Goal: Task Accomplishment & Management: Manage account settings

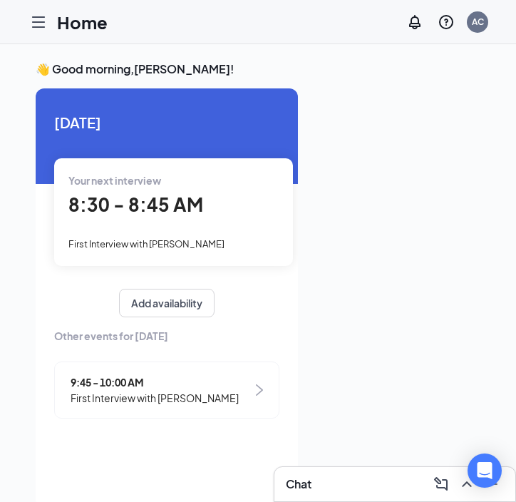
click at [204, 231] on div "Your next interview 8:30 - 8:45 AM First Interview with Christopher Chappotin" at bounding box center [173, 211] width 239 height 107
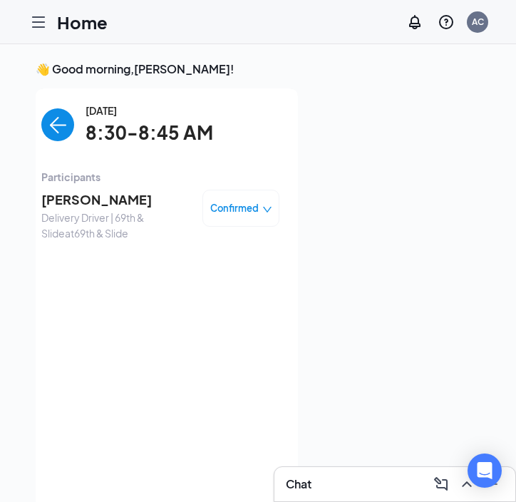
scroll to position [6, 0]
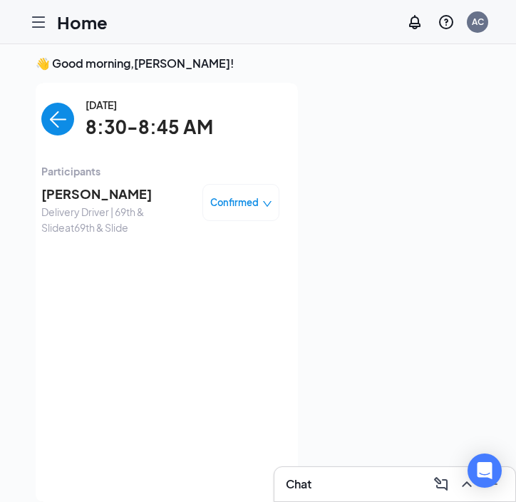
click at [115, 200] on span "Christopher Chappotin" at bounding box center [116, 194] width 150 height 20
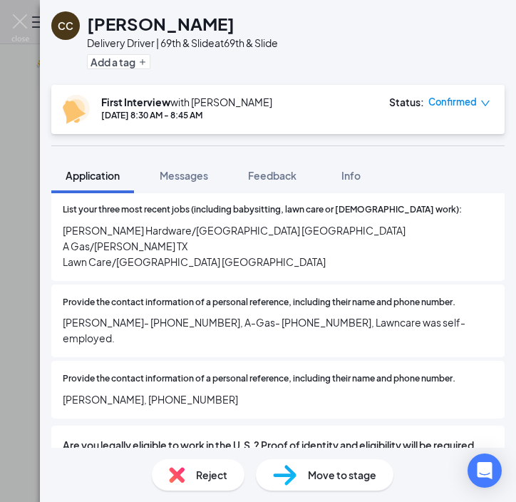
scroll to position [941, 0]
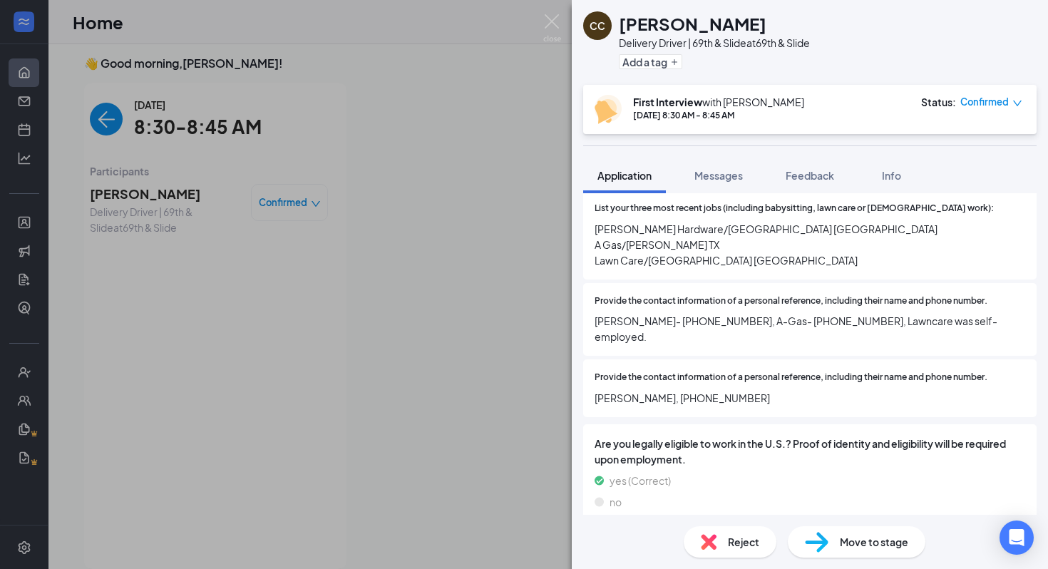
click at [497, 186] on div "CC Christopher Chappotin Delivery Driver | 69th & Slide at 69th & Slide Add a t…" at bounding box center [524, 284] width 1048 height 569
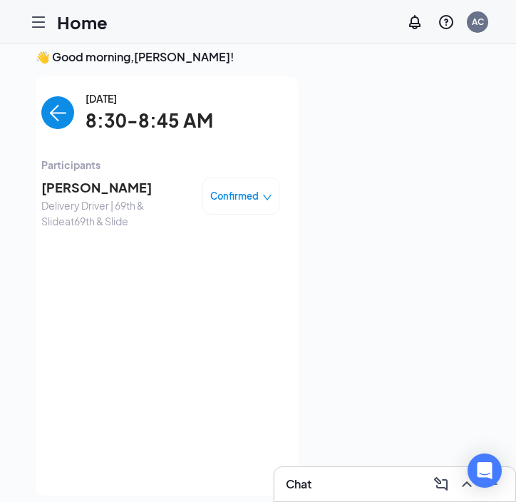
scroll to position [30, 0]
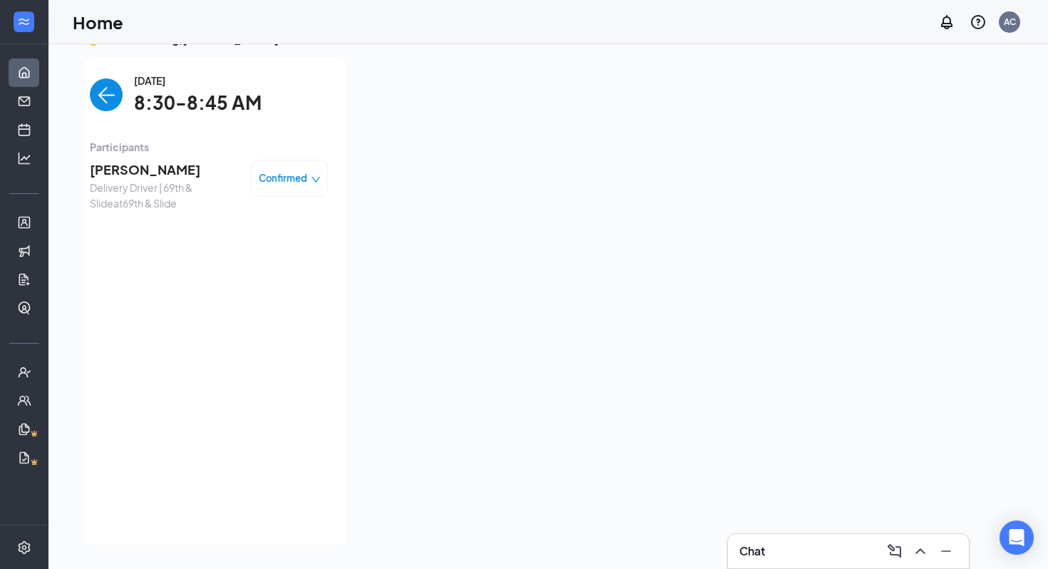
click at [97, 101] on img "back-button" at bounding box center [106, 94] width 33 height 33
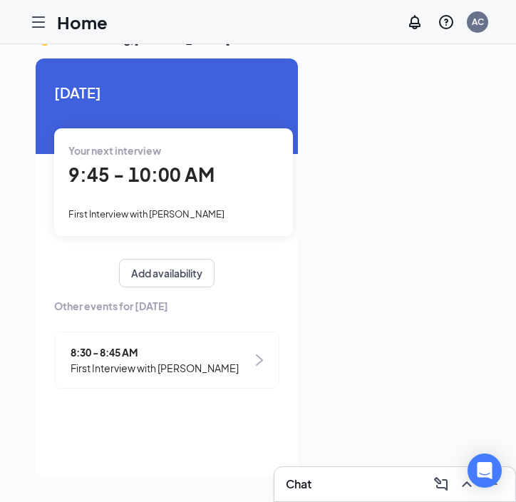
click at [140, 203] on div "Your next interview 9:45 - 10:00 AM First Interview with Amber Payton" at bounding box center [173, 181] width 239 height 107
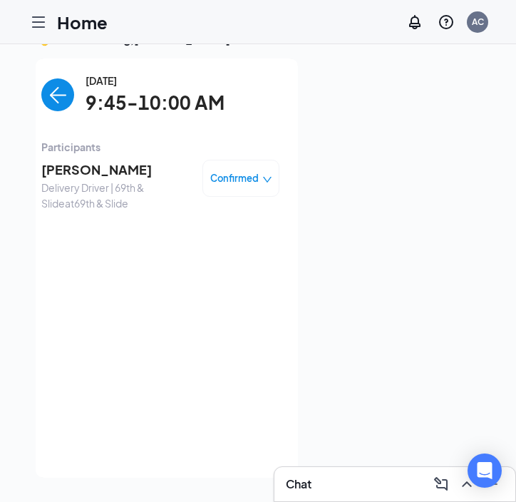
click at [99, 160] on span "[PERSON_NAME]" at bounding box center [116, 170] width 150 height 20
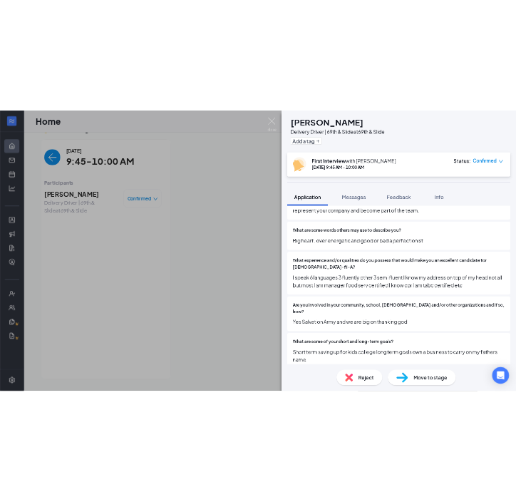
scroll to position [3118, 0]
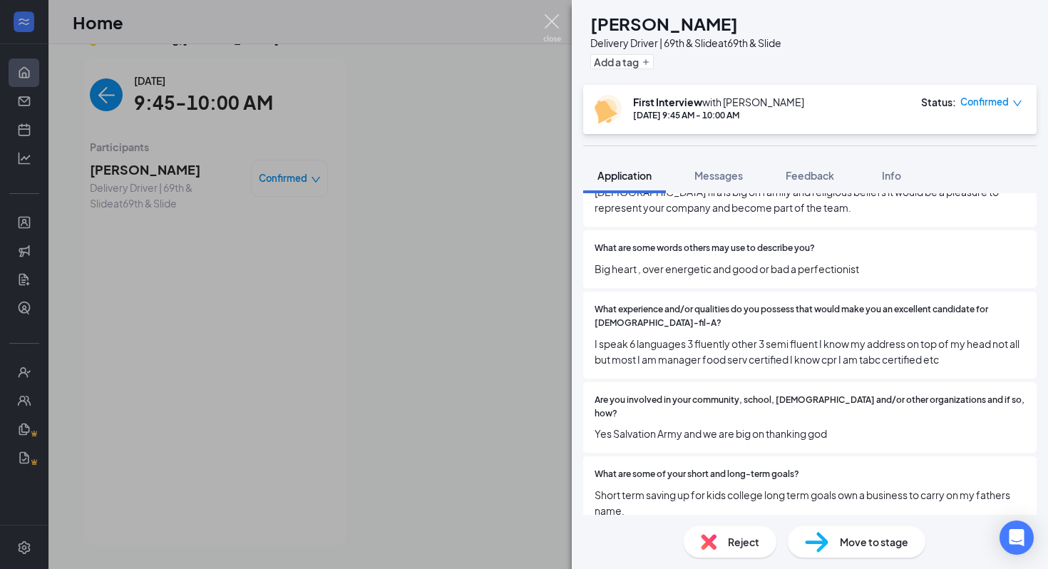
click at [562, 14] on div "AP [PERSON_NAME] Delivery Driver | 69th & Slide at 69th & Slide Add a tag First…" at bounding box center [524, 284] width 1048 height 569
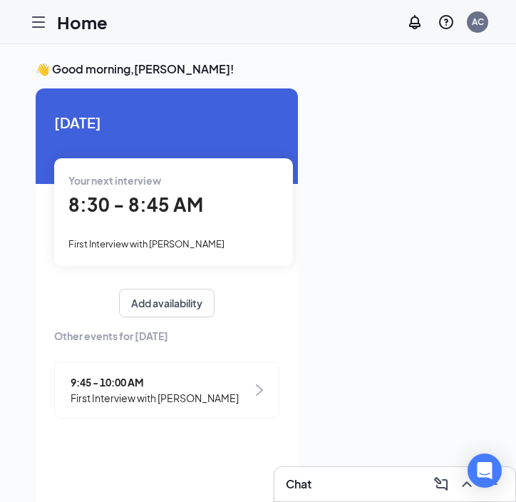
click at [39, 35] on div at bounding box center [38, 22] width 29 height 29
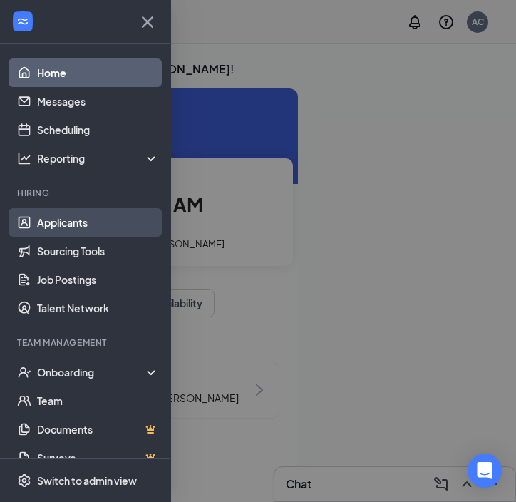
click at [59, 219] on link "Applicants" at bounding box center [98, 222] width 122 height 29
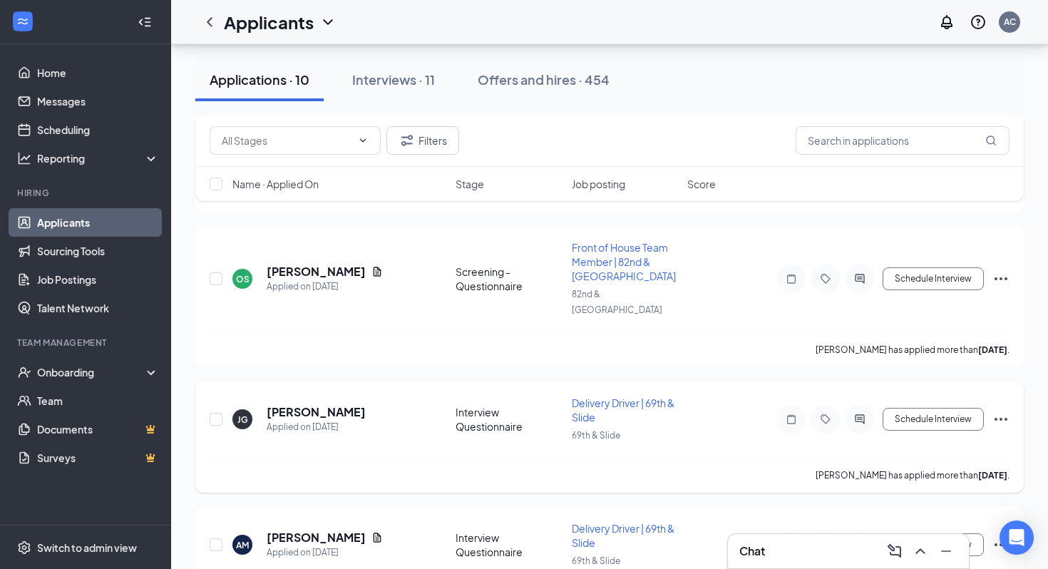
scroll to position [1039, 0]
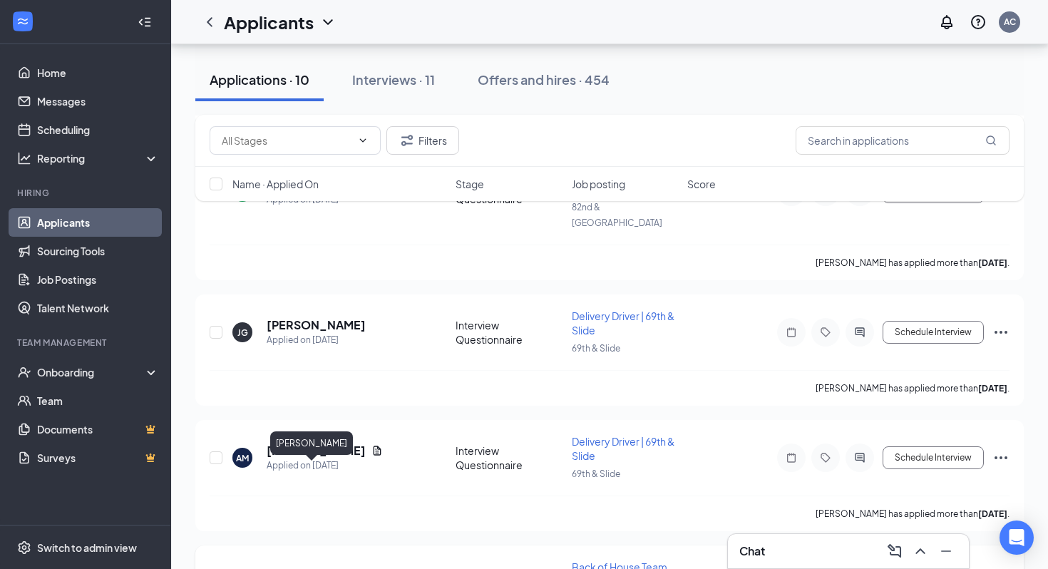
click at [319, 501] on h5 "[PERSON_NAME]" at bounding box center [316, 576] width 99 height 16
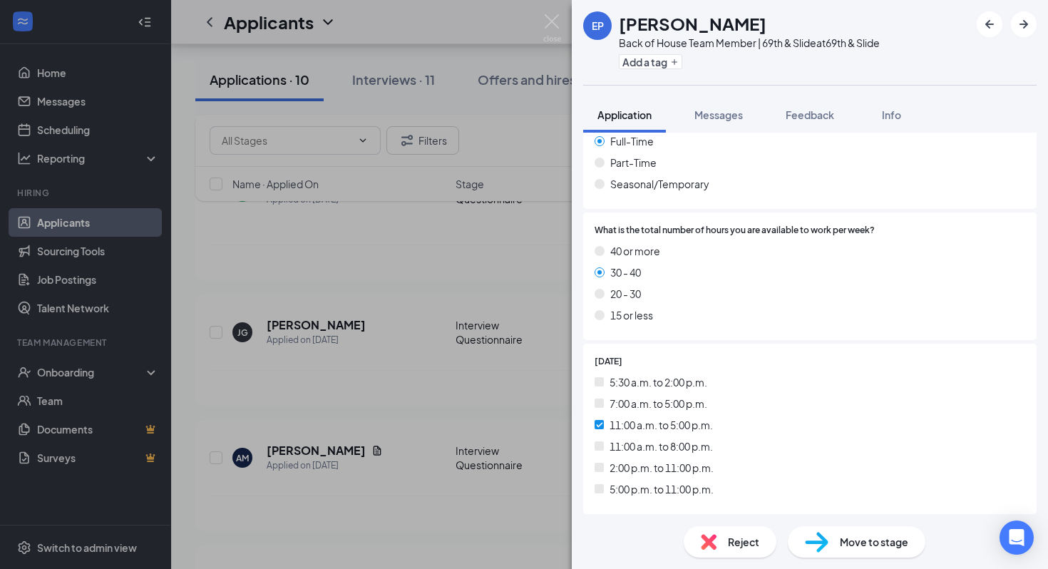
scroll to position [2381, 0]
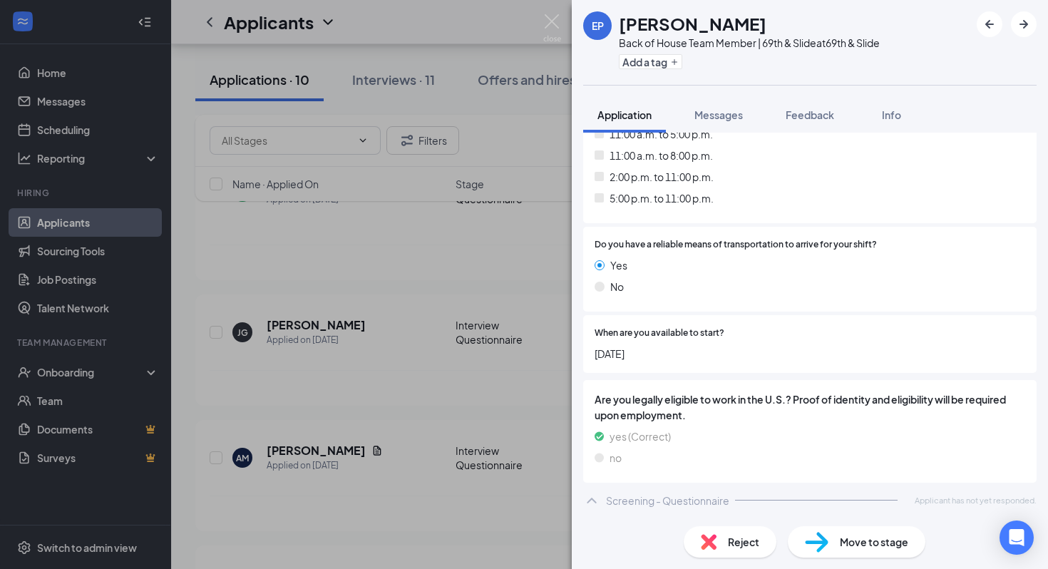
click at [515, 24] on img at bounding box center [552, 28] width 18 height 28
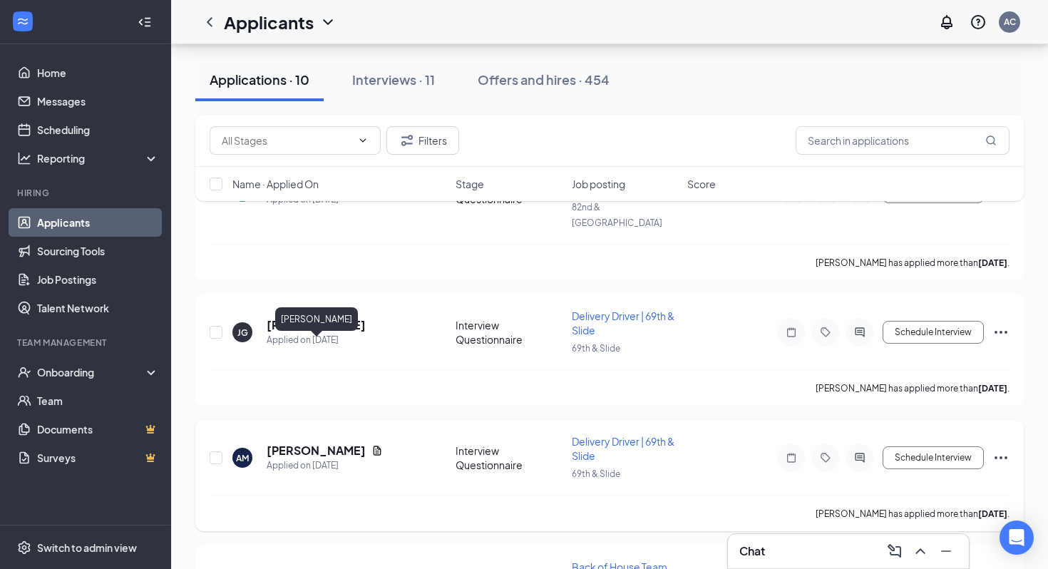
click at [321, 443] on h5 "[PERSON_NAME]" at bounding box center [316, 451] width 99 height 16
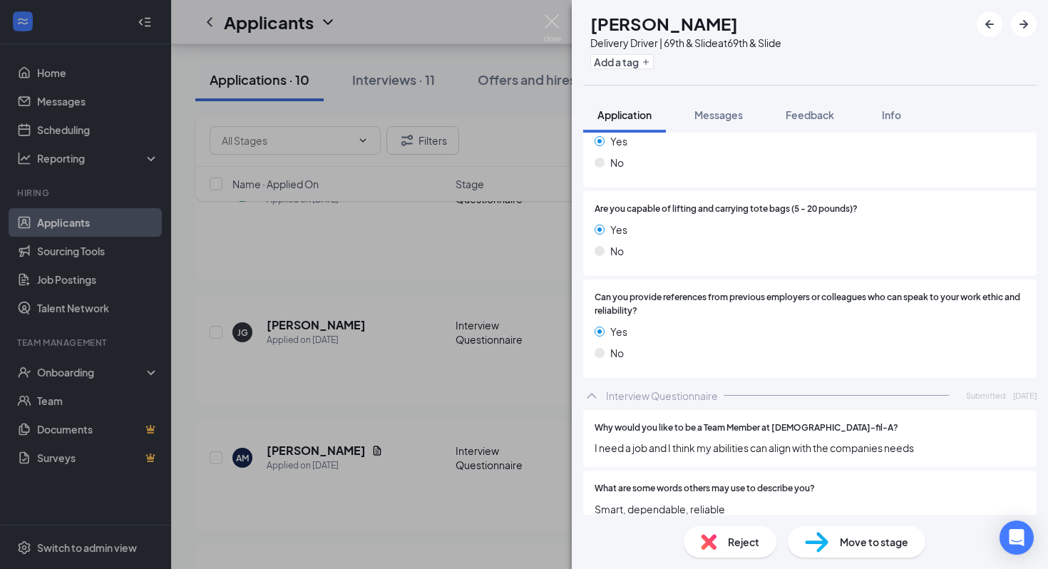
scroll to position [2621, 0]
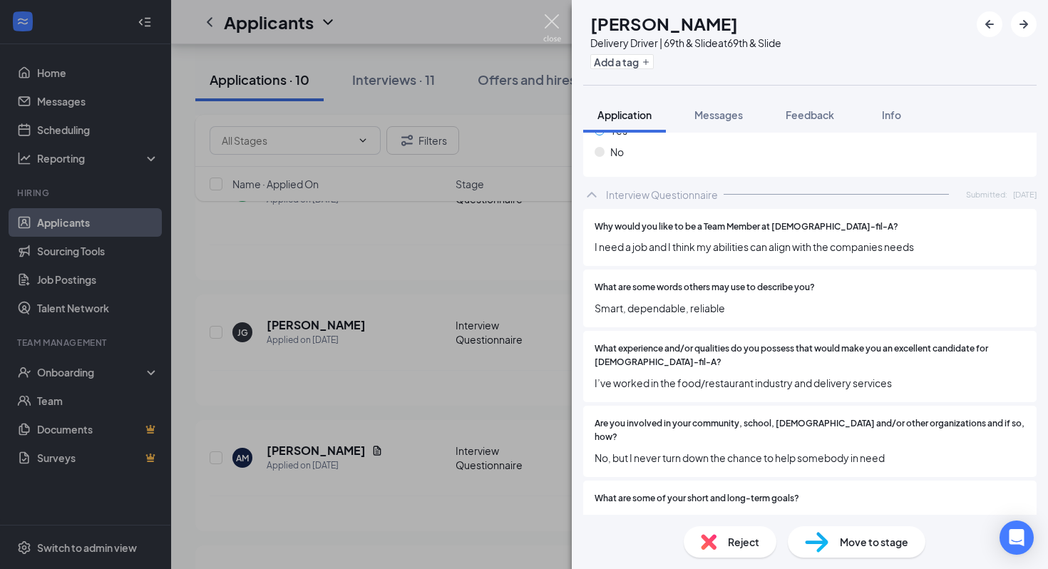
click at [515, 19] on img at bounding box center [552, 28] width 18 height 28
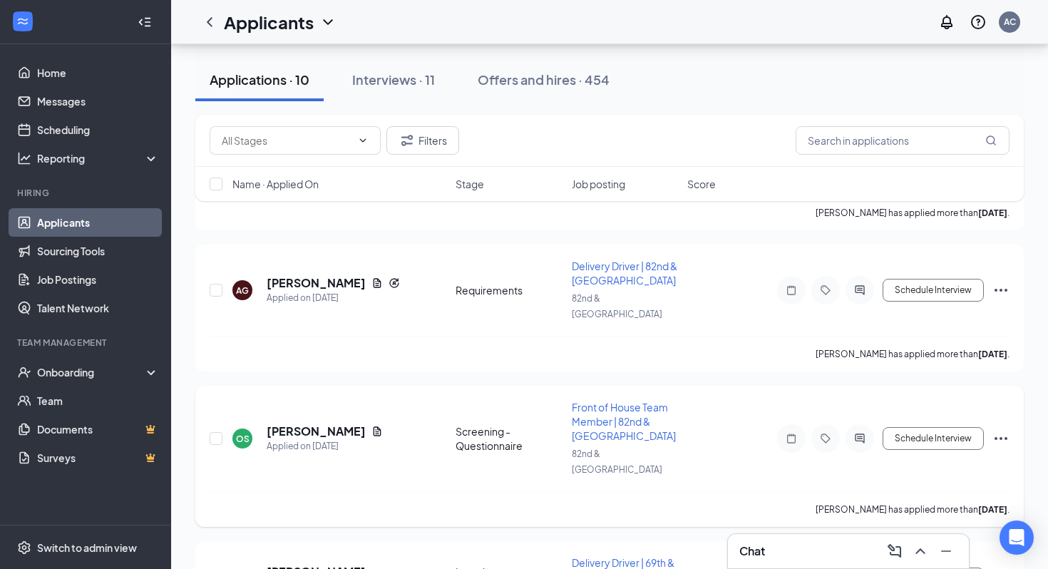
scroll to position [795, 0]
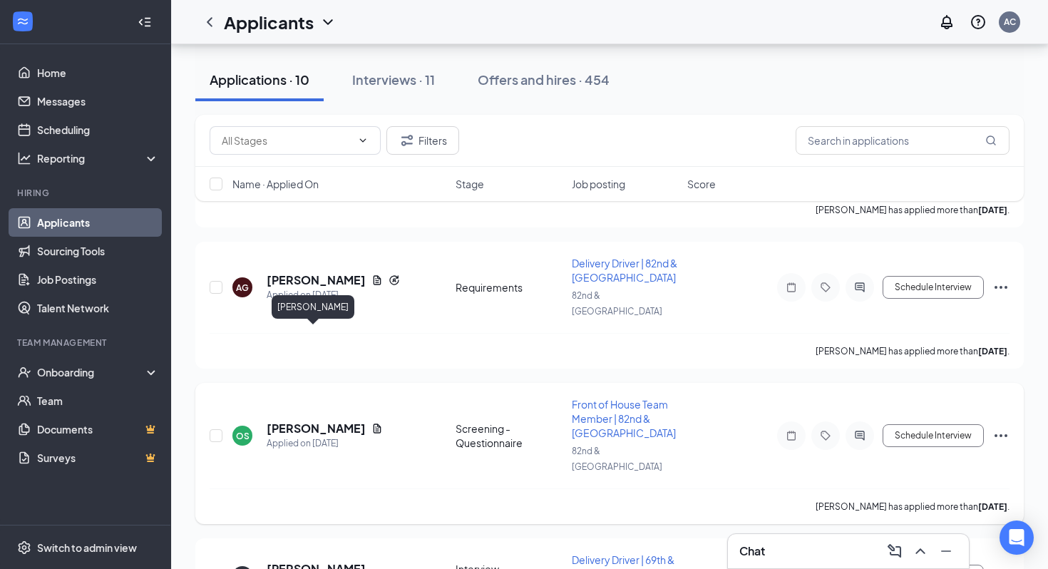
click at [309, 421] on h5 "[PERSON_NAME]" at bounding box center [316, 429] width 99 height 16
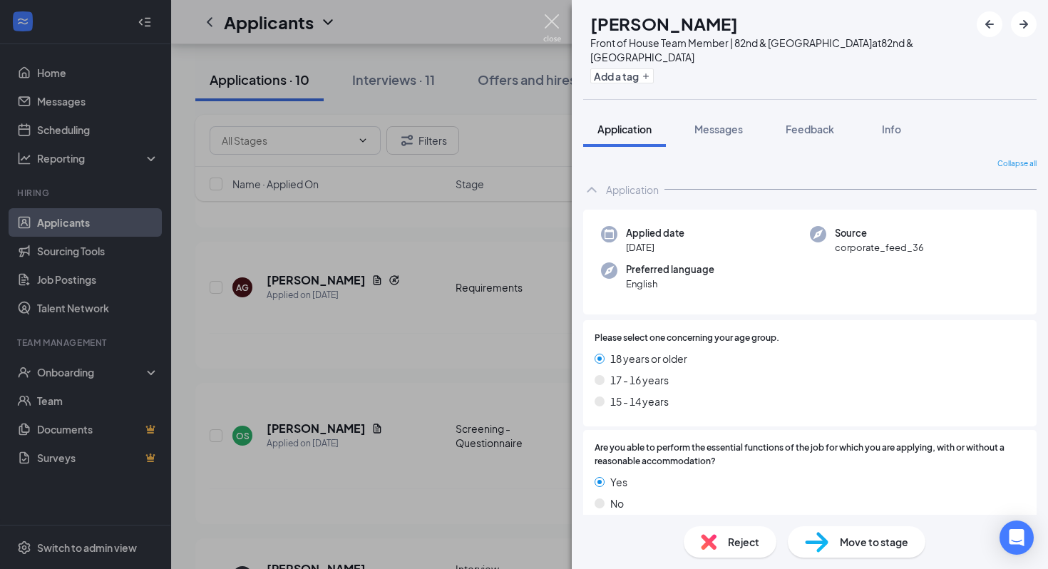
click at [515, 31] on img at bounding box center [552, 28] width 18 height 28
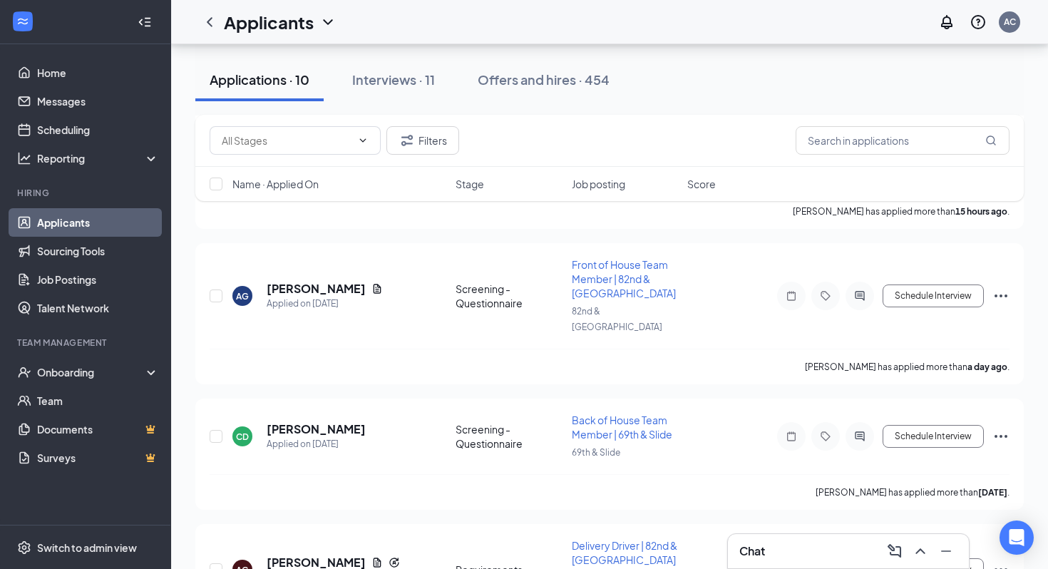
scroll to position [510, 0]
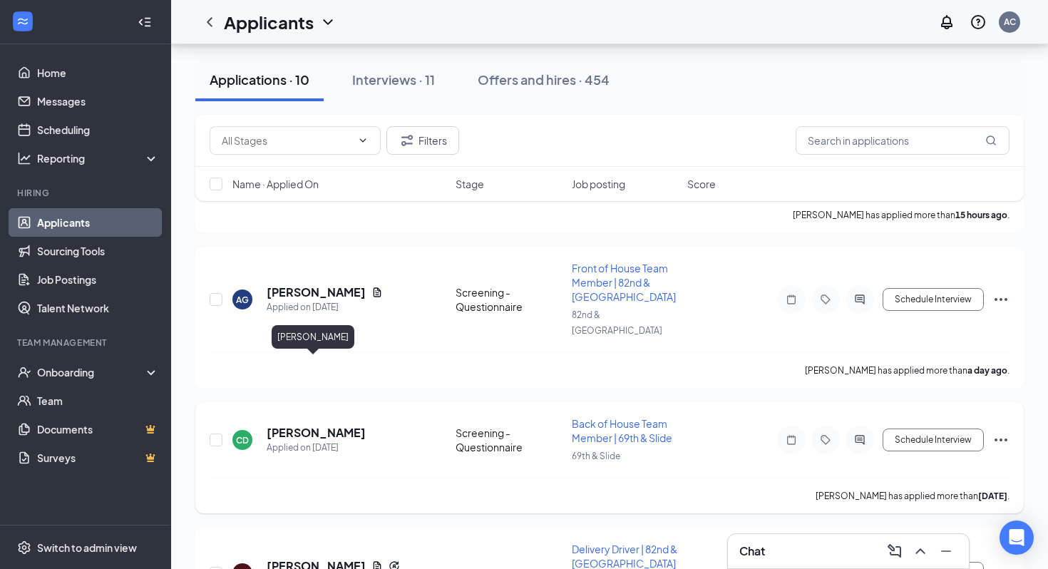
click at [305, 425] on h5 "[PERSON_NAME]" at bounding box center [316, 433] width 99 height 16
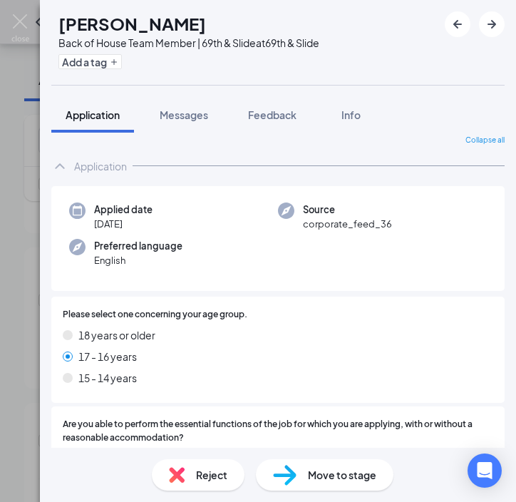
scroll to position [14, 0]
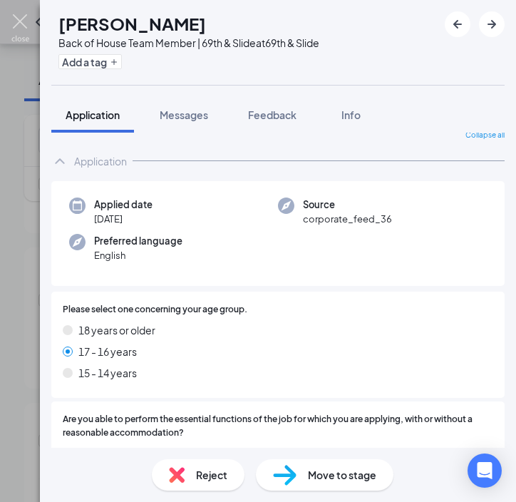
click at [14, 21] on img at bounding box center [20, 28] width 18 height 28
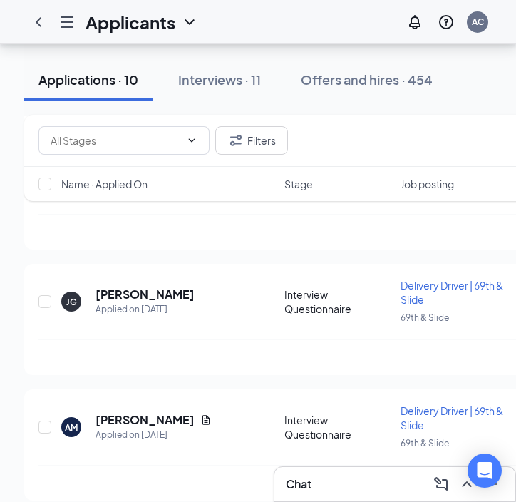
scroll to position [1086, 0]
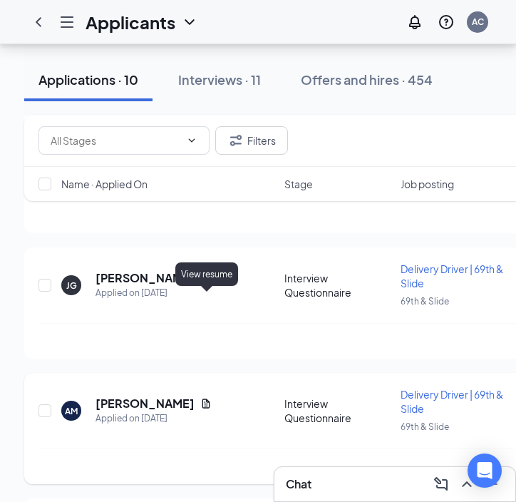
click at [205, 398] on icon "Document" at bounding box center [205, 403] width 11 height 11
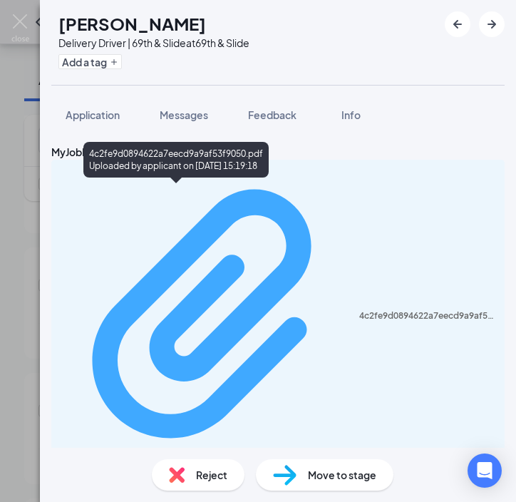
click at [359, 310] on div "4c2fe9d0894622a7eecd9a9af53f9050.pdf" at bounding box center [427, 315] width 137 height 11
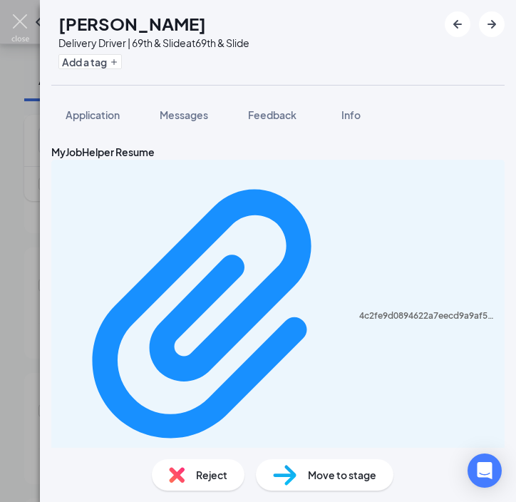
click at [21, 28] on img at bounding box center [20, 28] width 18 height 28
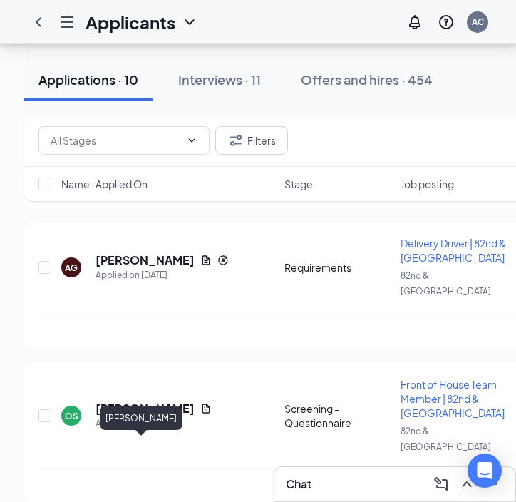
scroll to position [805, 0]
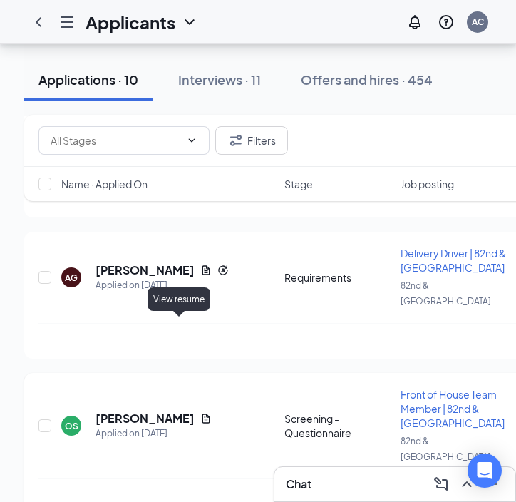
click at [200, 413] on icon "Document" at bounding box center [205, 418] width 11 height 11
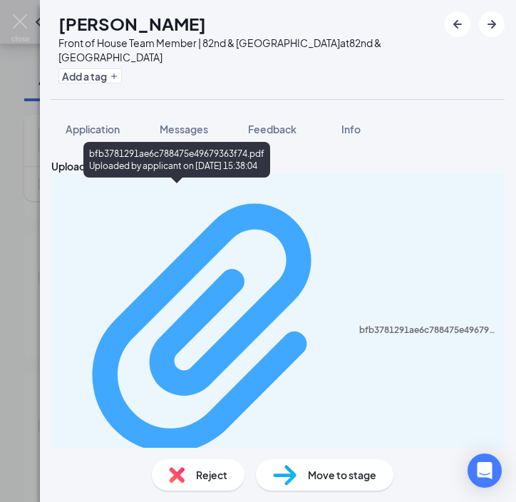
click at [189, 482] on div "Uploaded by applicant on Aug 25, 2025 at 15:38:04" at bounding box center [184, 487] width 214 height 11
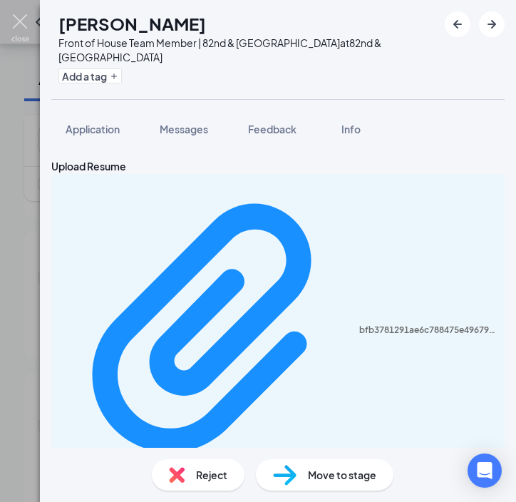
click at [20, 29] on img at bounding box center [20, 28] width 18 height 28
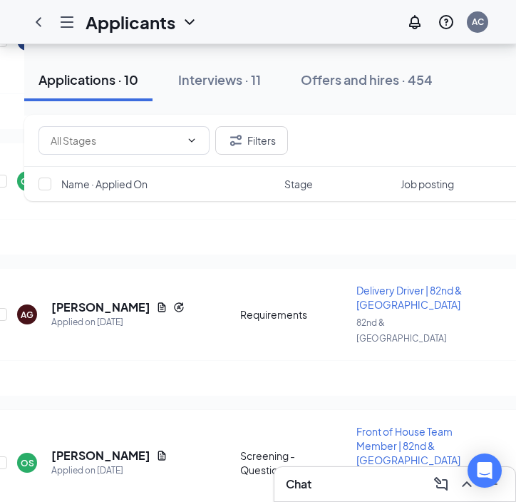
scroll to position [0, 14]
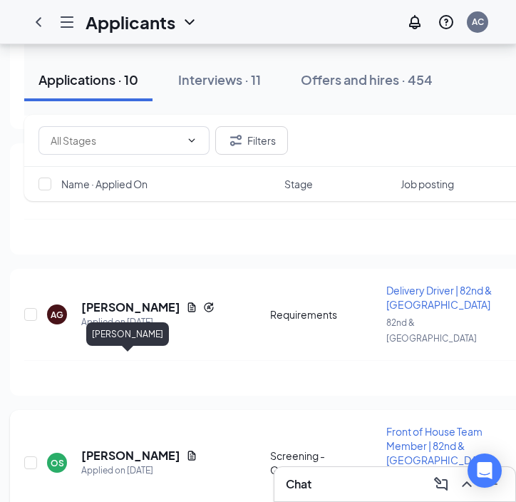
click at [128, 448] on h5 "[PERSON_NAME]" at bounding box center [130, 456] width 99 height 16
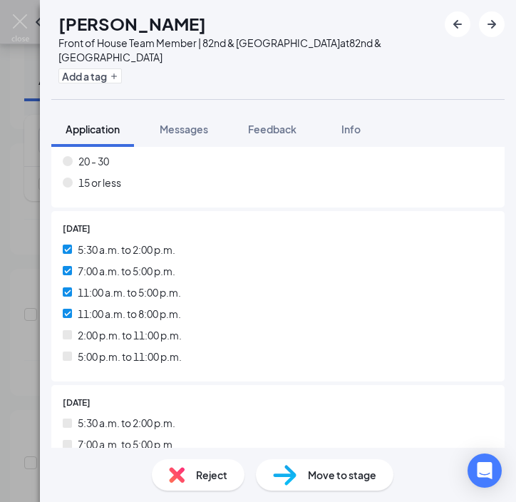
scroll to position [1430, 0]
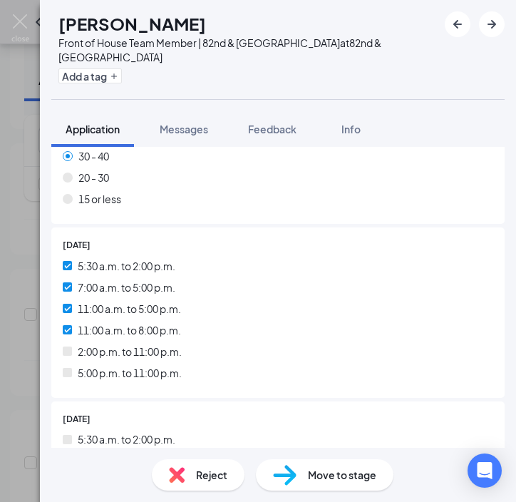
click at [9, 28] on div "OS Octavia Silva Front of House Team Member | 82nd & Milwaukee at 82nd & Milwau…" at bounding box center [258, 251] width 516 height 502
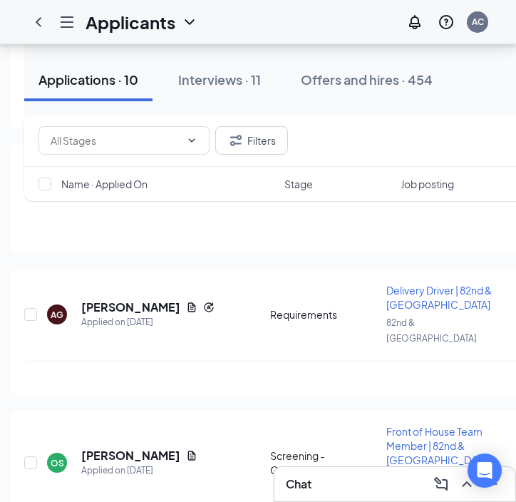
click at [21, 28] on div "Applicants AC" at bounding box center [258, 22] width 516 height 44
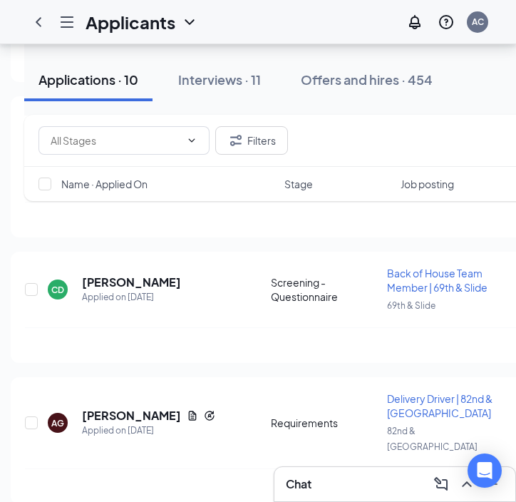
scroll to position [647, 0]
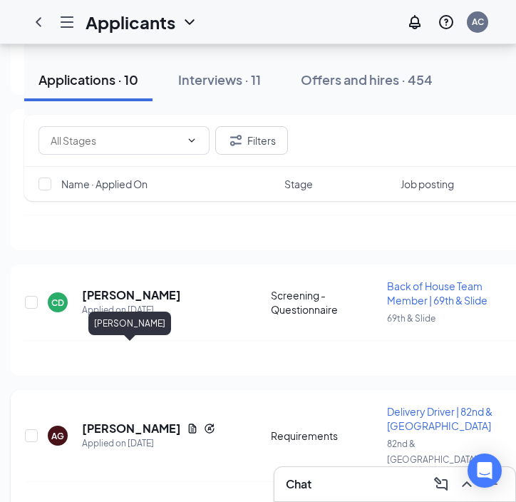
click at [132, 421] on h5 "Aaron Gonzalez" at bounding box center [131, 429] width 99 height 16
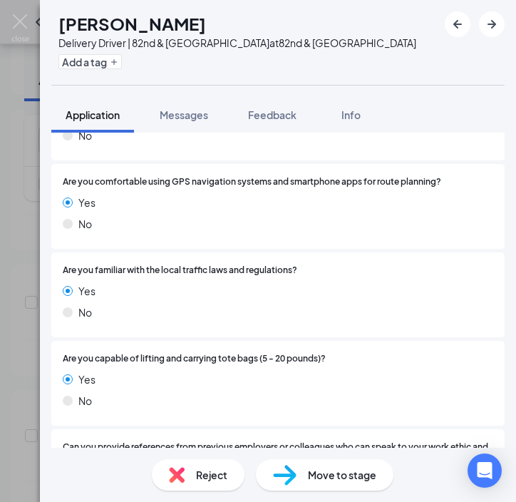
scroll to position [2822, 0]
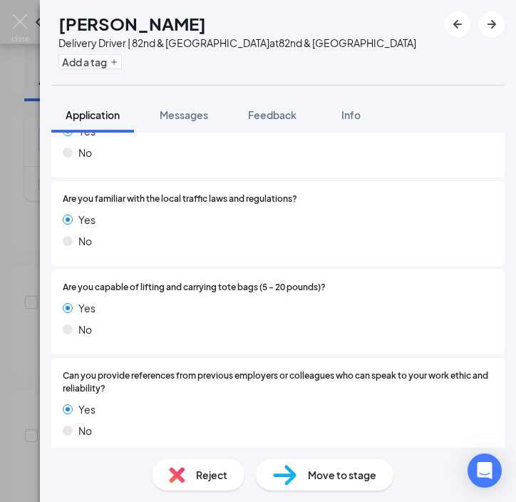
click at [217, 476] on span "Reject" at bounding box center [211, 475] width 31 height 16
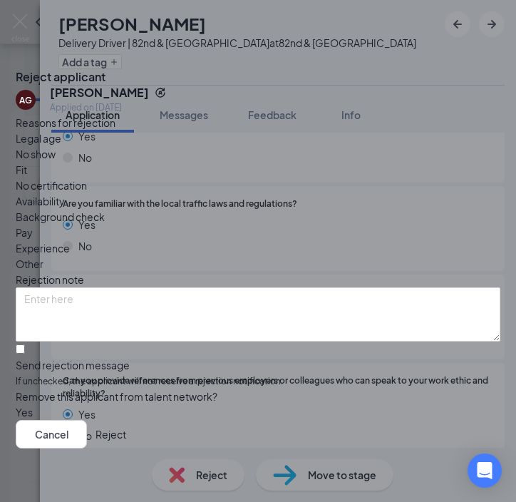
click at [65, 193] on span "Availability" at bounding box center [40, 201] width 49 height 16
click at [25, 344] on input "Send rejection message If unchecked, the applicant will not receive a rejection…" at bounding box center [20, 348] width 9 height 9
checkbox input "true"
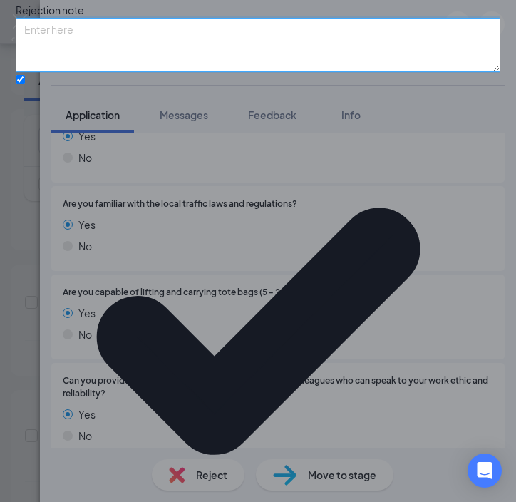
click at [83, 72] on textarea at bounding box center [258, 45] width 485 height 54
type textarea "Dont need PM availability"
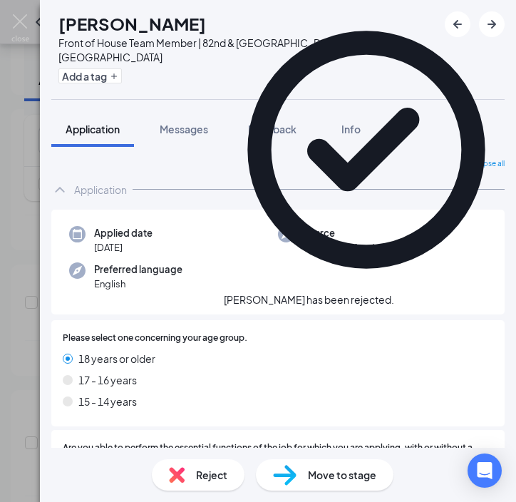
click at [480, 292] on div "Aaron Gonzalez has been rejected." at bounding box center [366, 299] width 285 height 15
click at [394, 292] on icon "Cross" at bounding box center [394, 292] width 0 height 0
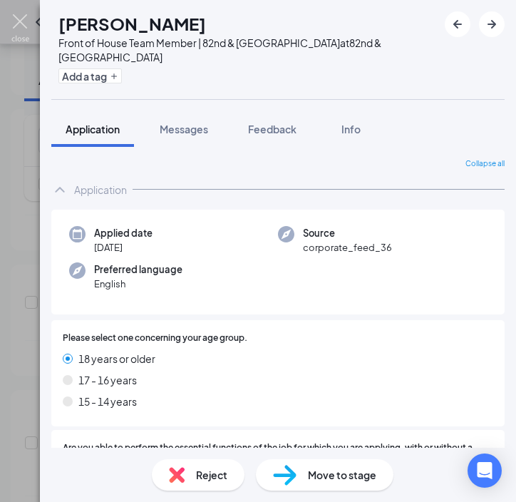
click at [17, 28] on img at bounding box center [20, 28] width 18 height 28
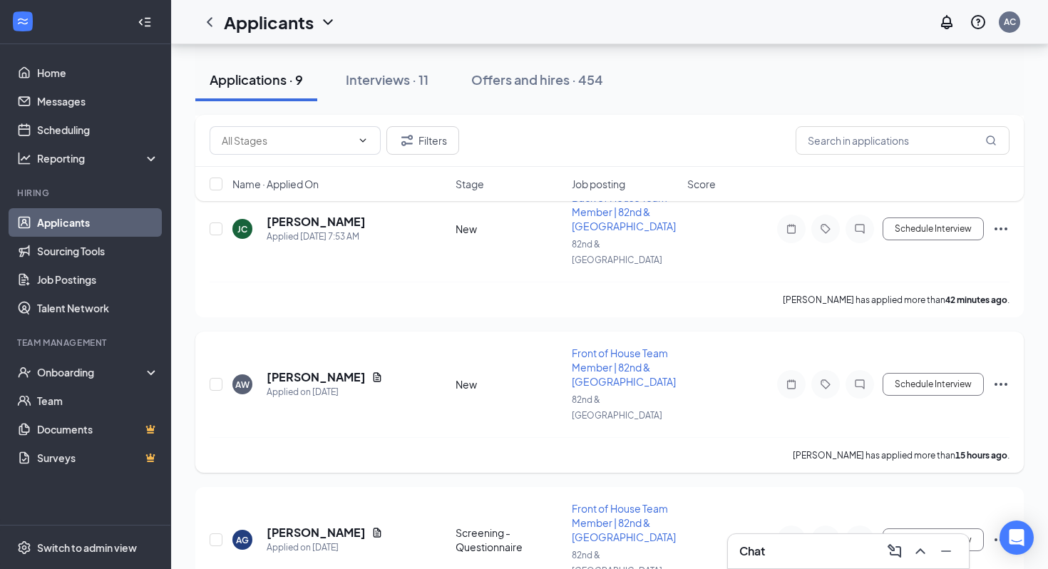
scroll to position [244, 0]
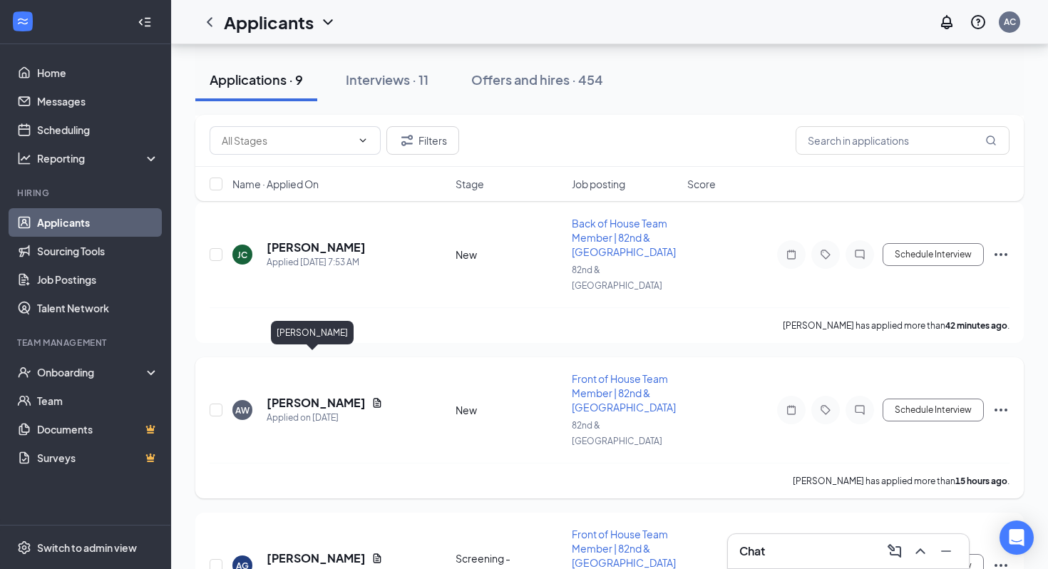
click at [313, 395] on h5 "[PERSON_NAME]" at bounding box center [316, 403] width 99 height 16
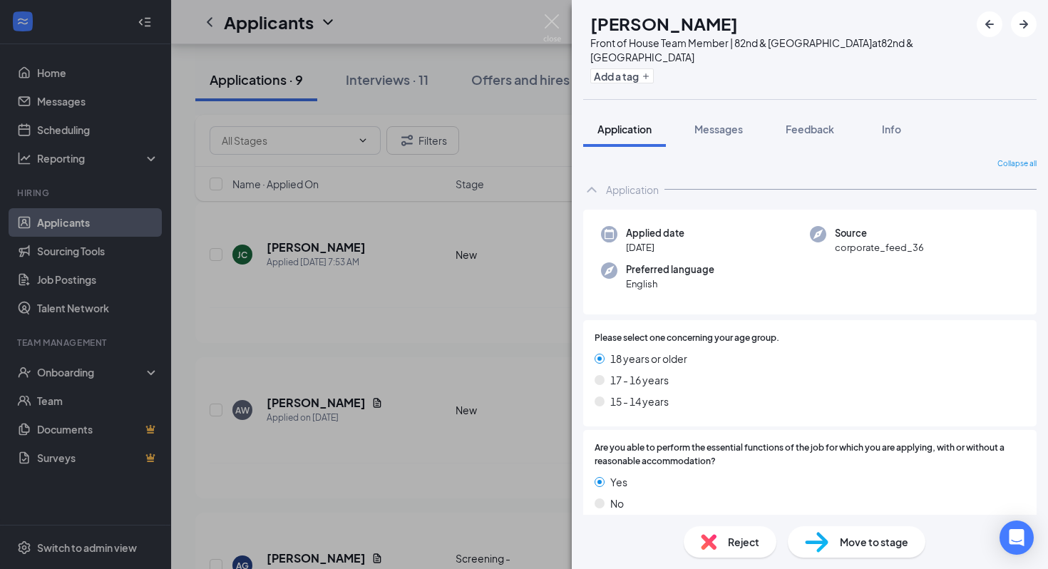
click at [515, 501] on span "Move to stage" at bounding box center [874, 542] width 68 height 16
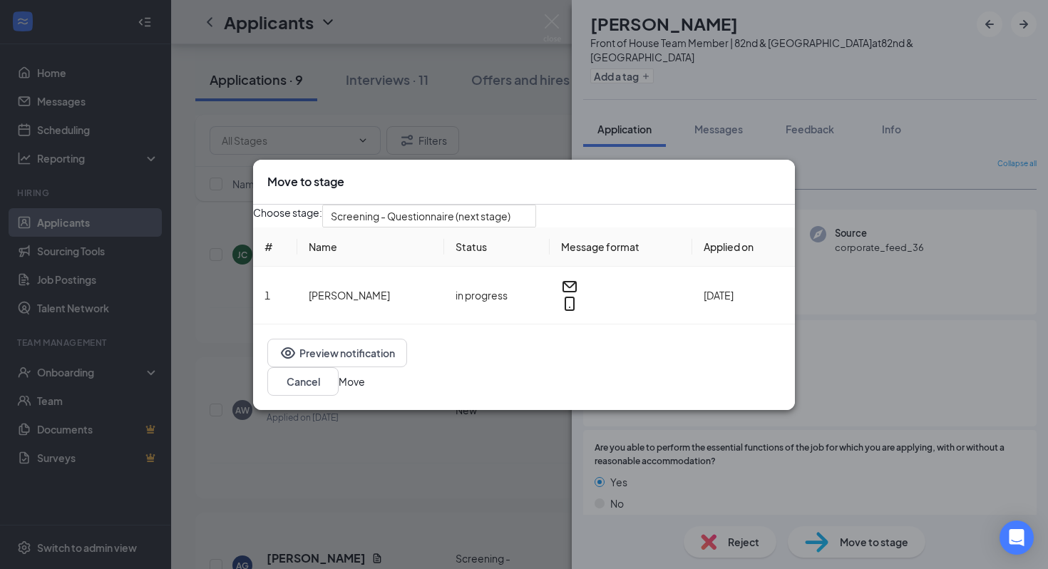
click at [515, 404] on div "Preview notification Cancel Move" at bounding box center [524, 367] width 542 height 86
click at [365, 389] on button "Move" at bounding box center [352, 381] width 26 height 16
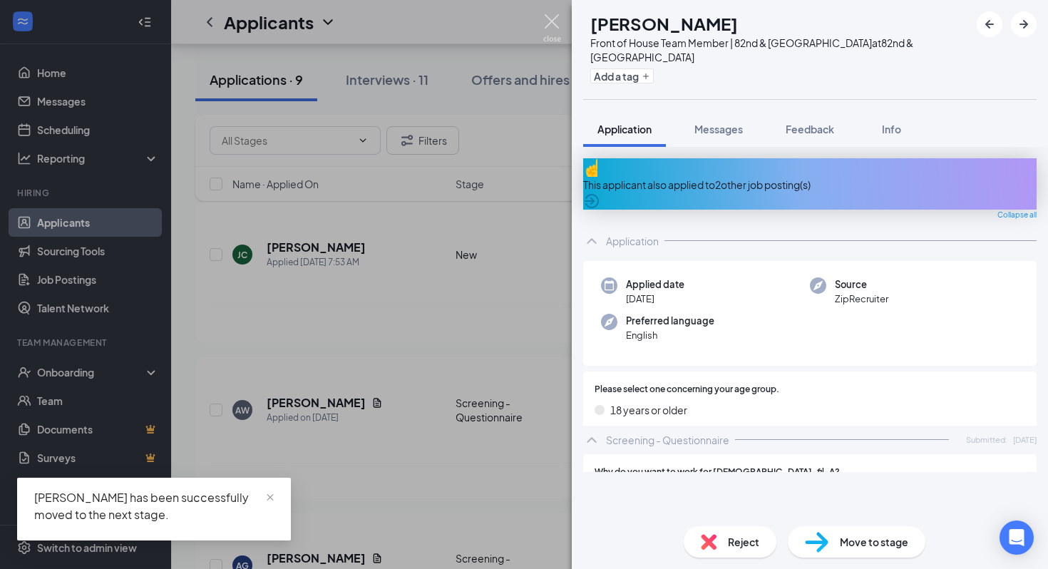
click at [515, 26] on img at bounding box center [552, 28] width 18 height 28
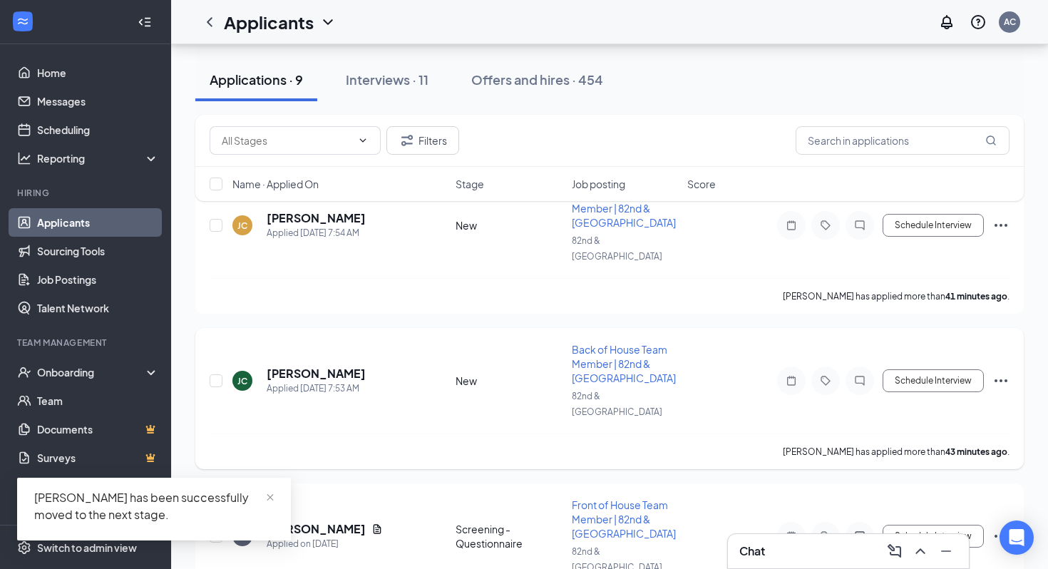
scroll to position [100, 0]
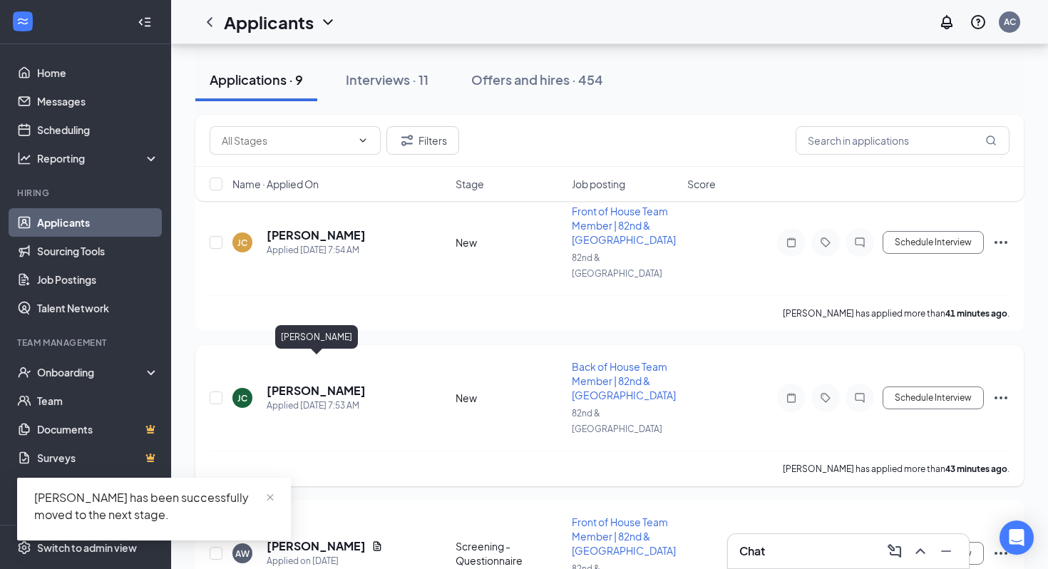
click at [350, 383] on h5 "Jazsmyn Carrizales" at bounding box center [316, 391] width 99 height 16
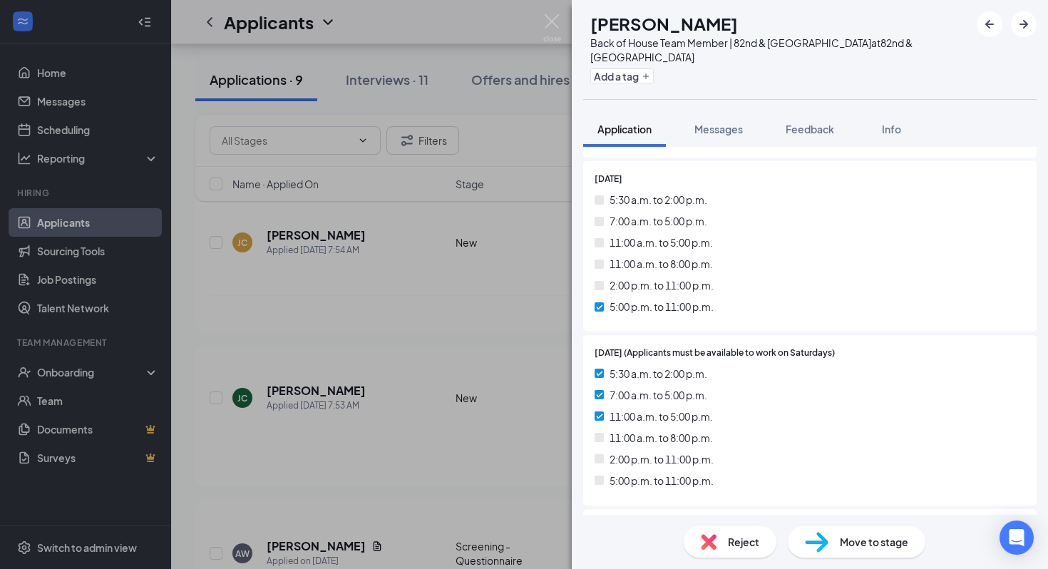
scroll to position [2408, 0]
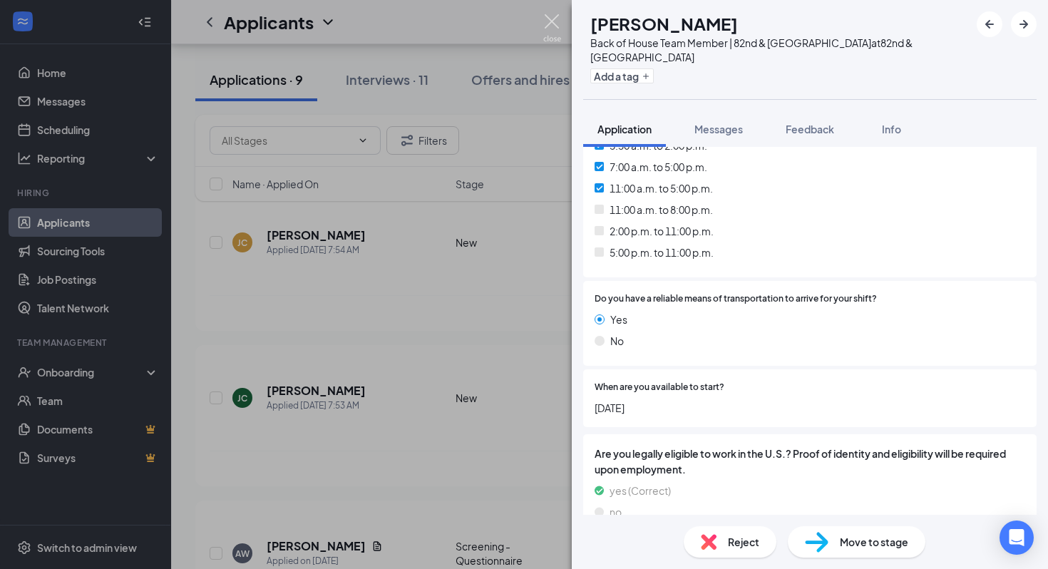
click at [515, 32] on img at bounding box center [552, 28] width 18 height 28
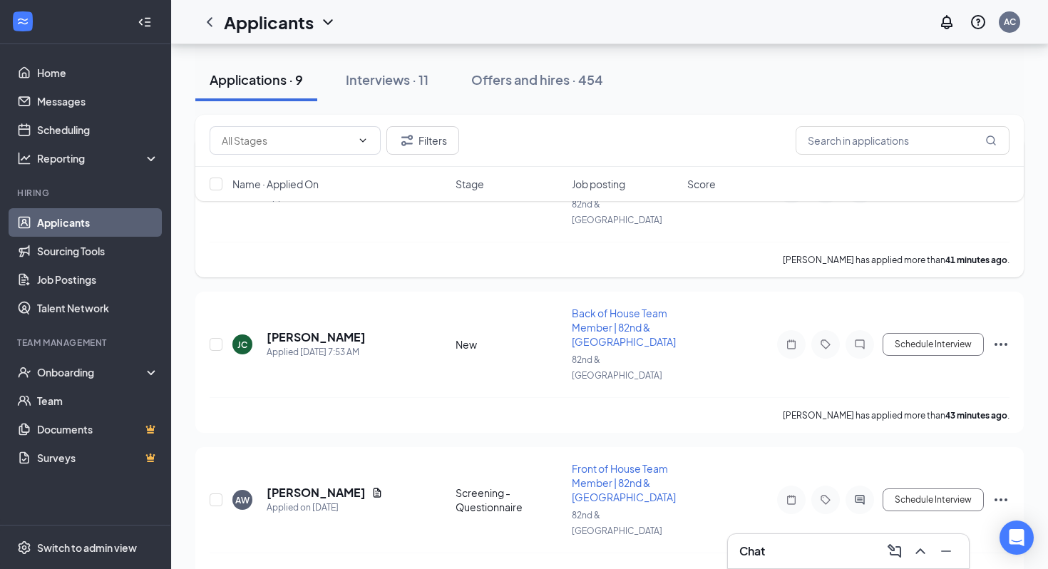
scroll to position [162, 0]
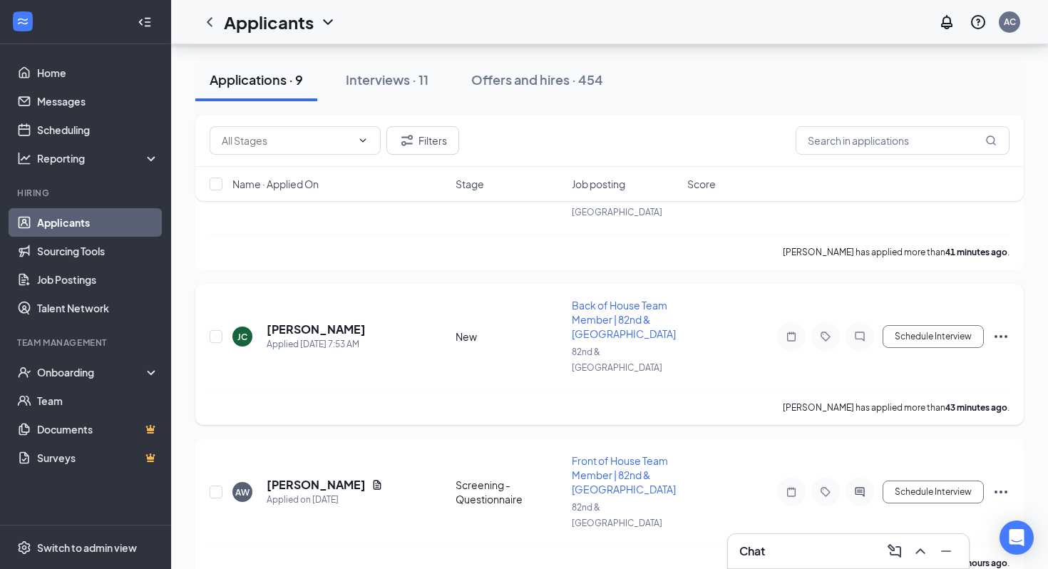
click at [515, 328] on icon "Ellipses" at bounding box center [1000, 336] width 17 height 17
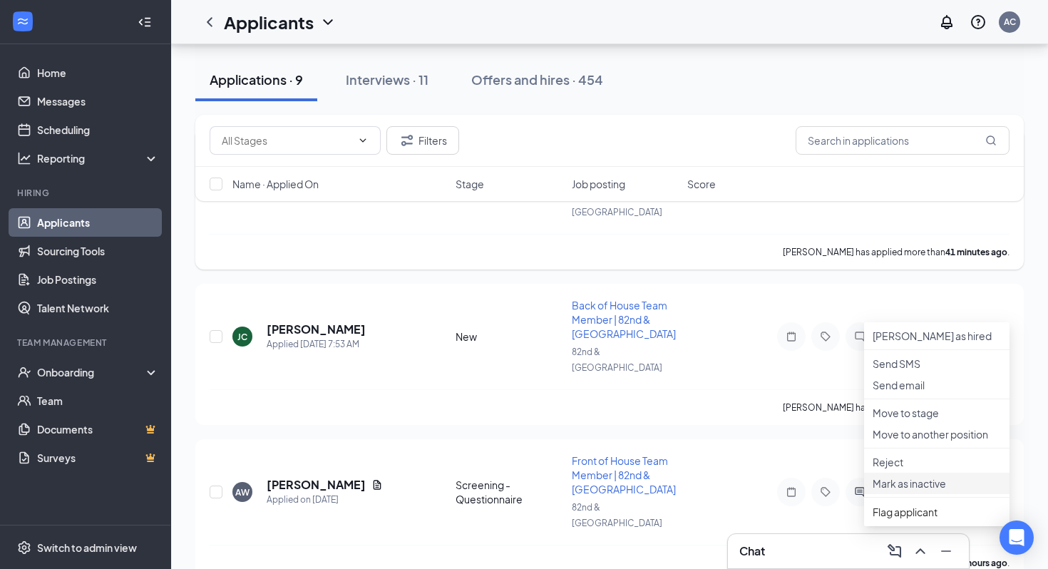
click at [515, 490] on p "Mark as inactive" at bounding box center [936, 483] width 128 height 14
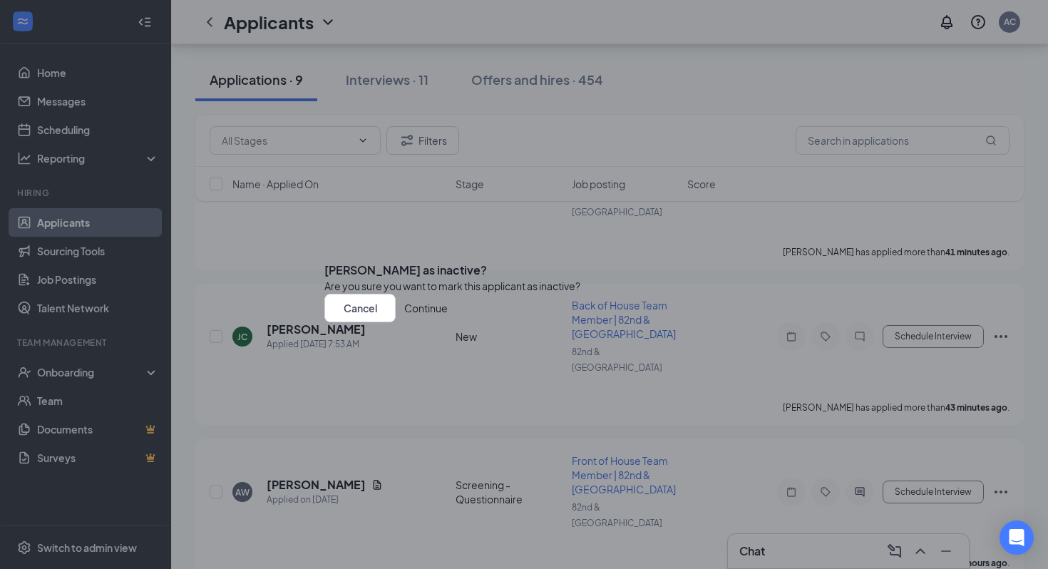
click at [448, 322] on button "Continue" at bounding box center [425, 308] width 43 height 29
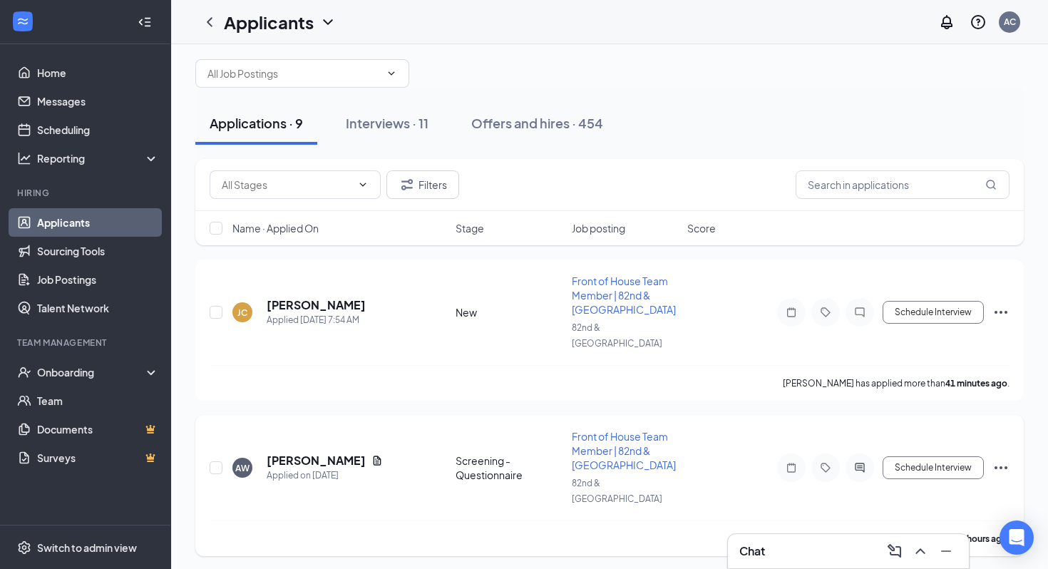
scroll to position [0, 0]
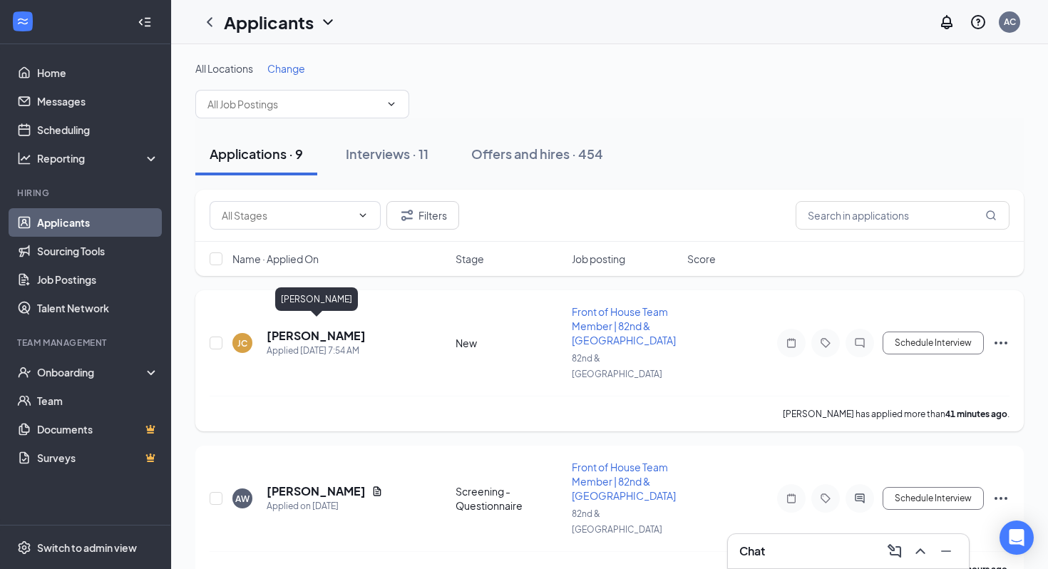
click at [331, 333] on h5 "Jazsmyn Carrizales" at bounding box center [316, 336] width 99 height 16
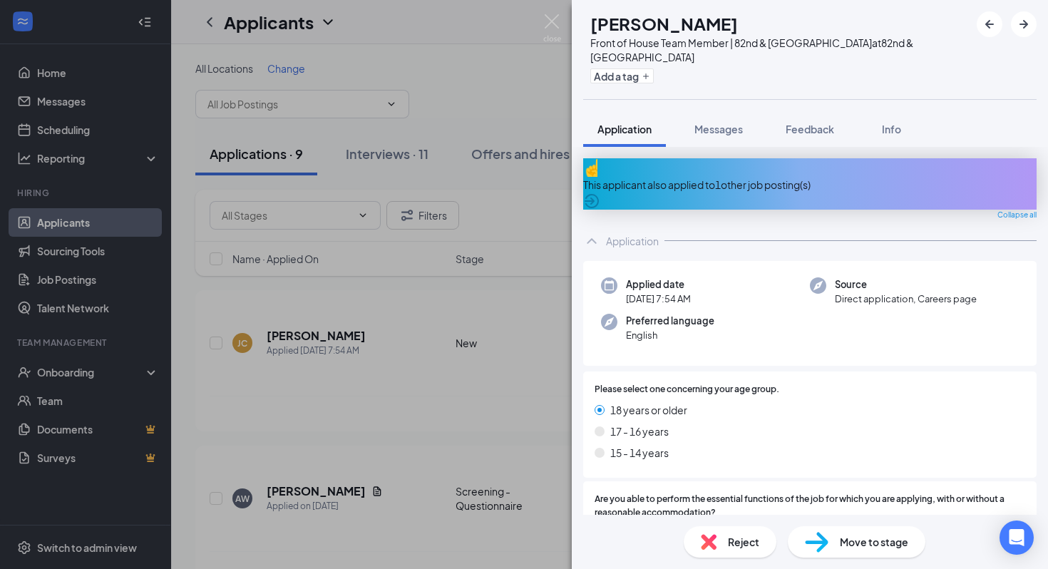
click at [515, 501] on span "Reject" at bounding box center [743, 542] width 31 height 16
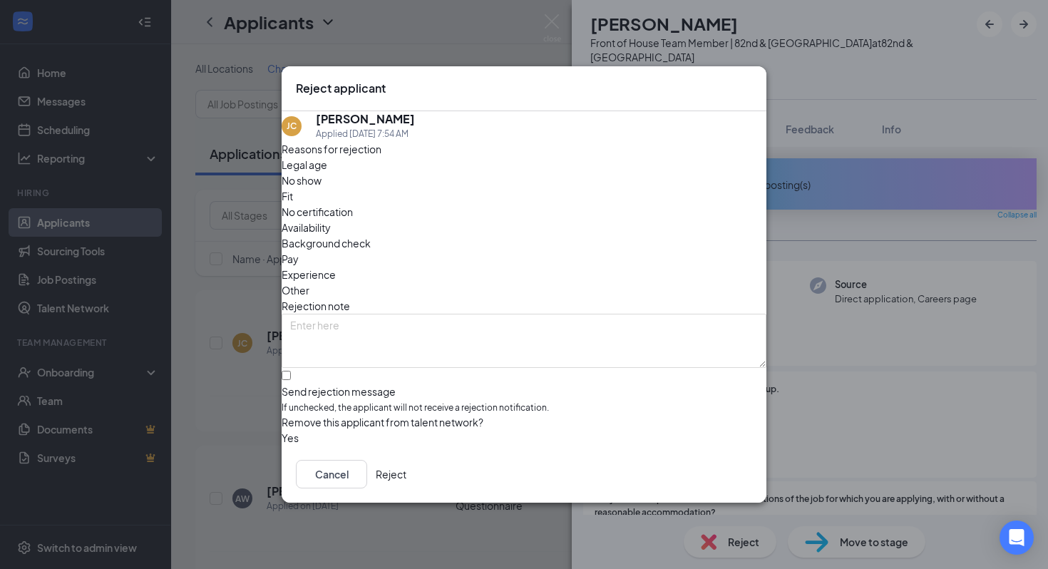
click at [515, 220] on div "Availability" at bounding box center [524, 228] width 485 height 16
click at [291, 371] on input "Send rejection message If unchecked, the applicant will not receive a rejection…" at bounding box center [286, 375] width 9 height 9
checkbox input "true"
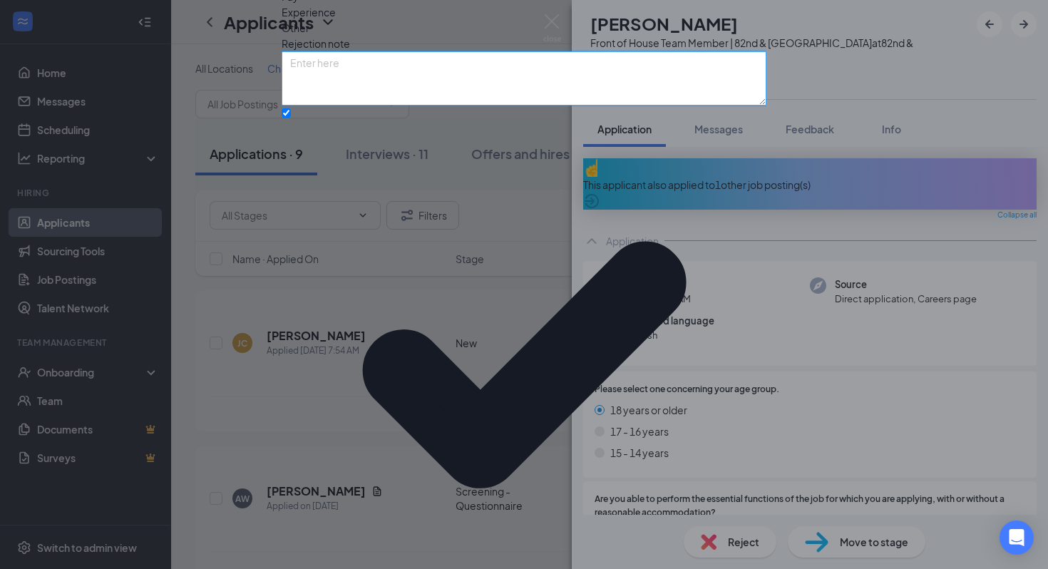
click at [371, 105] on textarea at bounding box center [524, 78] width 485 height 54
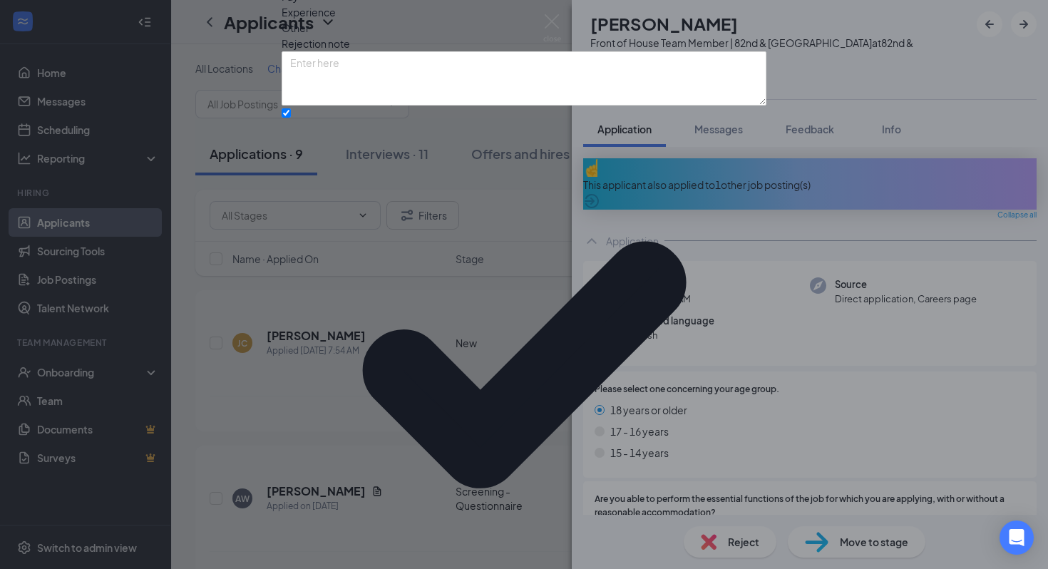
scroll to position [16, 0]
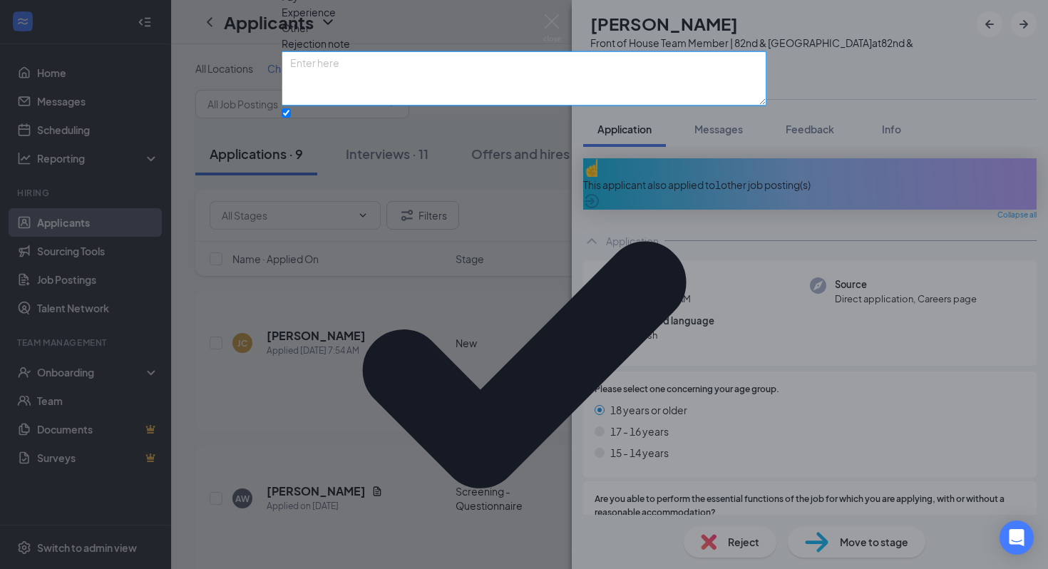
click at [421, 105] on textarea at bounding box center [524, 78] width 485 height 54
type textarea "Dont need FOH PM availability at the moment"
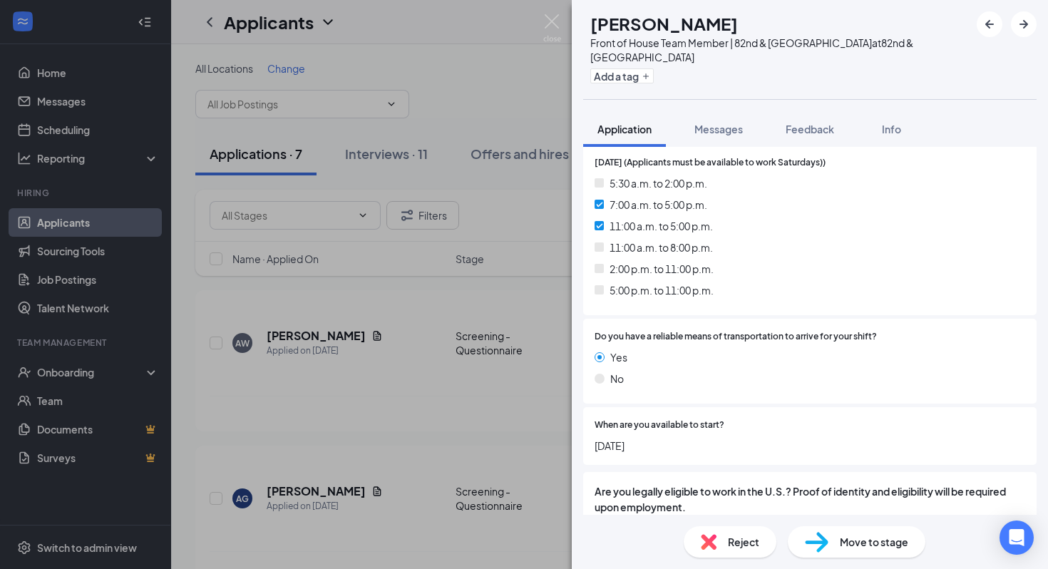
scroll to position [2396, 0]
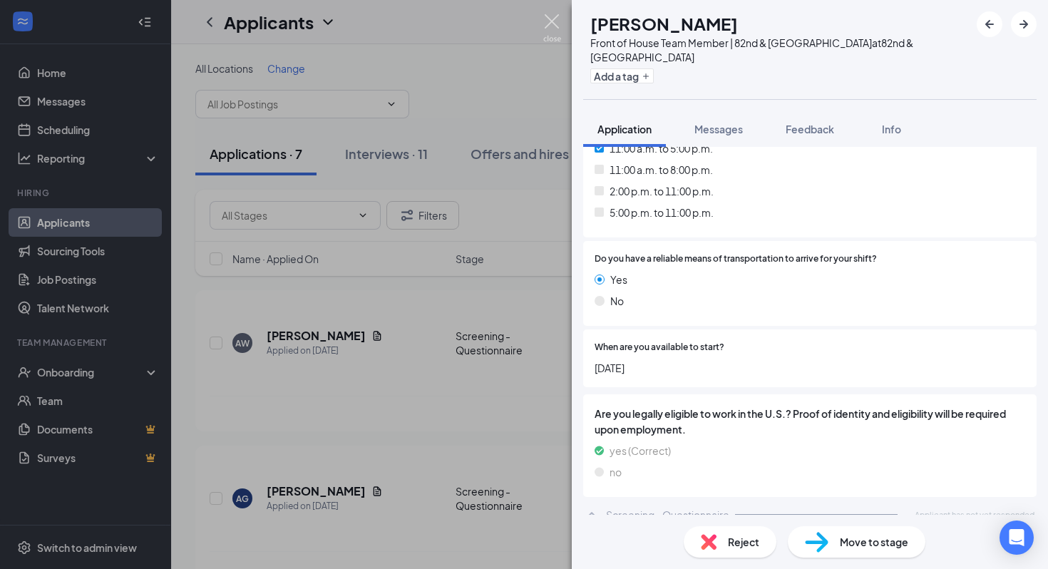
click at [515, 26] on img at bounding box center [552, 28] width 18 height 28
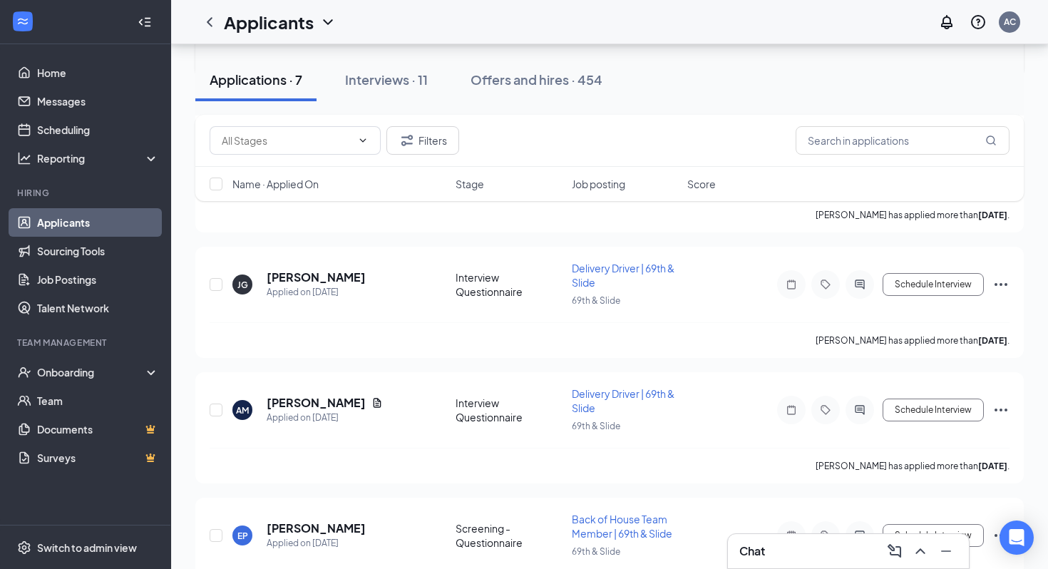
scroll to position [637, 0]
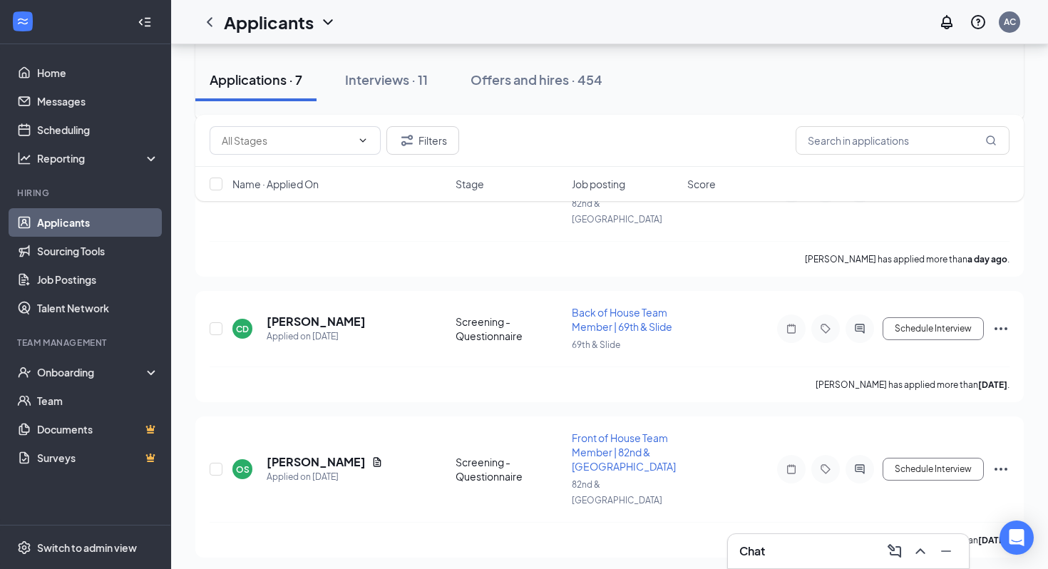
scroll to position [637, 0]
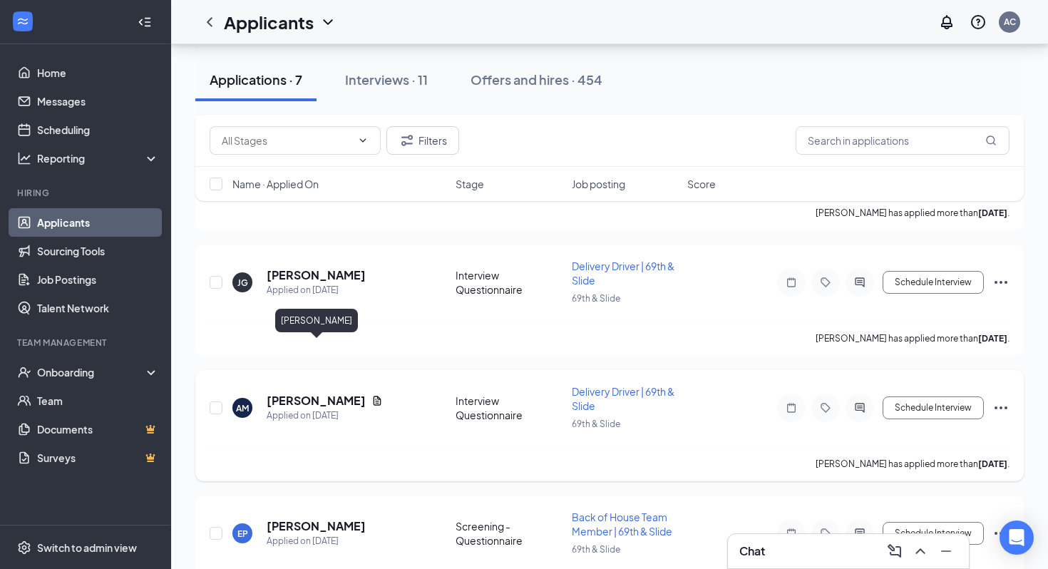
click at [334, 393] on h5 "[PERSON_NAME]" at bounding box center [316, 401] width 99 height 16
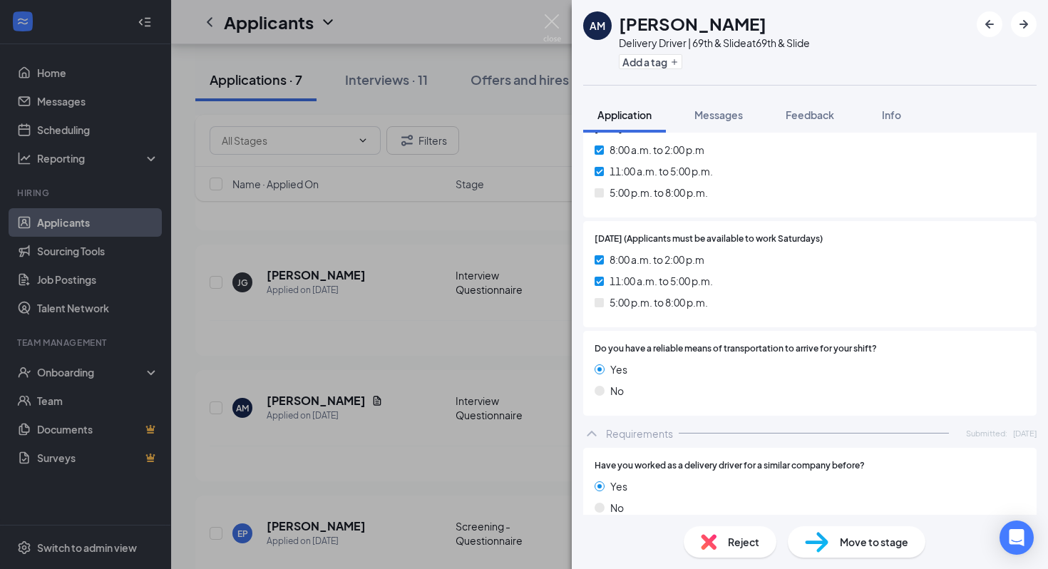
scroll to position [1635, 0]
click at [422, 96] on div "AM [PERSON_NAME] Delivery Driver | 69th & Slide at 69th & Slide Add a tag Appli…" at bounding box center [524, 284] width 1048 height 569
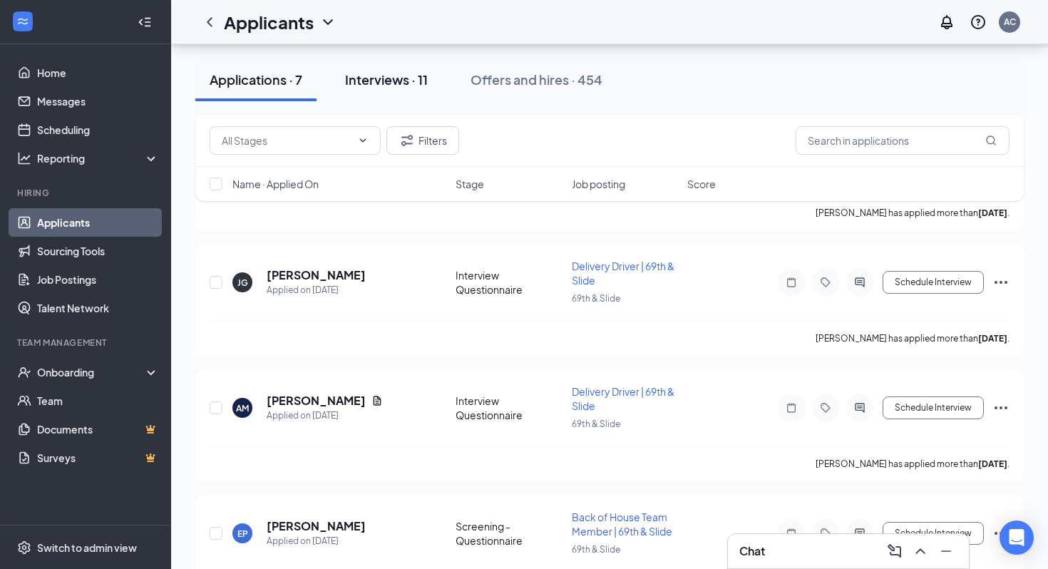
click at [373, 88] on button "Interviews · 11" at bounding box center [386, 79] width 111 height 43
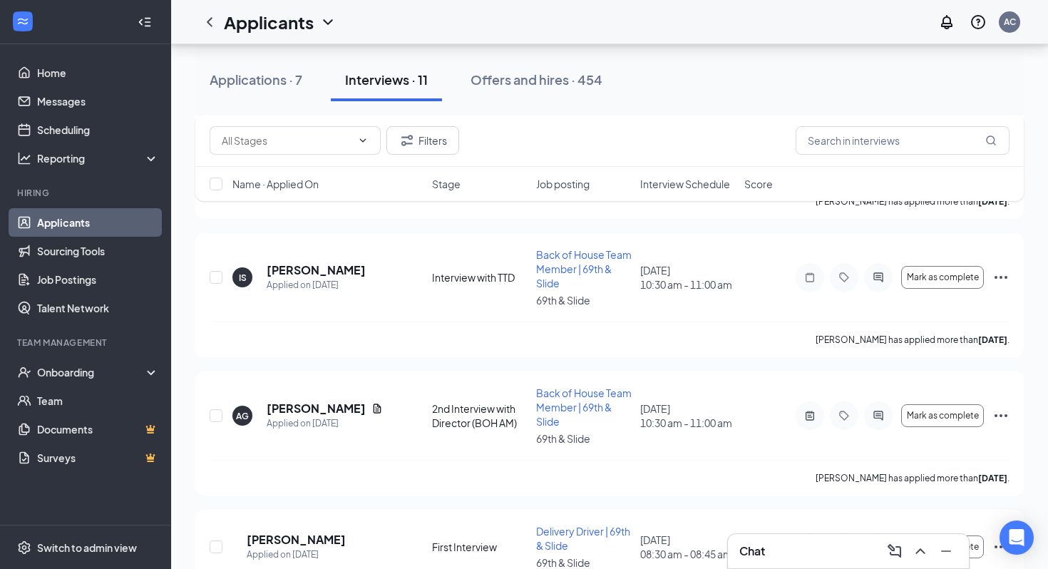
scroll to position [989, 0]
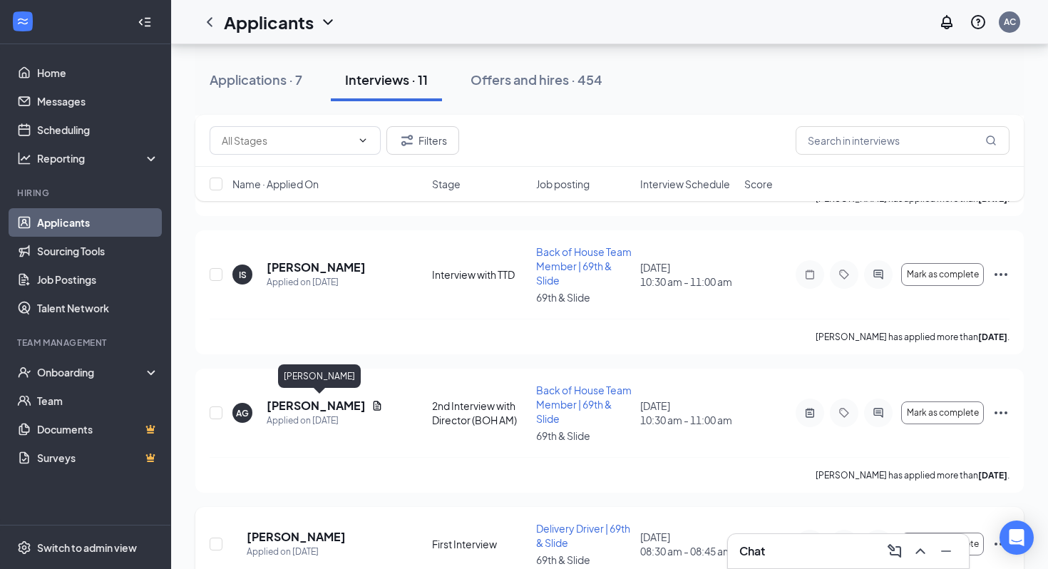
click at [321, 529] on h5 "[PERSON_NAME]" at bounding box center [296, 537] width 99 height 16
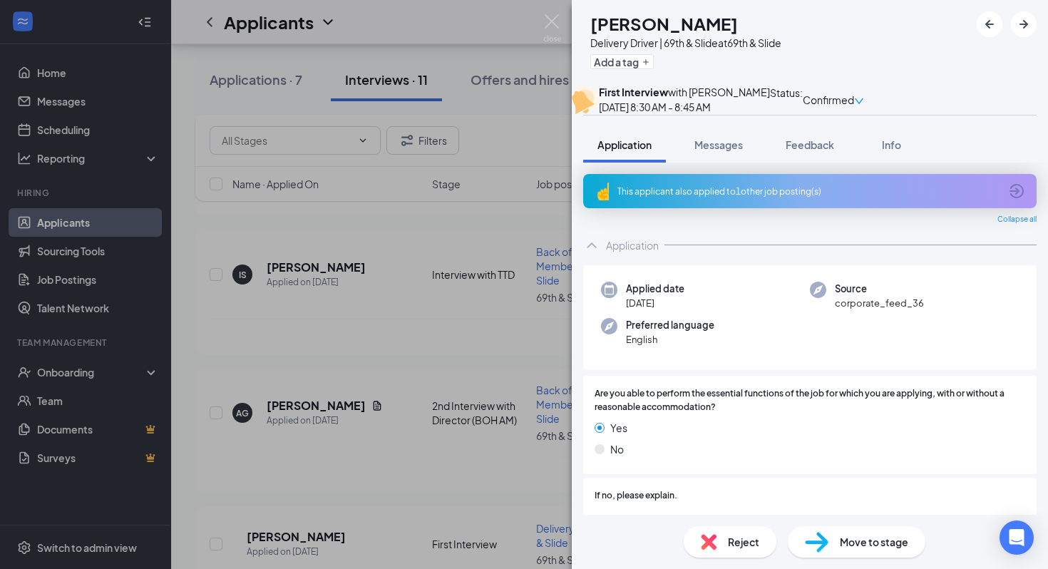
click at [751, 547] on span "Reject" at bounding box center [743, 542] width 31 height 16
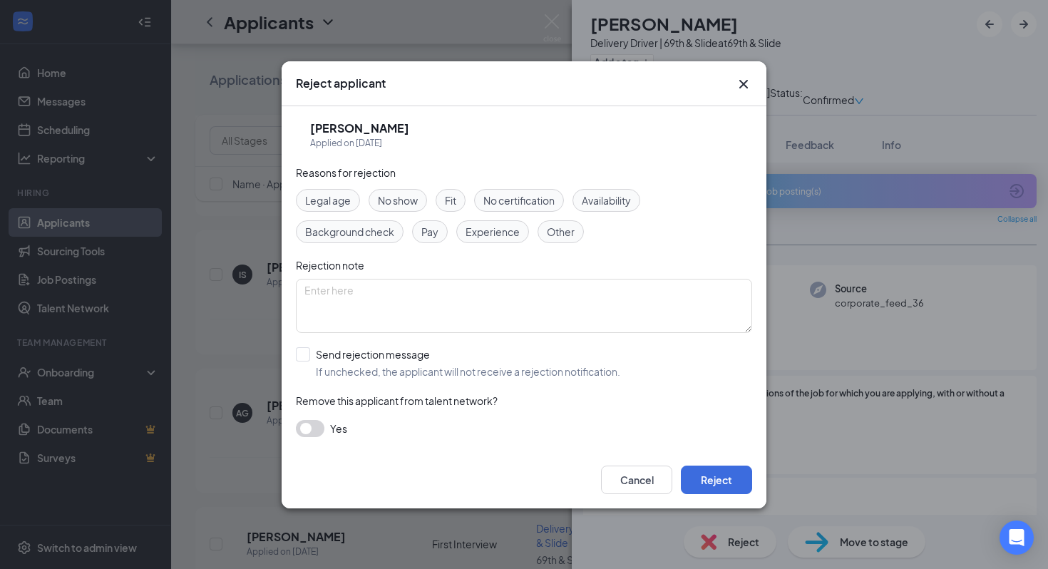
click at [388, 204] on span "No show" at bounding box center [398, 200] width 40 height 16
click at [305, 352] on input "Send rejection message If unchecked, the applicant will not receive a rejection…" at bounding box center [458, 362] width 324 height 31
checkbox input "true"
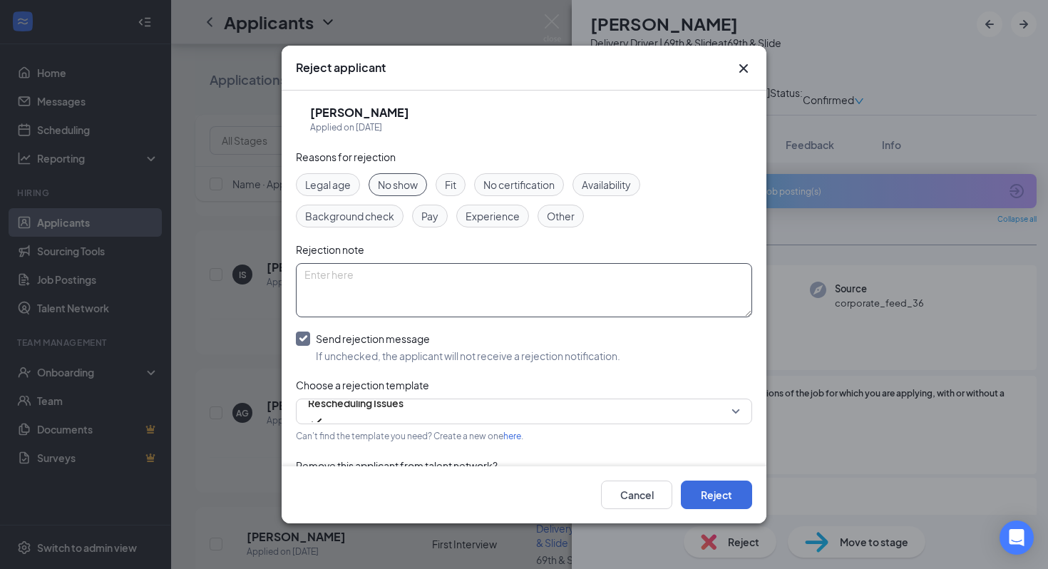
click at [361, 284] on textarea at bounding box center [524, 290] width 456 height 54
click at [385, 410] on span "Rescheduling Issues" at bounding box center [356, 402] width 96 height 21
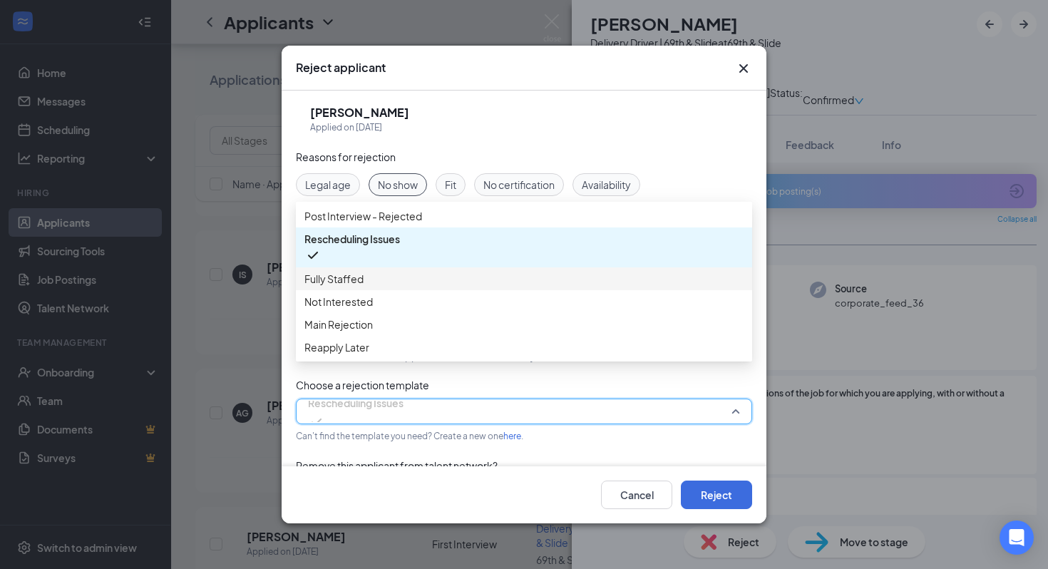
scroll to position [16, 0]
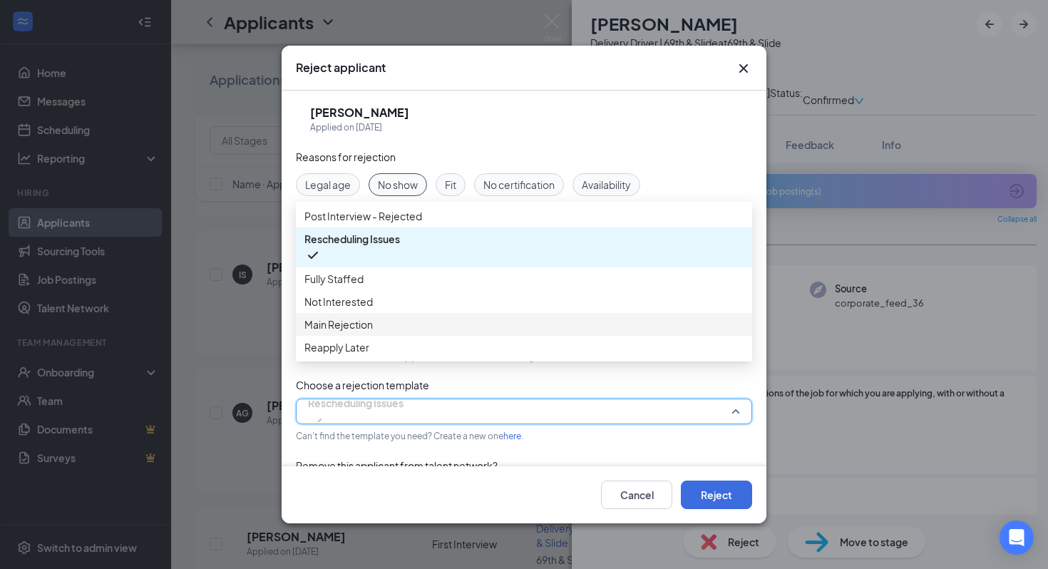
click at [383, 332] on span "Main Rejection" at bounding box center [523, 324] width 439 height 16
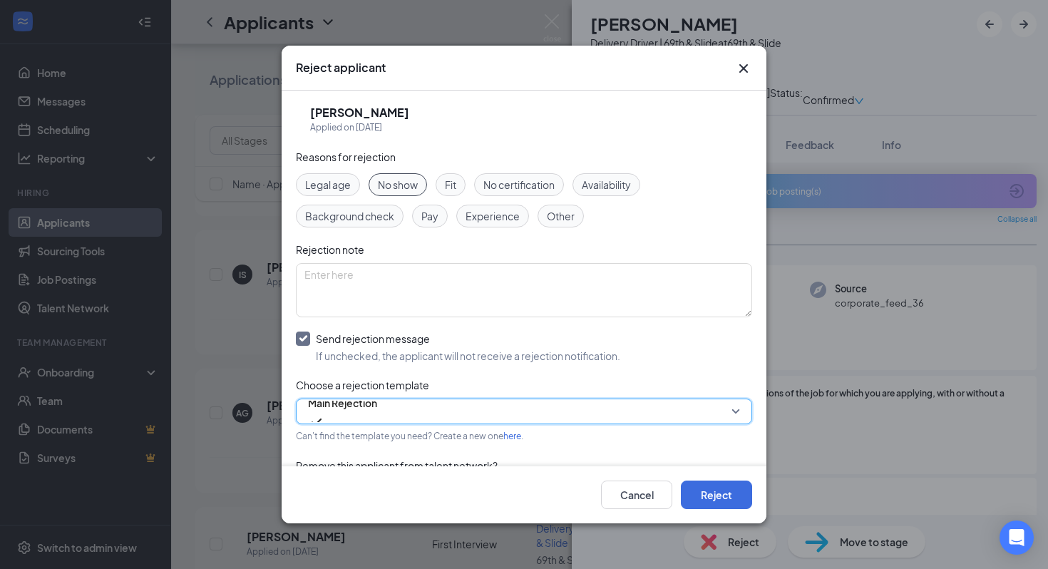
click at [382, 261] on div "Reasons for rejection Legal age No show Fit No certification Availability Backg…" at bounding box center [524, 332] width 456 height 367
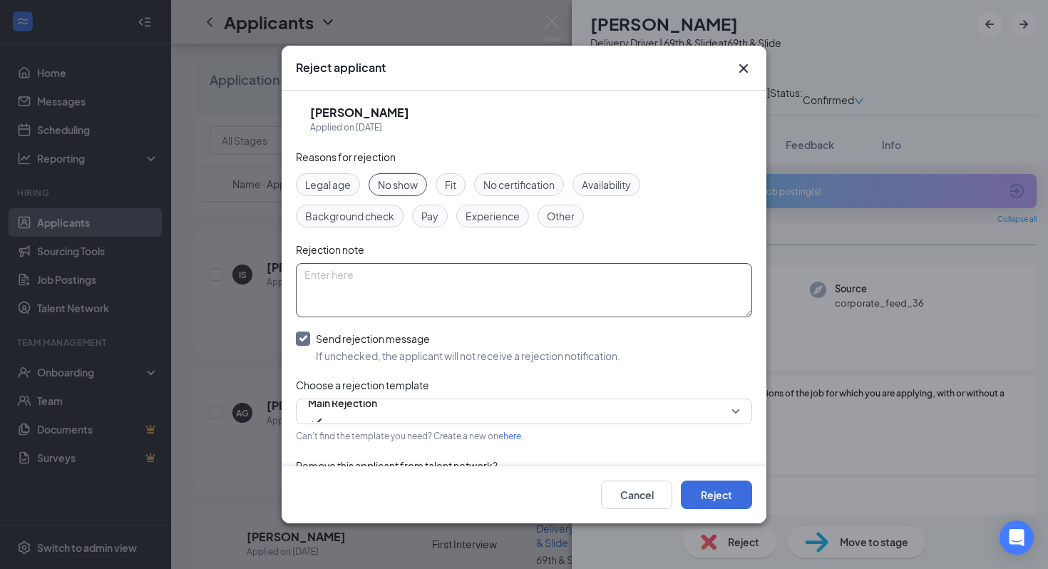
click at [368, 292] on textarea at bounding box center [524, 290] width 456 height 54
type textarea "Didnt show to interview"
click at [727, 493] on button "Reject" at bounding box center [716, 494] width 71 height 29
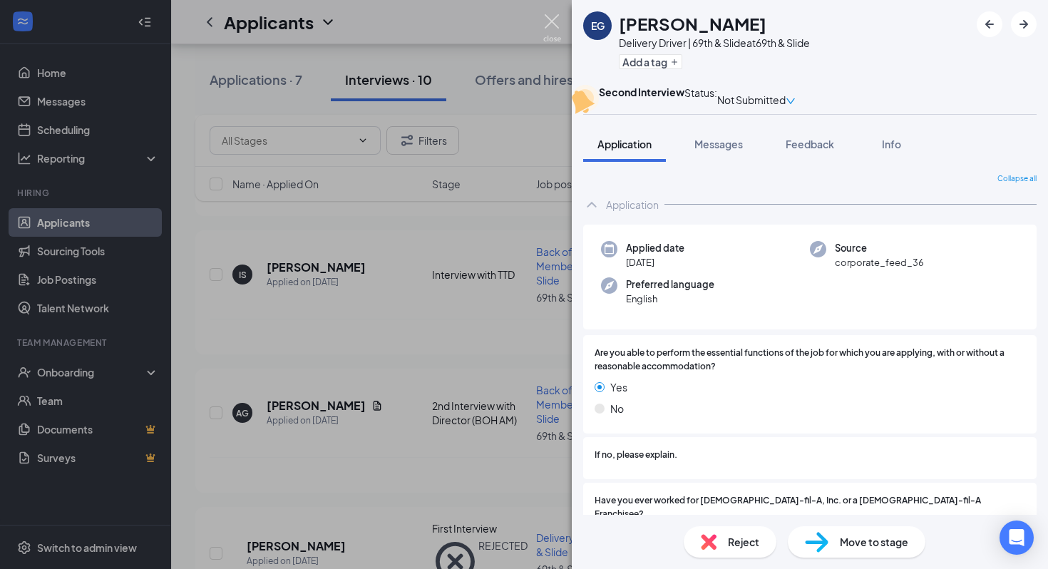
click at [545, 20] on img at bounding box center [552, 28] width 18 height 28
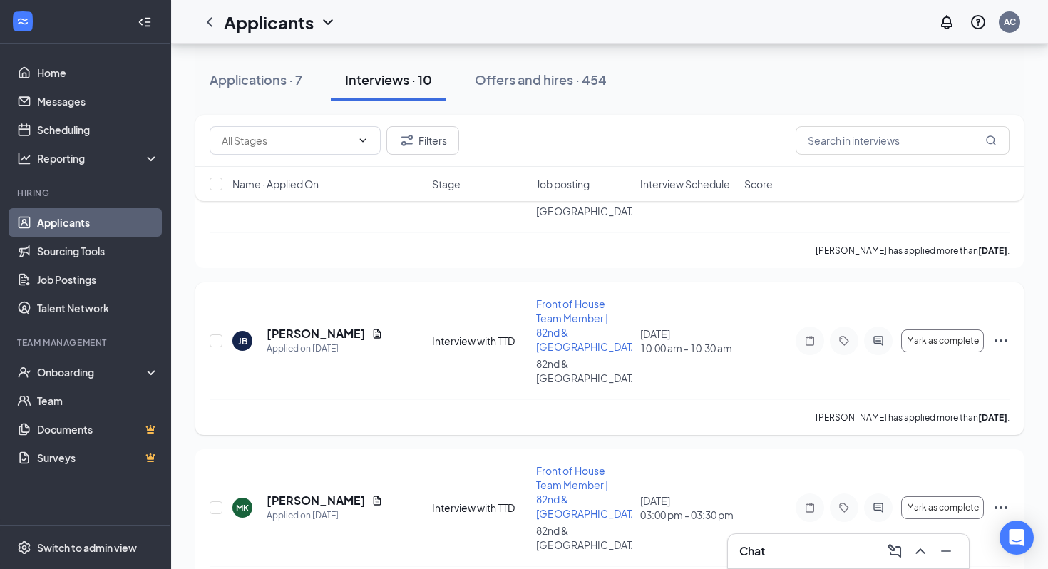
scroll to position [180, 0]
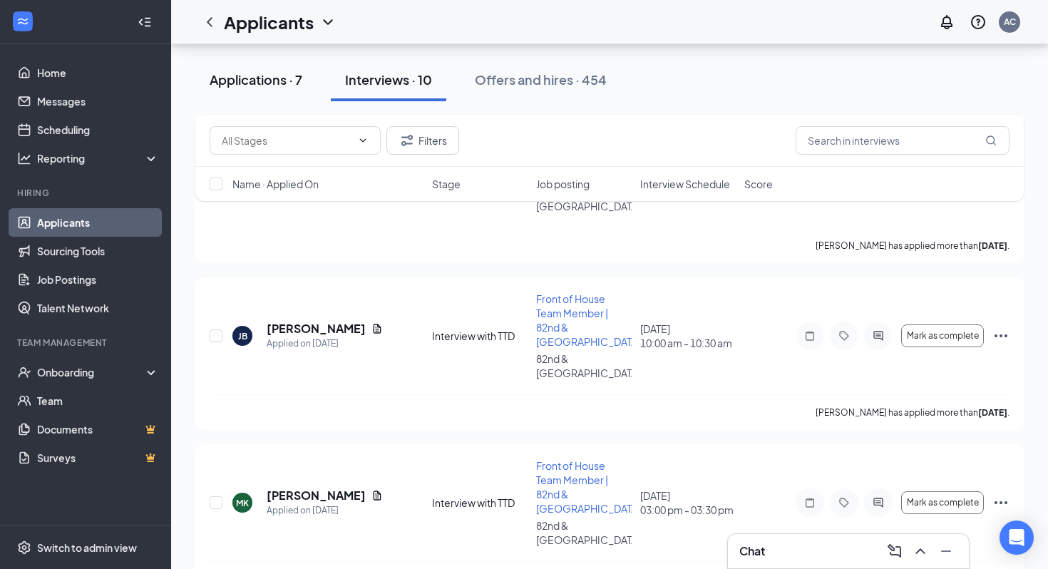
click at [284, 84] on div "Applications · 7" at bounding box center [256, 80] width 93 height 18
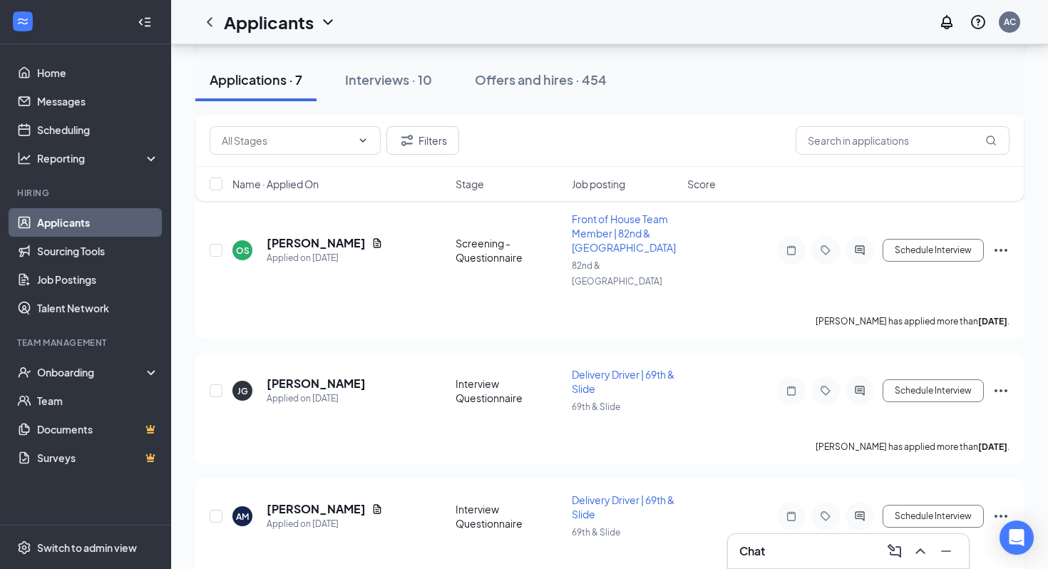
scroll to position [637, 0]
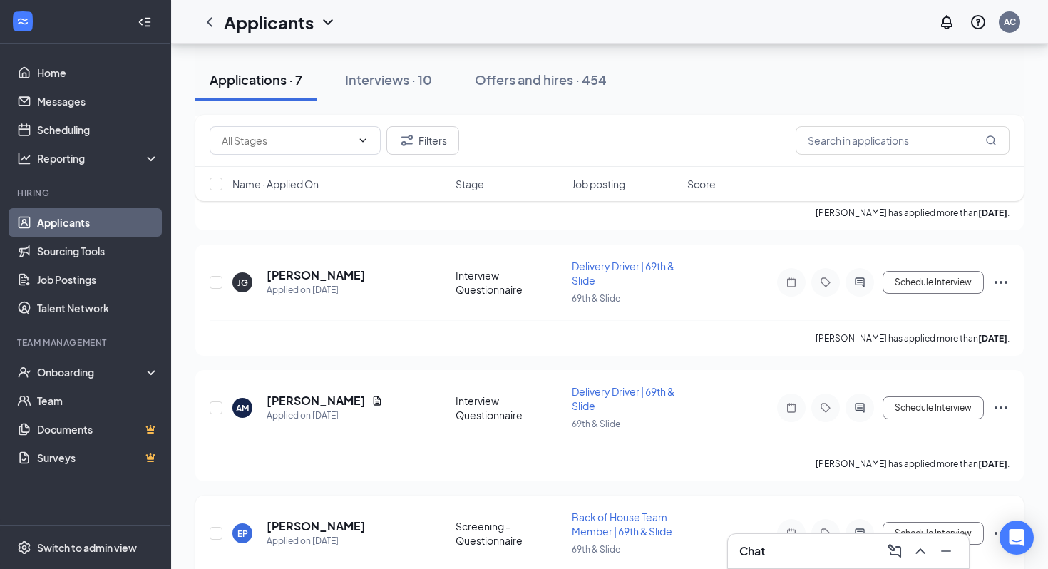
click at [1003, 525] on icon "Ellipses" at bounding box center [1000, 533] width 17 height 17
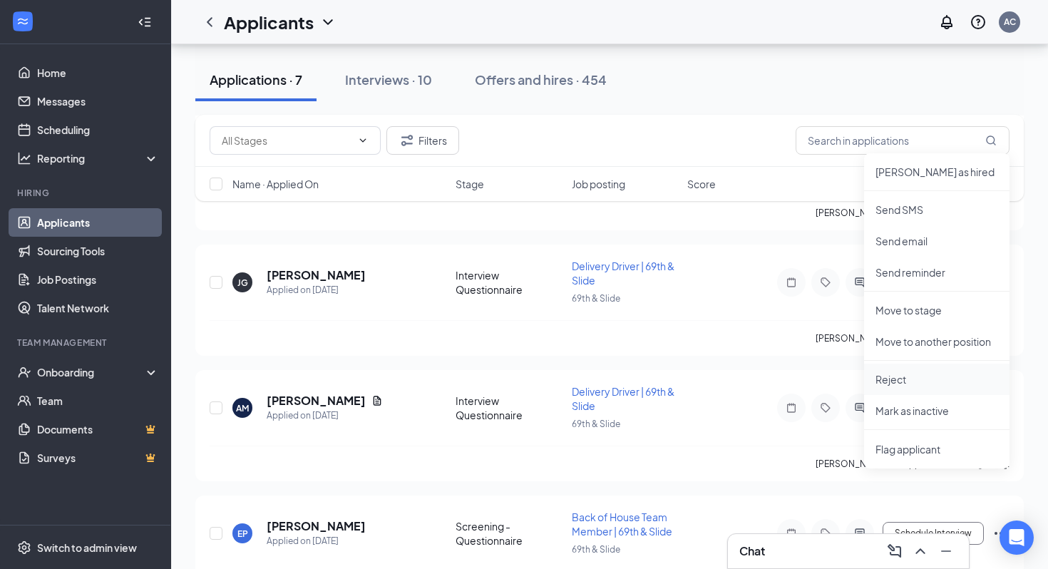
click at [900, 385] on p "Reject" at bounding box center [936, 379] width 123 height 14
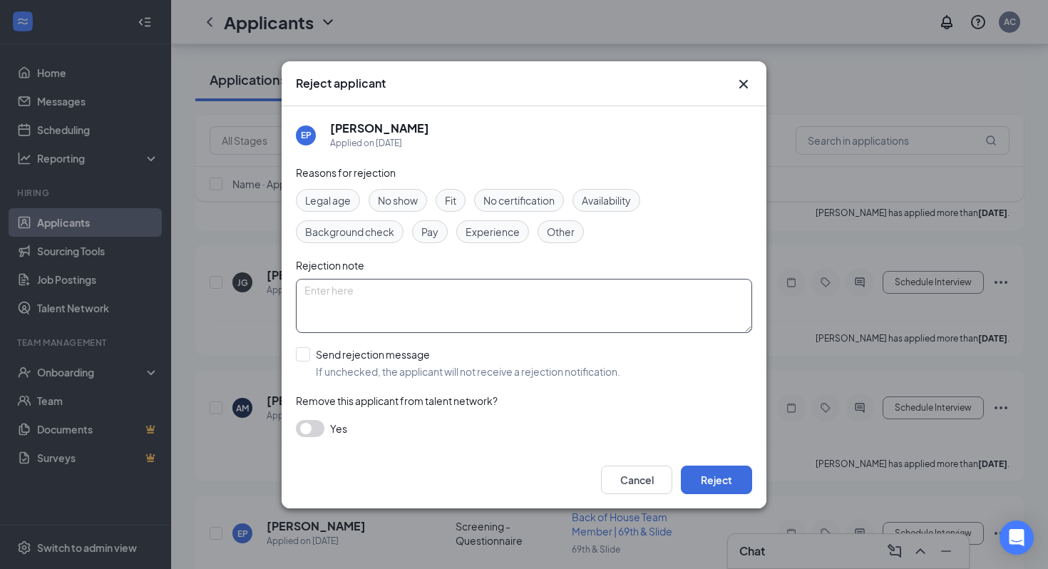
click at [373, 289] on textarea at bounding box center [524, 306] width 456 height 54
click at [301, 350] on input "Send rejection message If unchecked, the applicant will not receive a rejection…" at bounding box center [458, 362] width 324 height 31
checkbox input "true"
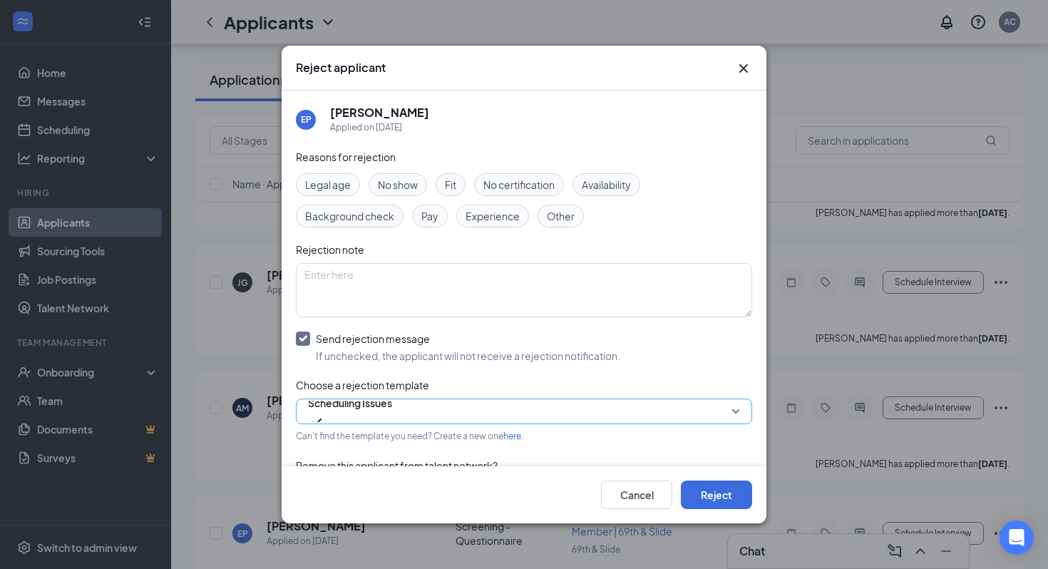
click at [392, 413] on span "Scheduling Issues" at bounding box center [350, 411] width 84 height 38
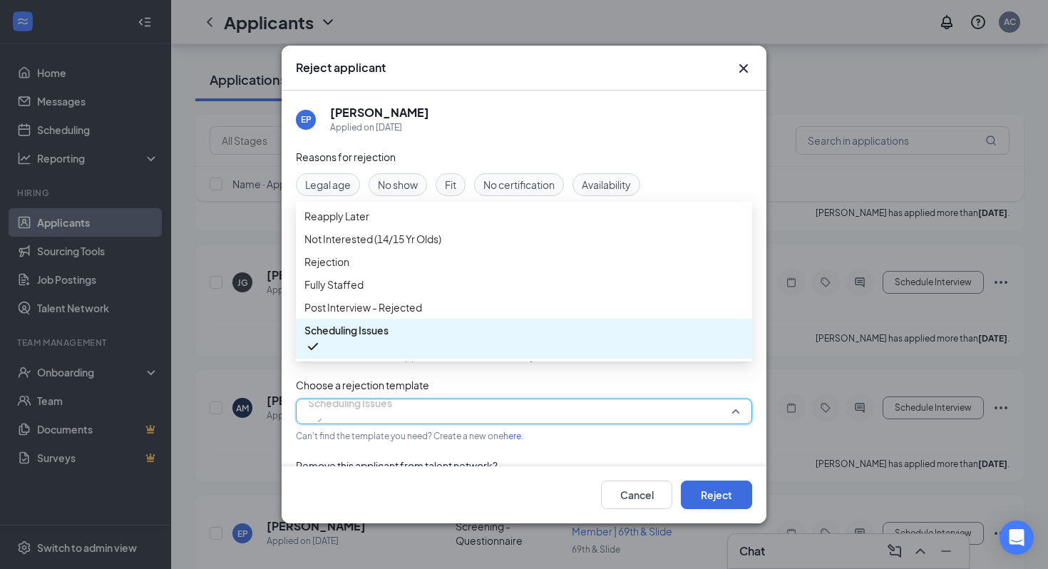
scroll to position [16, 0]
click at [396, 269] on span "Rejection" at bounding box center [523, 262] width 439 height 16
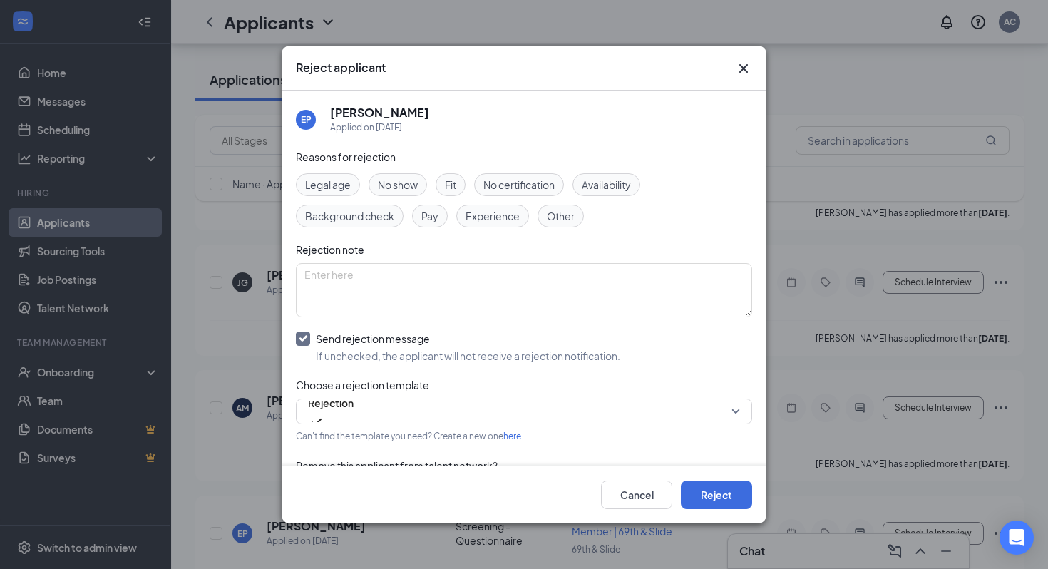
click at [472, 326] on div "Reasons for rejection Legal age No show Fit No certification Availability Backg…" at bounding box center [524, 332] width 456 height 367
click at [472, 277] on textarea at bounding box center [524, 290] width 456 height 54
click at [404, 275] on textarea "never filled out questionare" at bounding box center [524, 290] width 456 height 54
click at [418, 279] on textarea "never filled out questionare" at bounding box center [524, 290] width 456 height 54
click at [393, 277] on textarea "never filled out questionare" at bounding box center [524, 290] width 456 height 54
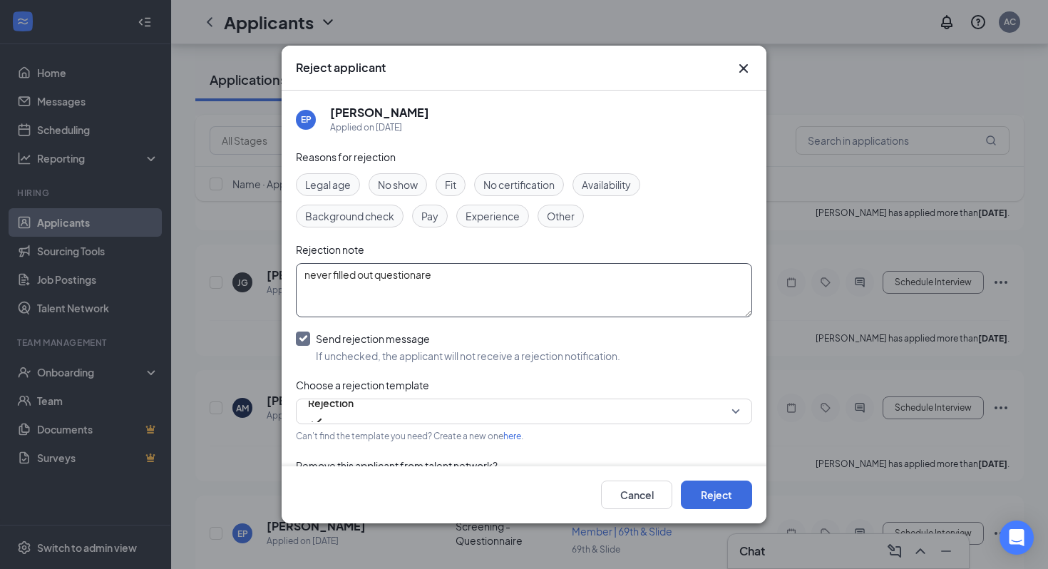
click at [393, 277] on textarea "never filled out questionare" at bounding box center [524, 290] width 456 height 54
click at [415, 288] on textarea "never filled out questionare" at bounding box center [524, 290] width 456 height 54
type textarea "never filled out questionnaire"
click at [410, 190] on span "No show" at bounding box center [398, 185] width 40 height 16
click at [720, 500] on button "Reject" at bounding box center [716, 494] width 71 height 29
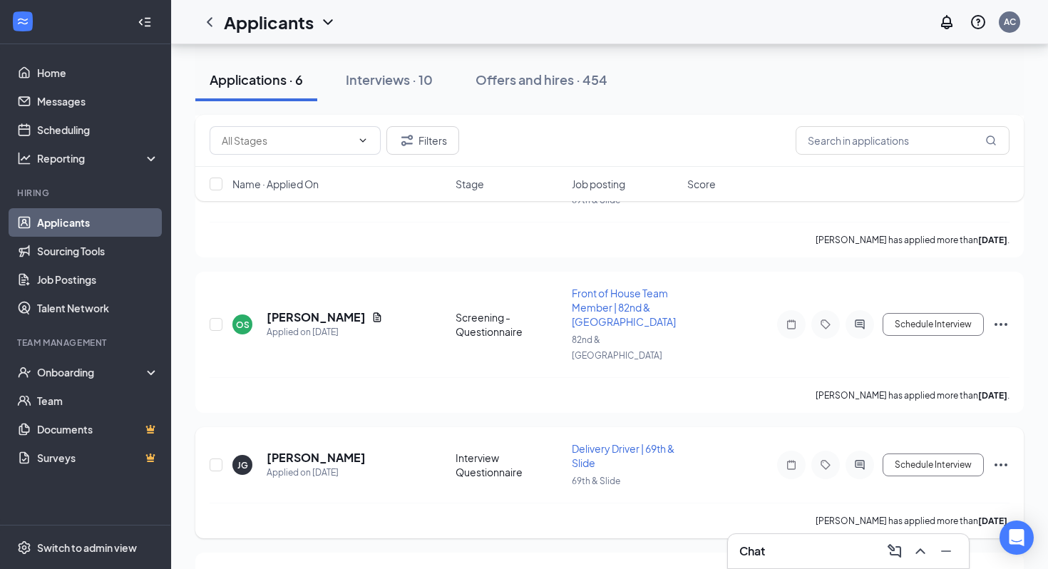
scroll to position [513, 0]
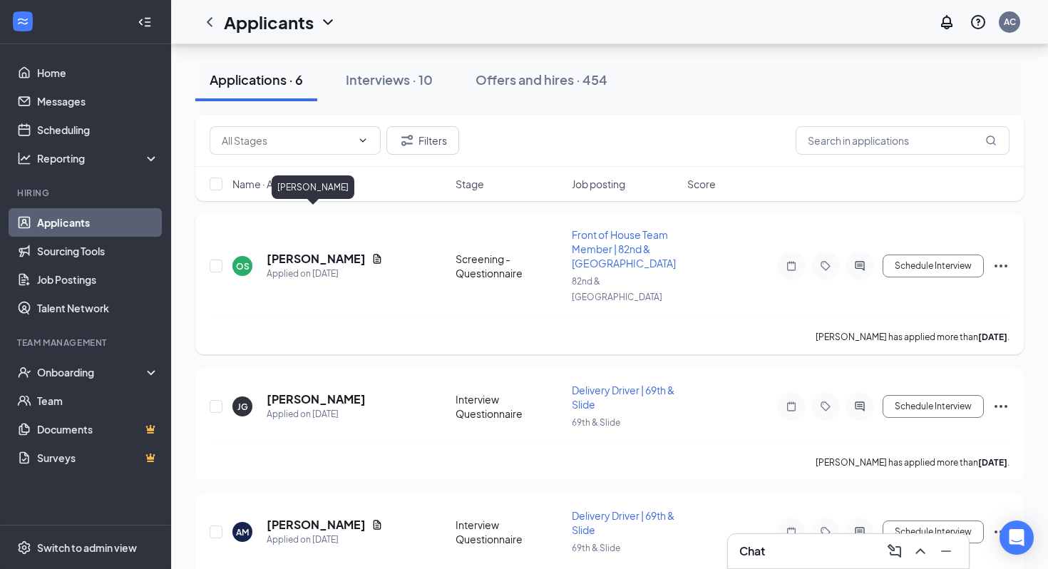
click at [316, 251] on h5 "[PERSON_NAME]" at bounding box center [316, 259] width 99 height 16
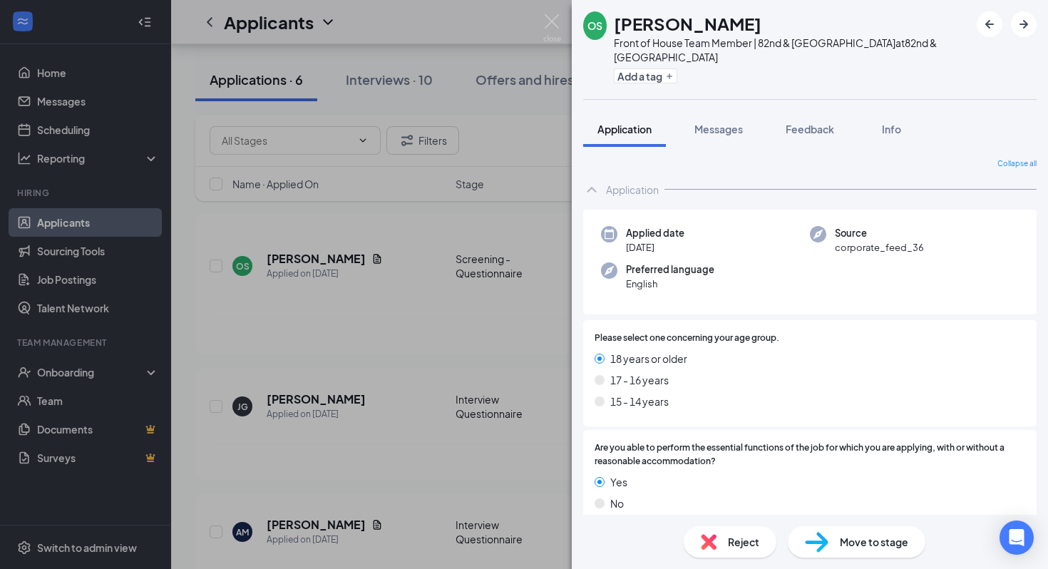
click at [852, 545] on span "Move to stage" at bounding box center [874, 542] width 68 height 16
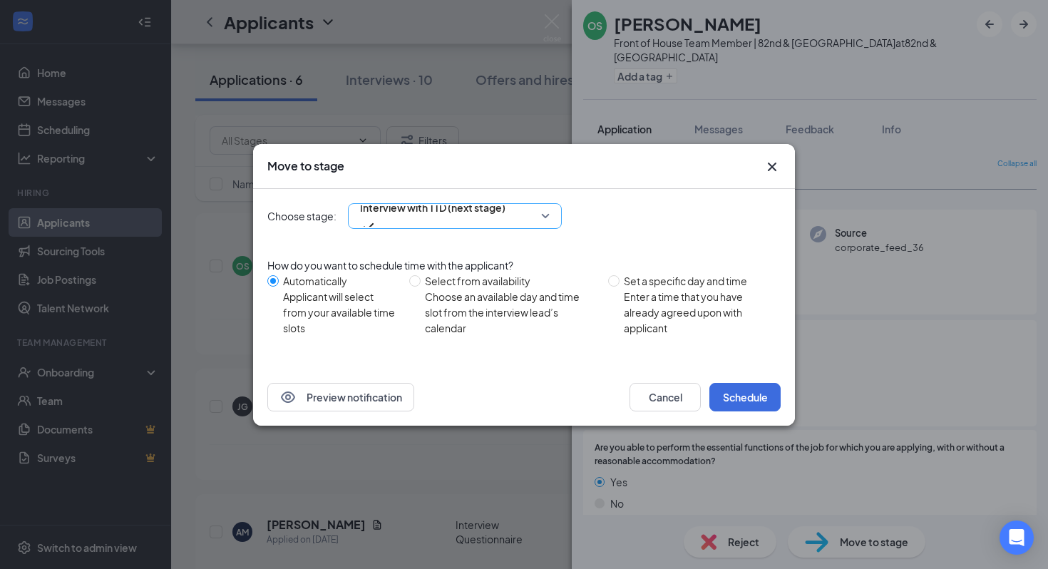
click at [497, 224] on div "Interview with TTD (next stage)" at bounding box center [455, 216] width 214 height 26
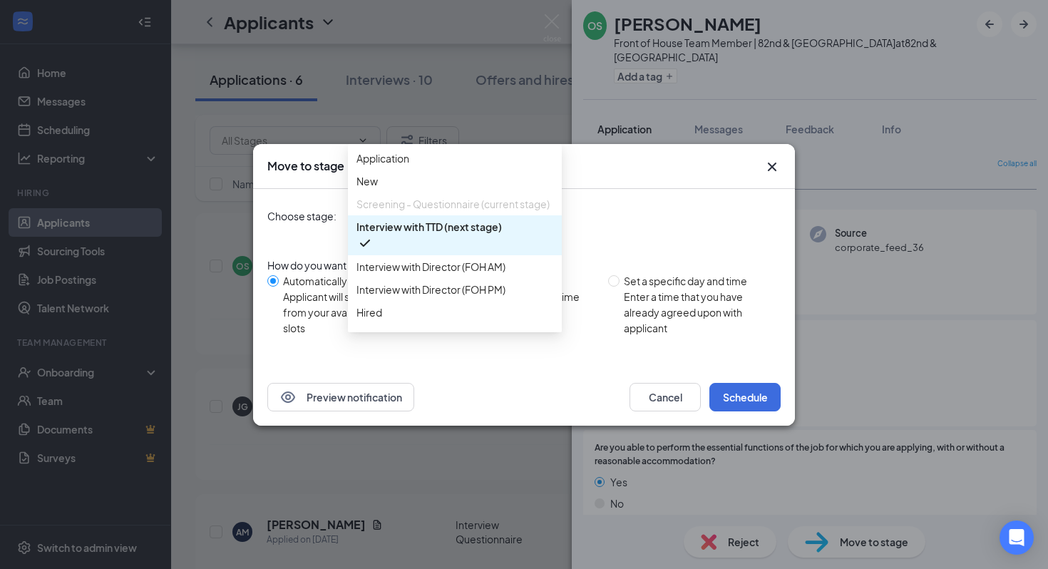
click at [699, 207] on div "Choose stage: Interview with TTD (next stage) 3594038 3594037 3594035 Applicati…" at bounding box center [523, 216] width 513 height 26
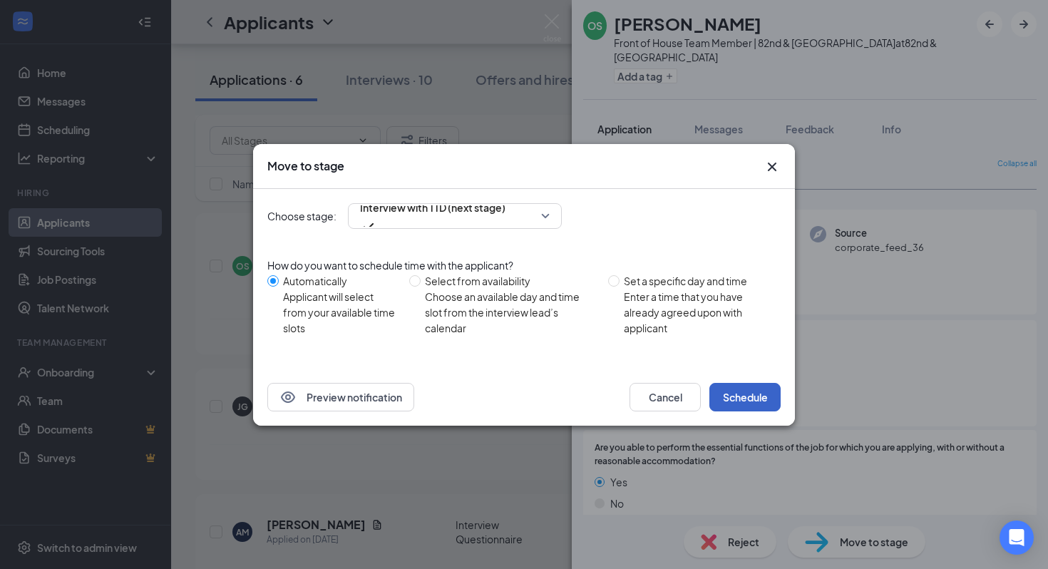
click at [745, 395] on button "Schedule" at bounding box center [744, 397] width 71 height 29
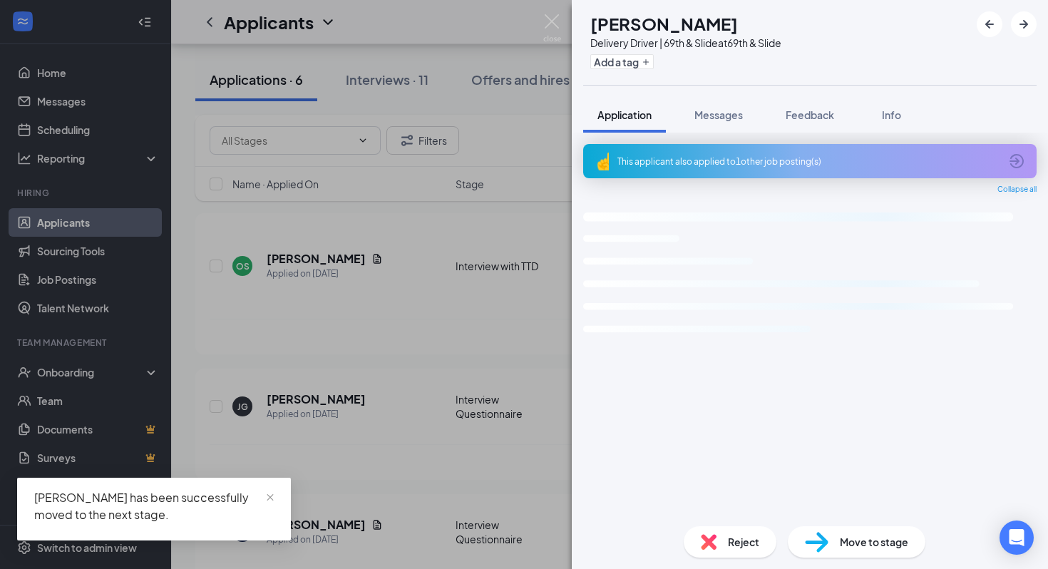
click at [552, 18] on img at bounding box center [552, 28] width 18 height 28
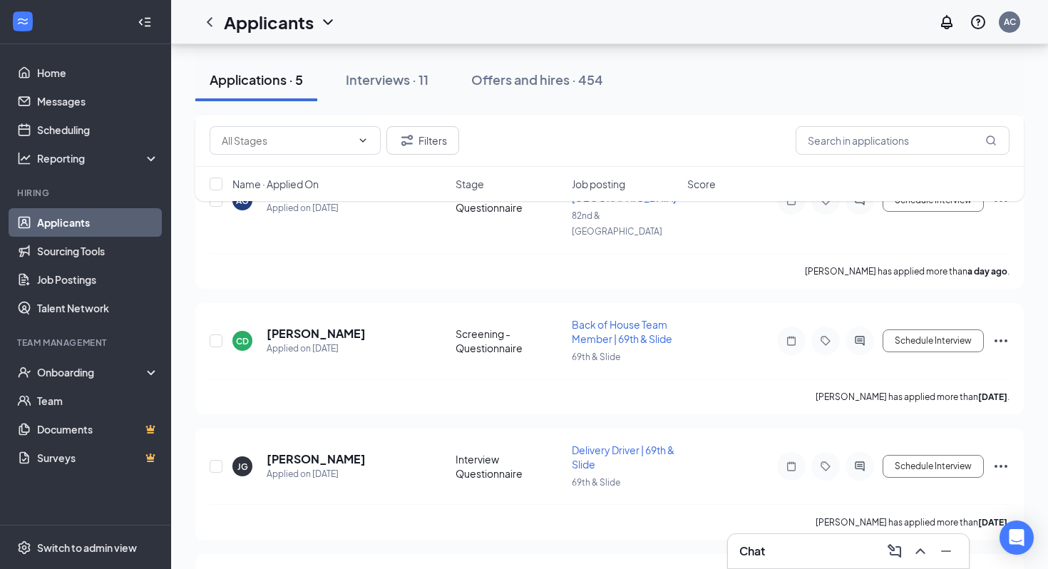
scroll to position [296, 0]
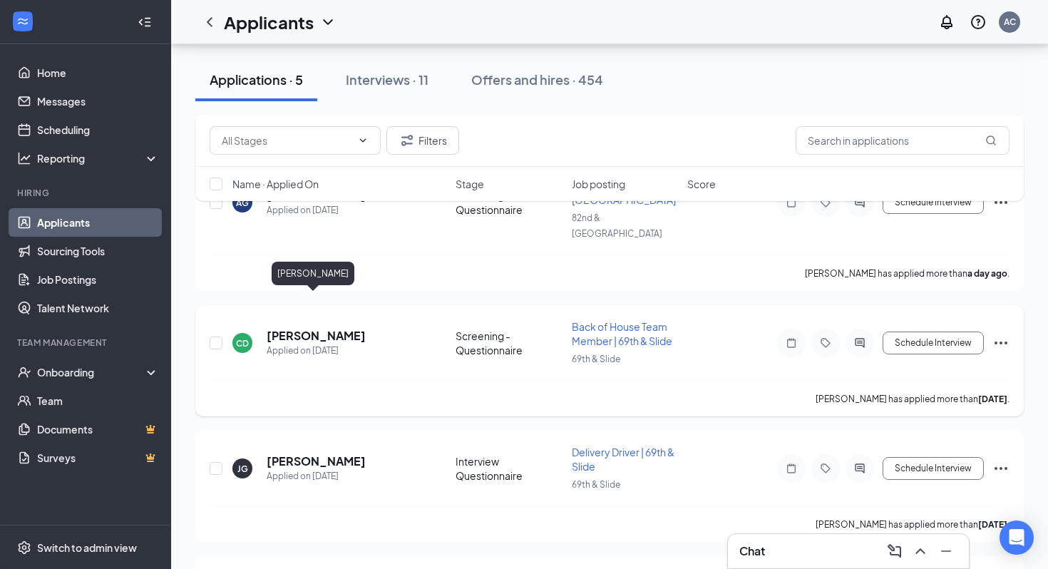
click at [315, 328] on h5 "[PERSON_NAME]" at bounding box center [316, 336] width 99 height 16
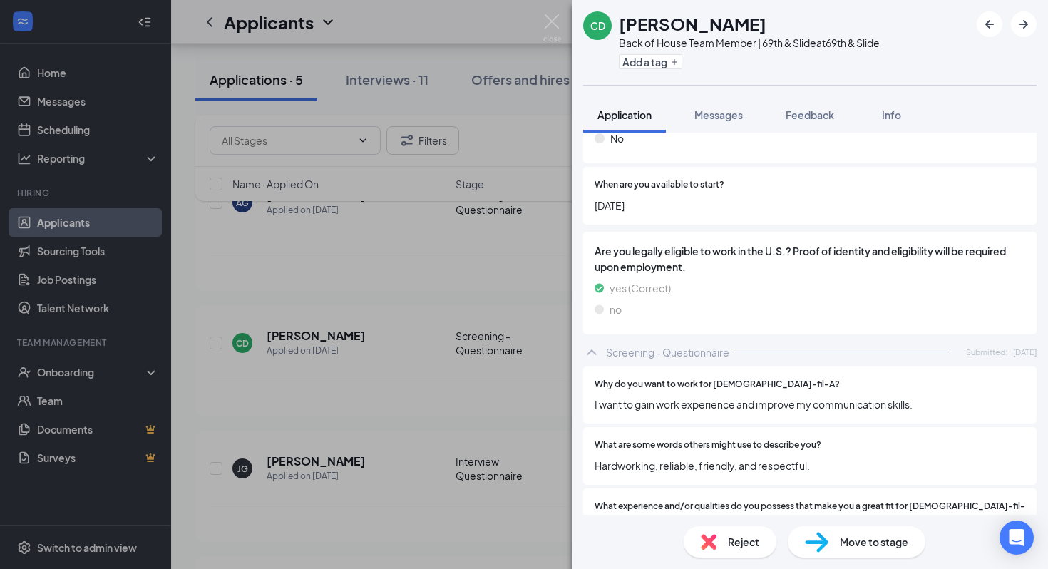
scroll to position [2654, 0]
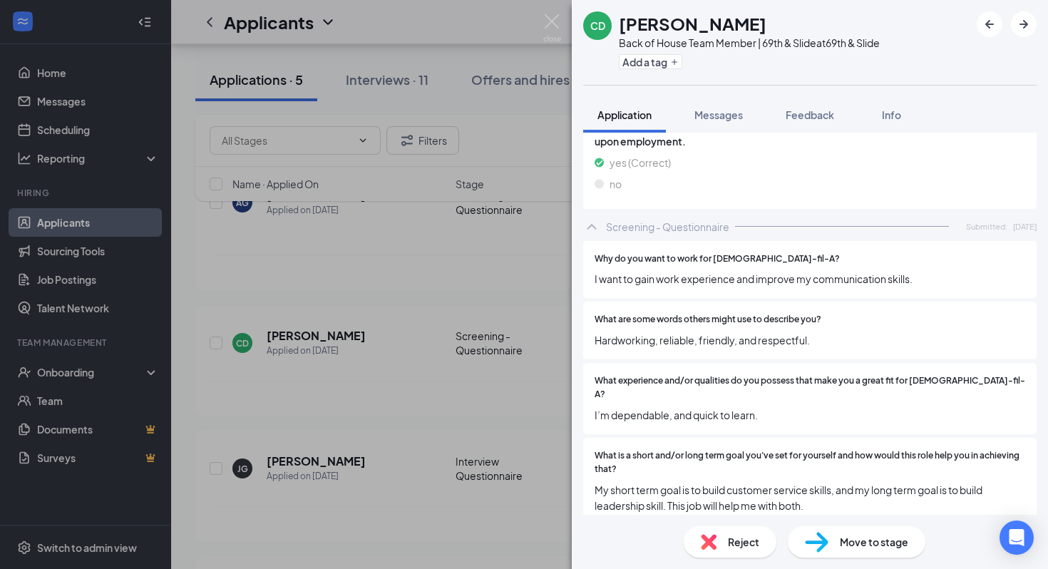
click at [874, 556] on div "Move to stage" at bounding box center [857, 541] width 138 height 31
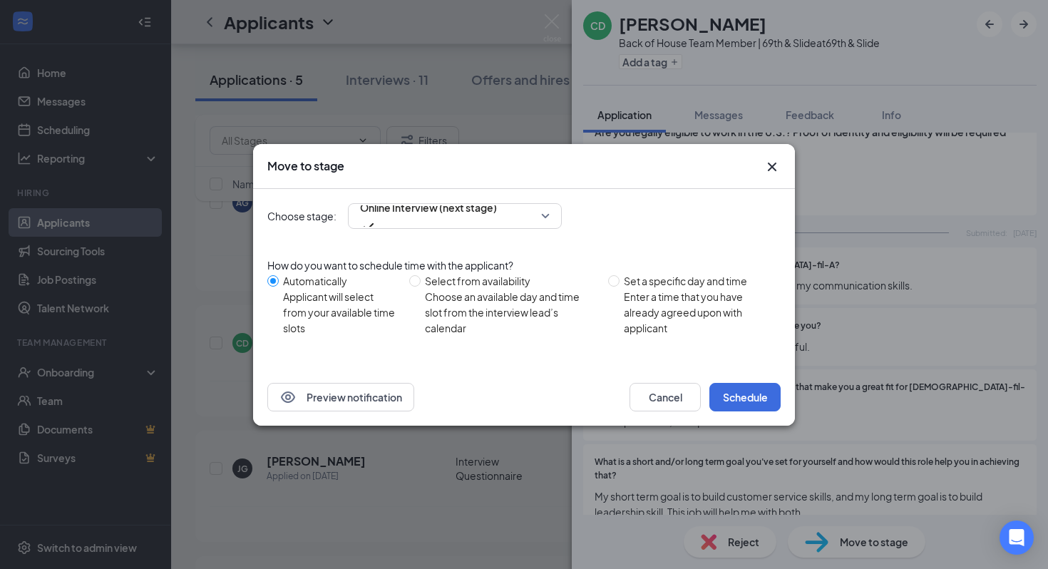
click at [540, 182] on div "Move to stage" at bounding box center [524, 166] width 542 height 45
click at [532, 215] on div "Online Interview (next stage)" at bounding box center [455, 216] width 214 height 26
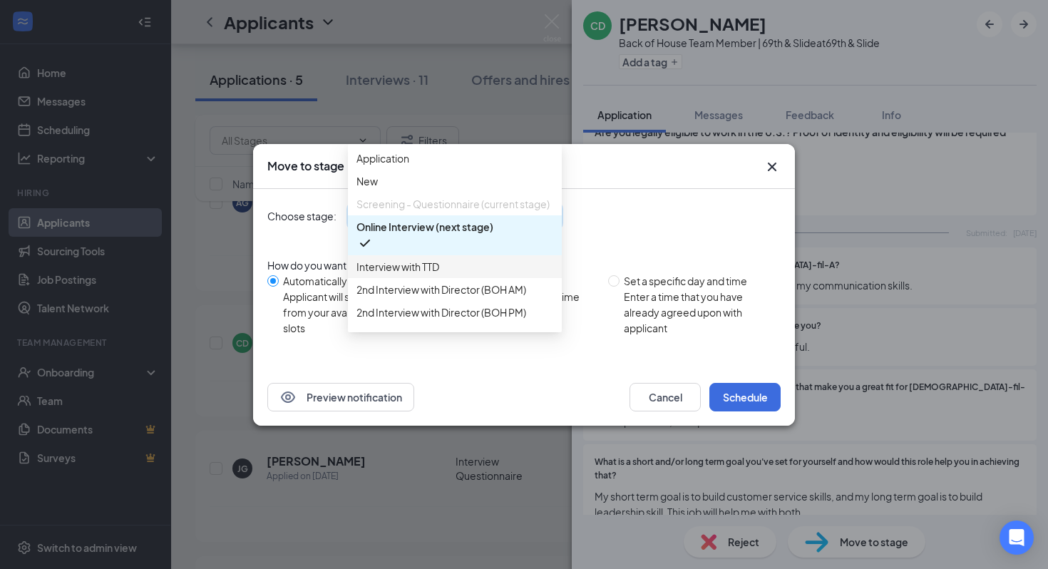
click at [453, 274] on span "Interview with TTD" at bounding box center [454, 267] width 197 height 16
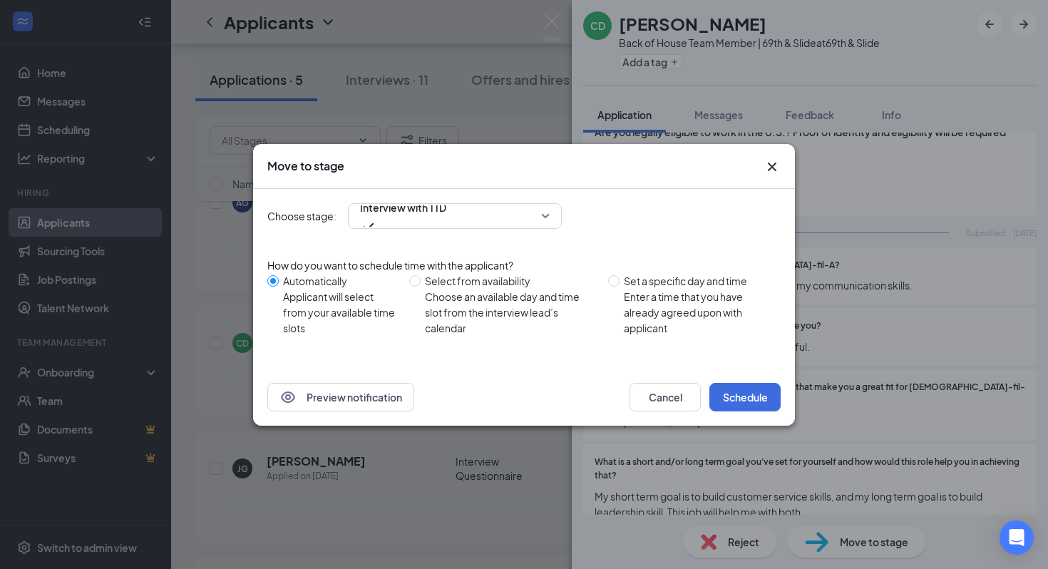
click at [769, 170] on icon "Cross" at bounding box center [772, 166] width 9 height 9
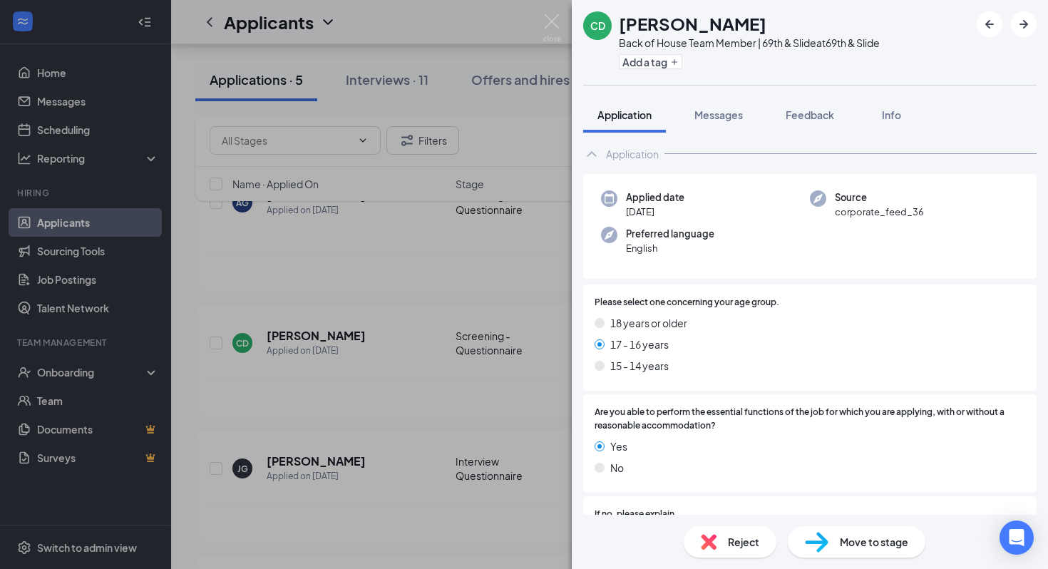
scroll to position [0, 0]
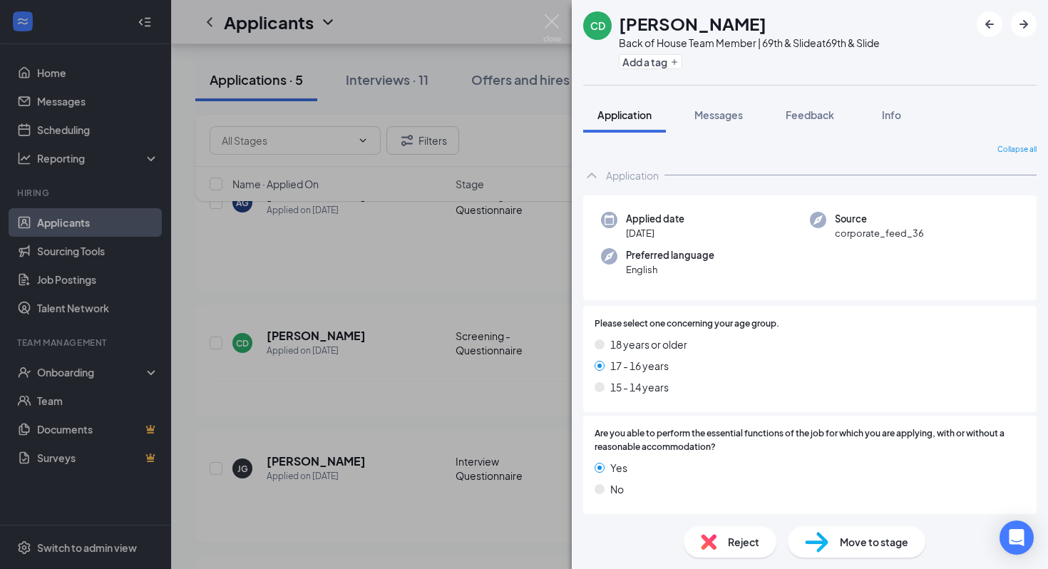
click at [855, 550] on div "Move to stage" at bounding box center [857, 541] width 138 height 31
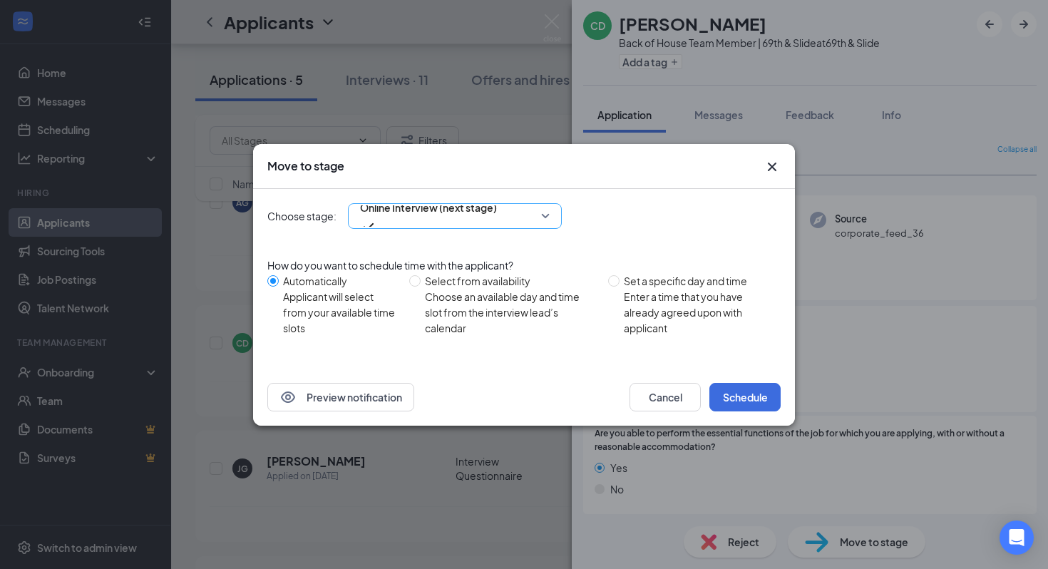
click at [448, 213] on span "Online Interview (next stage)" at bounding box center [428, 207] width 137 height 21
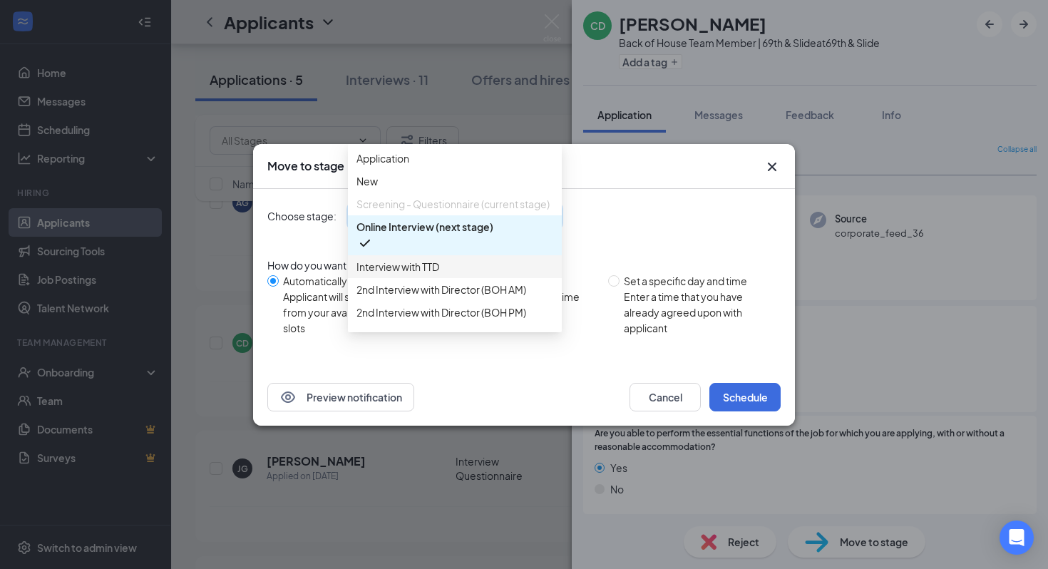
click at [430, 274] on span "Interview with TTD" at bounding box center [397, 267] width 83 height 16
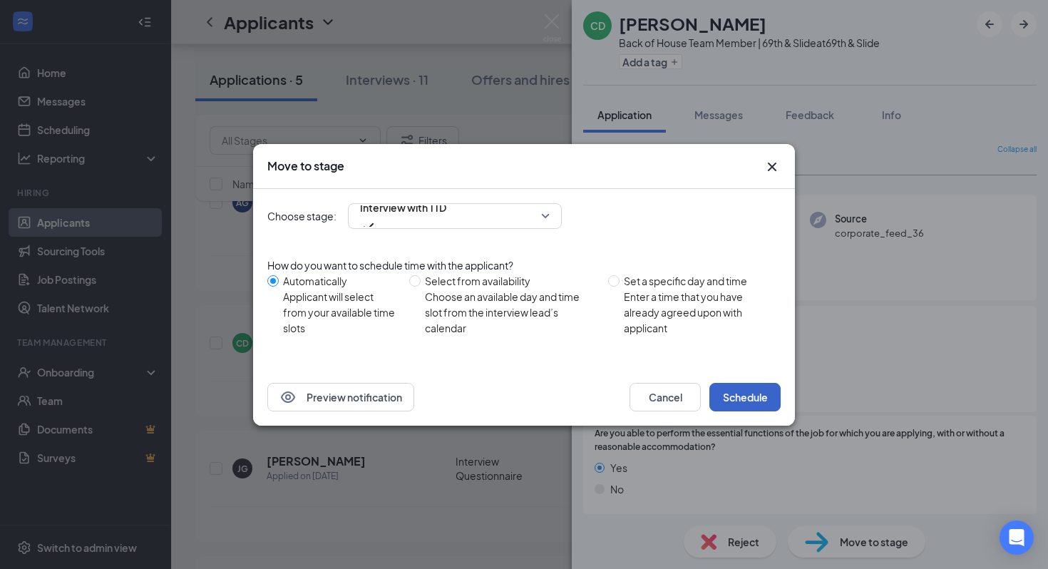
click at [735, 396] on button "Schedule" at bounding box center [744, 397] width 71 height 29
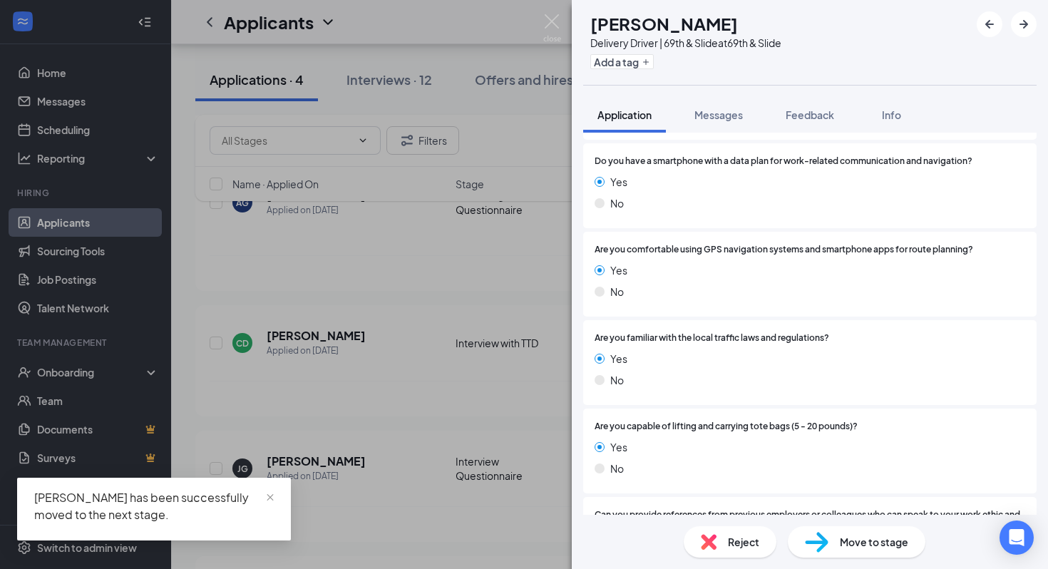
scroll to position [2720, 0]
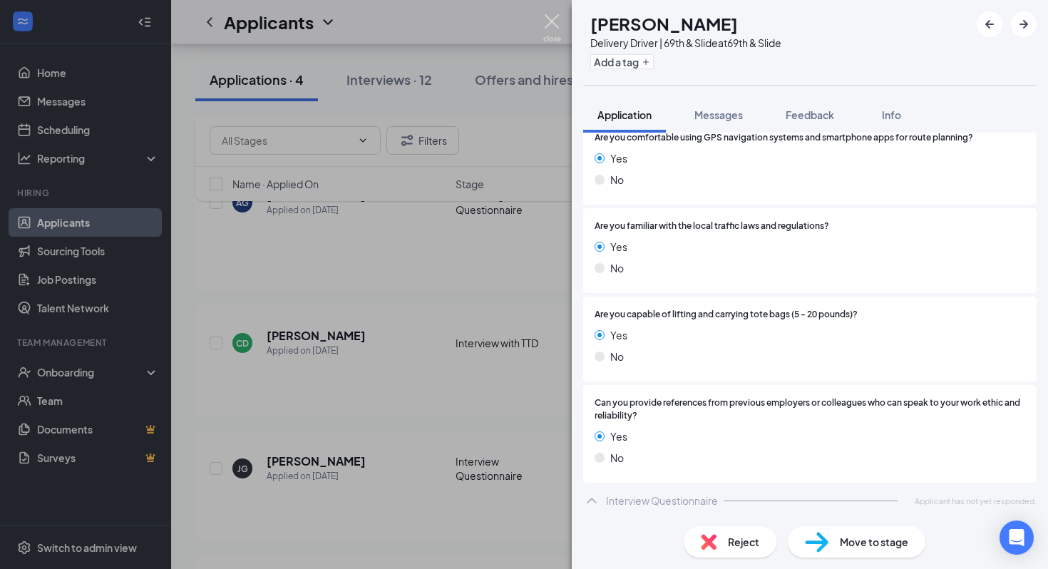
click at [552, 27] on img at bounding box center [552, 28] width 18 height 28
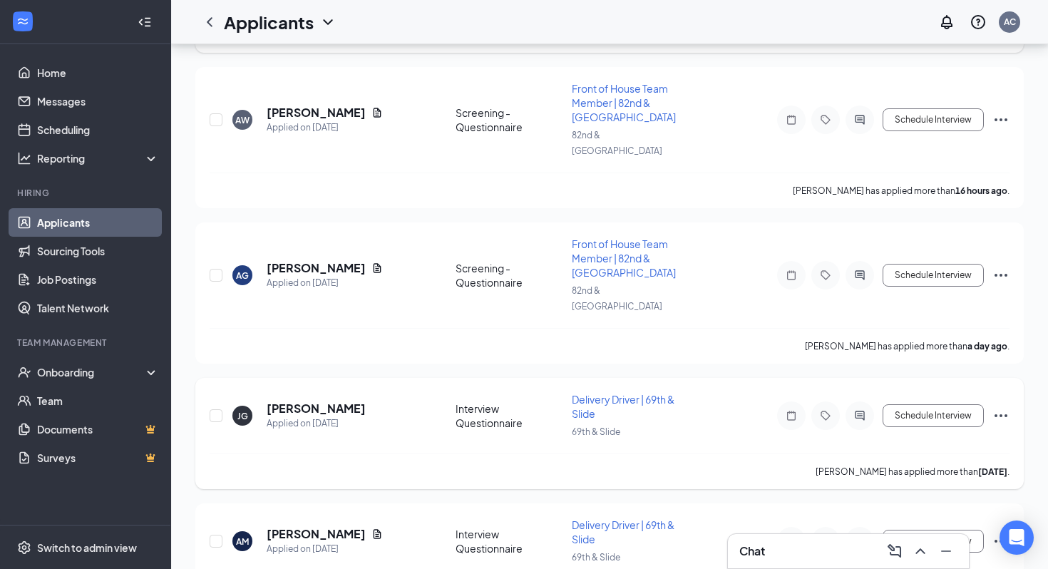
scroll to position [250, 0]
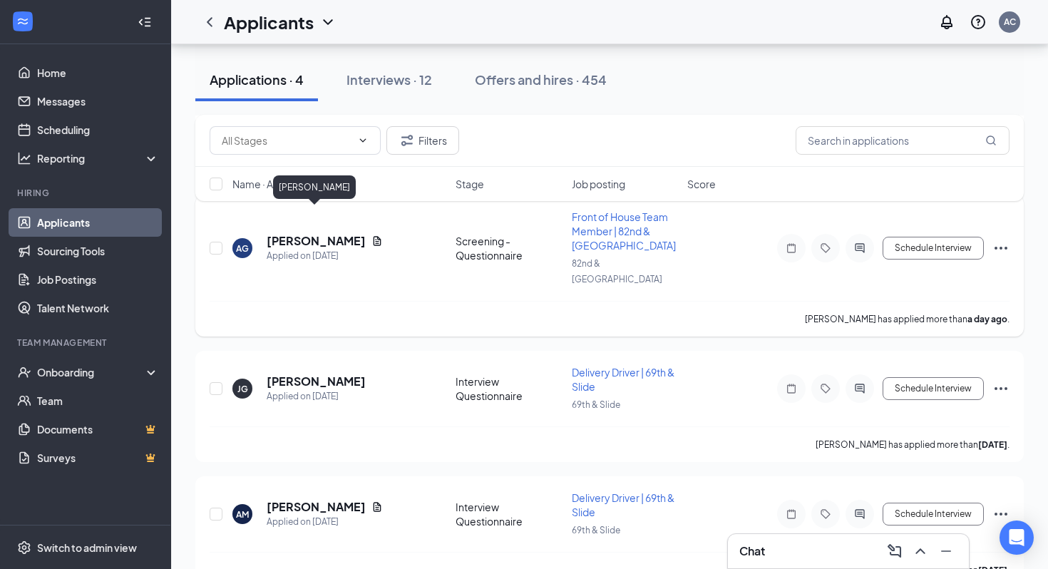
click at [326, 233] on h5 "[PERSON_NAME]" at bounding box center [316, 241] width 99 height 16
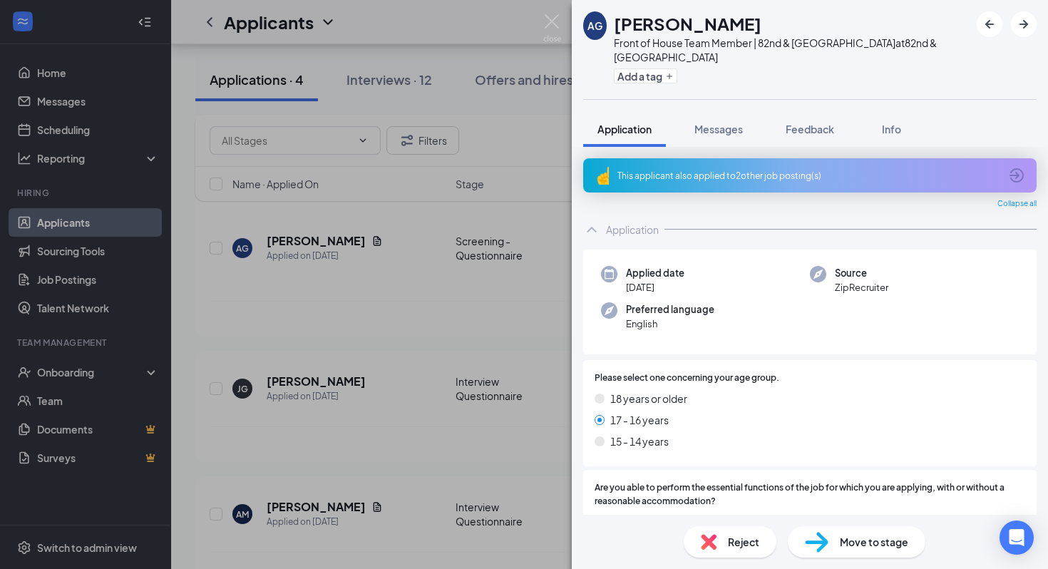
click at [741, 539] on span "Reject" at bounding box center [743, 542] width 31 height 16
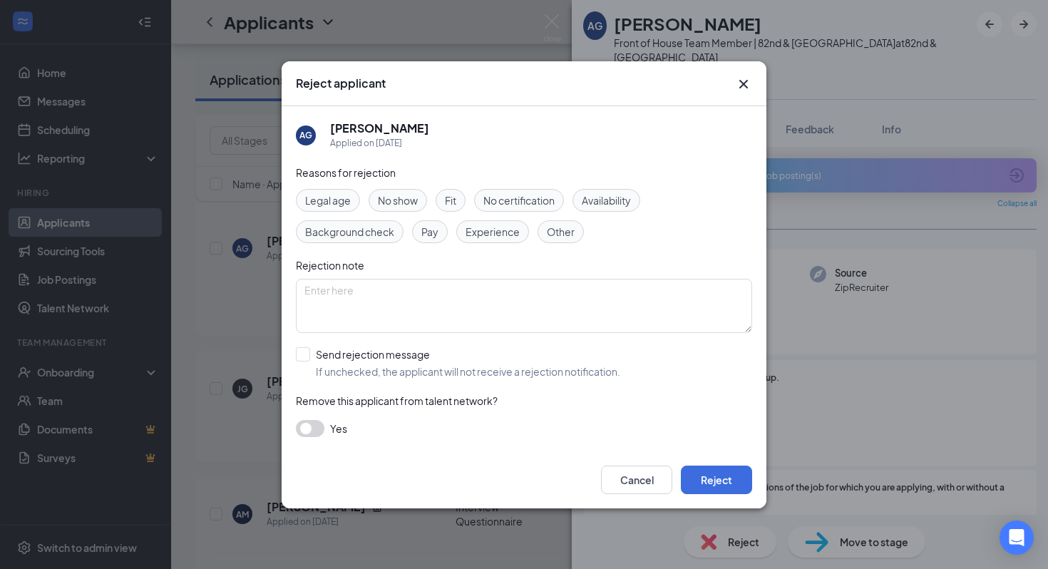
click at [625, 210] on div "Availability" at bounding box center [606, 200] width 68 height 23
click at [315, 353] on input "Send rejection message If unchecked, the applicant will not receive a rejection…" at bounding box center [458, 362] width 324 height 31
checkbox input "true"
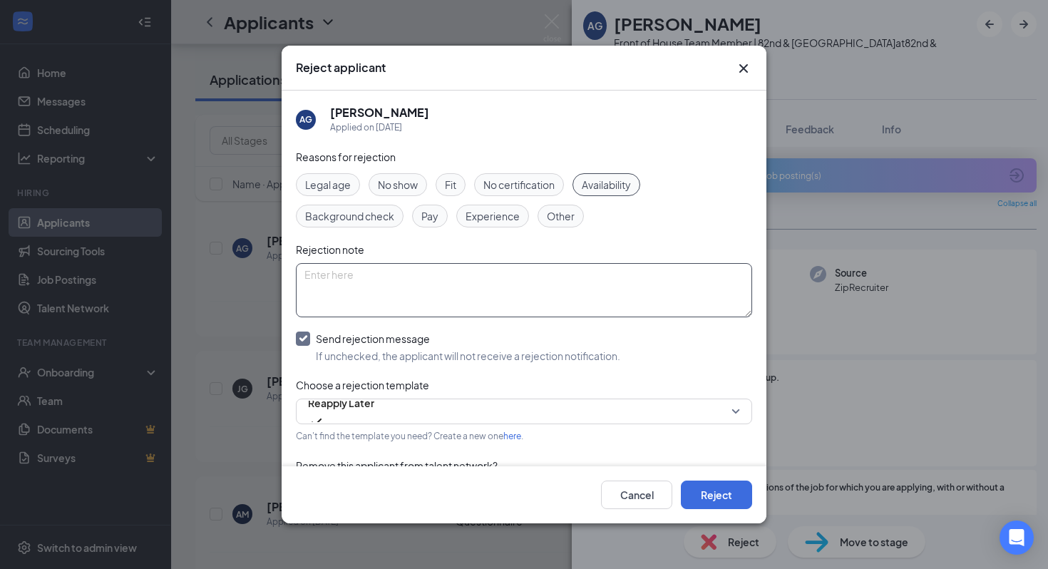
click at [342, 270] on textarea at bounding box center [524, 290] width 456 height 54
type textarea "s"
type textarea "dont need foh pm at the moment"
click at [736, 497] on button "Reject" at bounding box center [716, 494] width 71 height 29
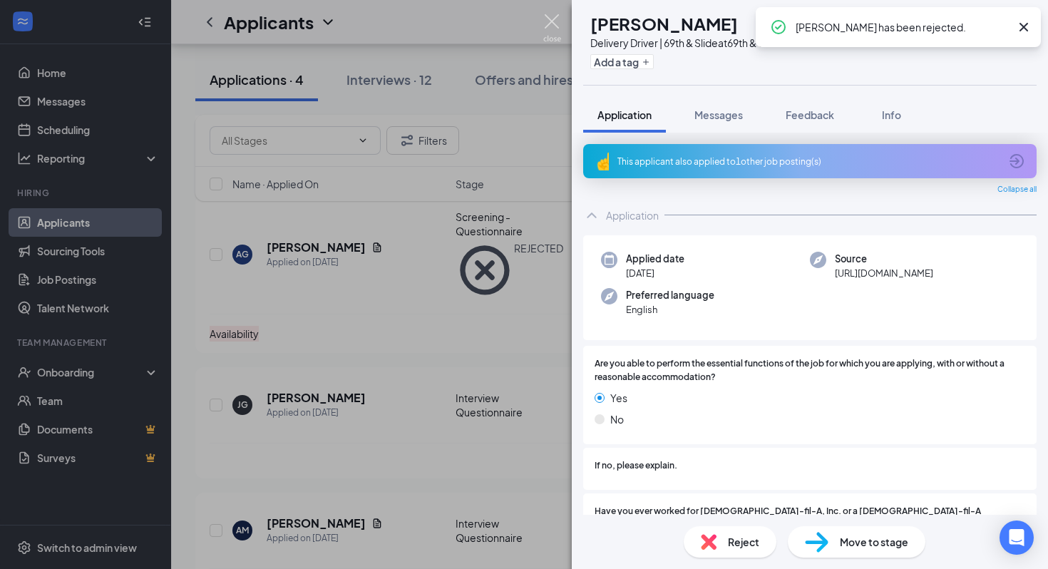
click at [547, 16] on img at bounding box center [552, 28] width 18 height 28
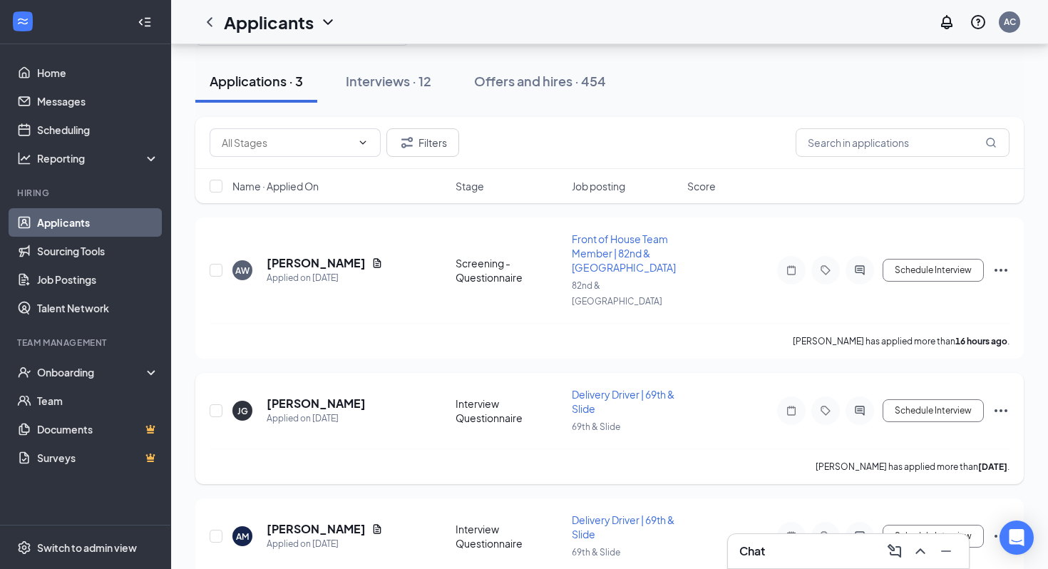
scroll to position [111, 0]
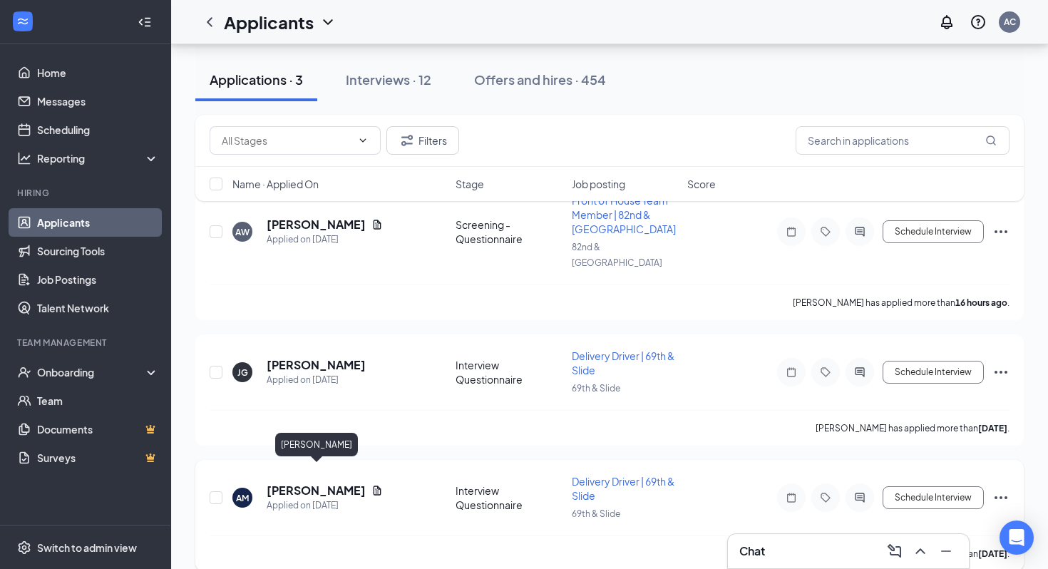
click at [349, 483] on h5 "[PERSON_NAME]" at bounding box center [316, 491] width 99 height 16
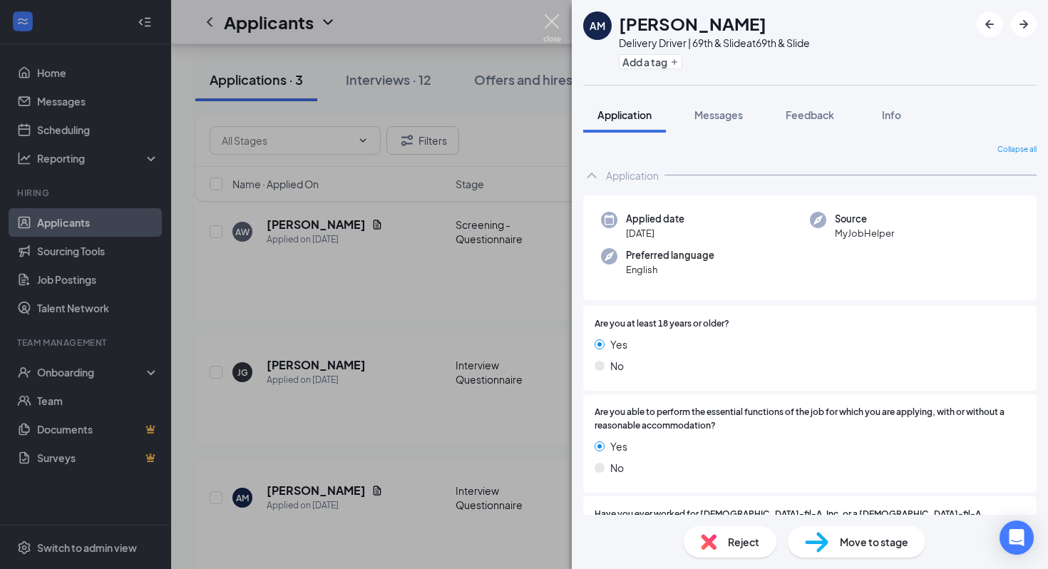
click at [545, 23] on img at bounding box center [552, 28] width 18 height 28
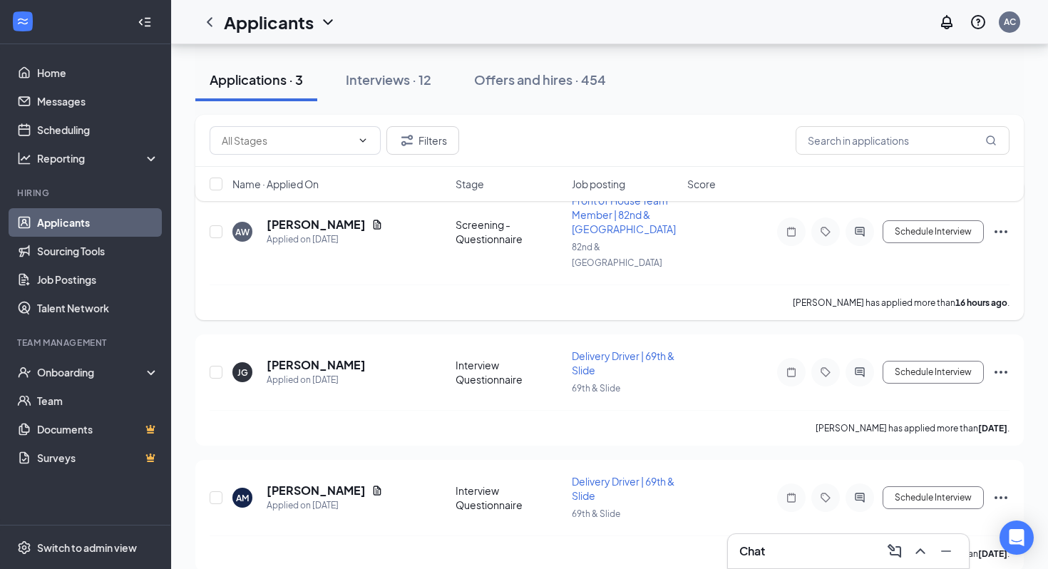
click at [309, 217] on h5 "[PERSON_NAME]" at bounding box center [316, 225] width 99 height 16
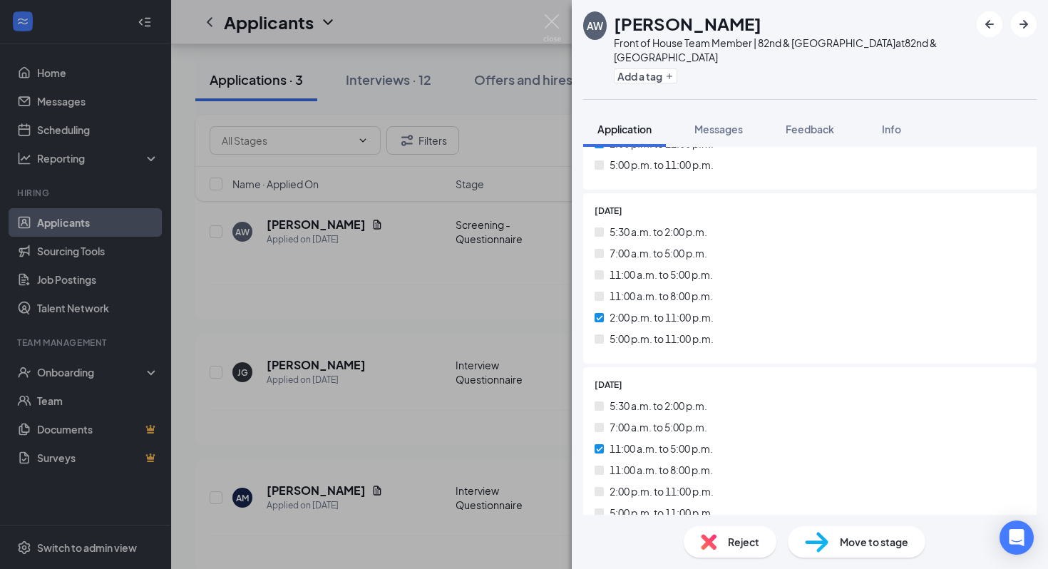
scroll to position [2396, 0]
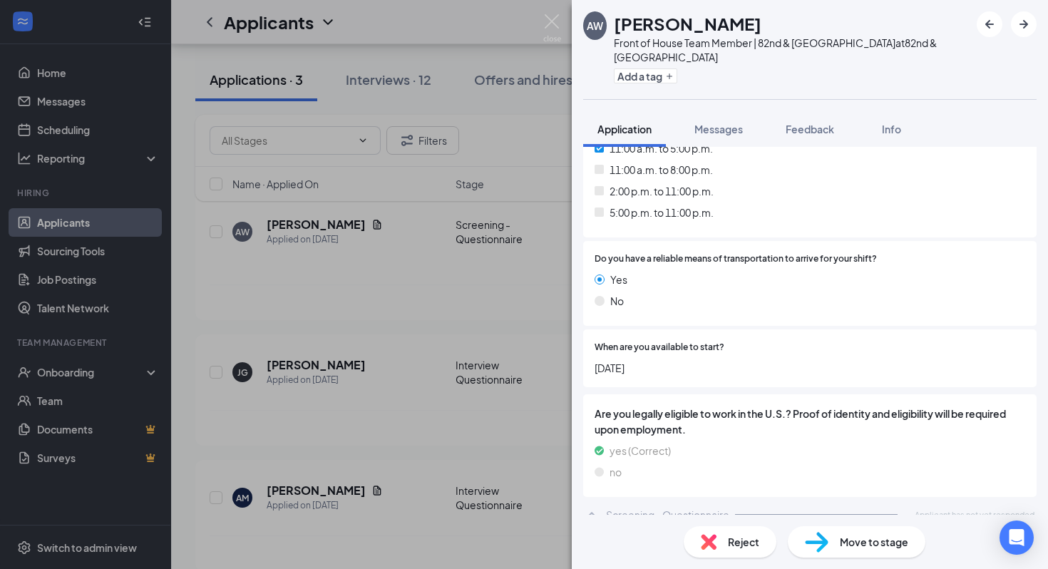
click at [453, 89] on div "AW [PERSON_NAME] Front of House Team Member | 82nd & Milwaukee at 82nd & Milwau…" at bounding box center [524, 284] width 1048 height 569
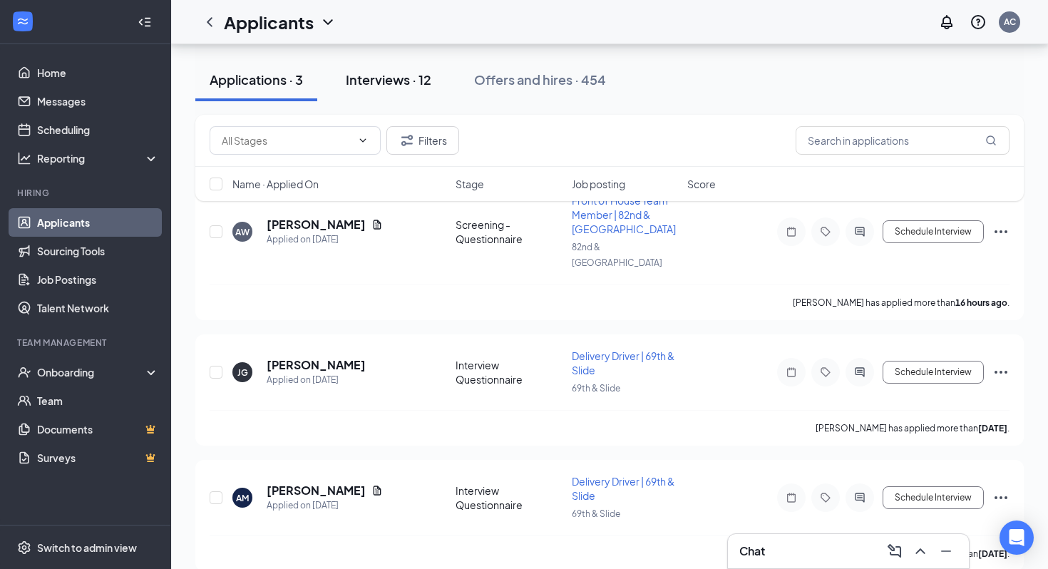
click at [416, 73] on div "Interviews · 12" at bounding box center [389, 80] width 86 height 18
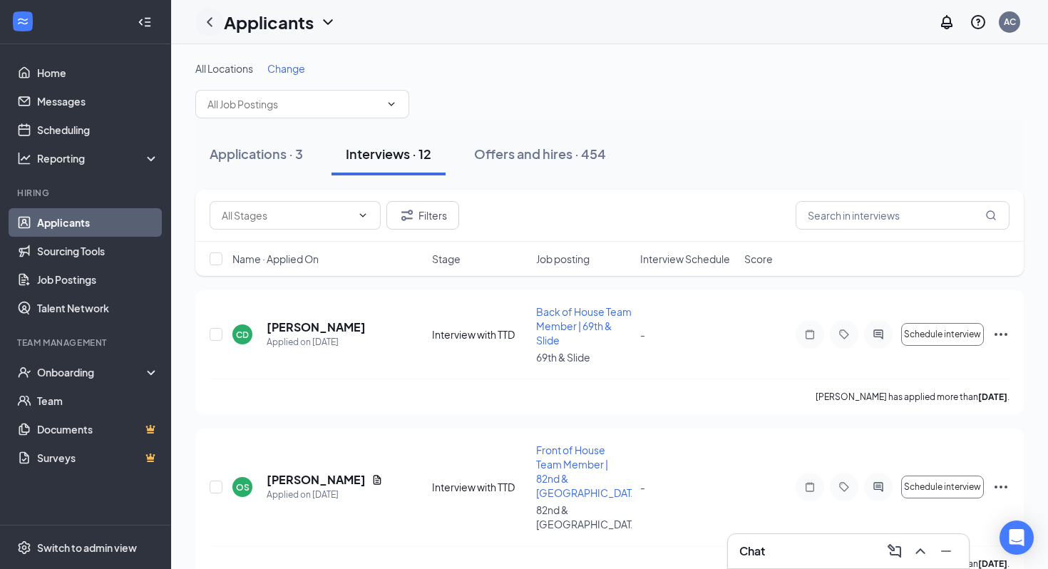
click at [212, 17] on icon "ChevronLeft" at bounding box center [210, 21] width 6 height 9
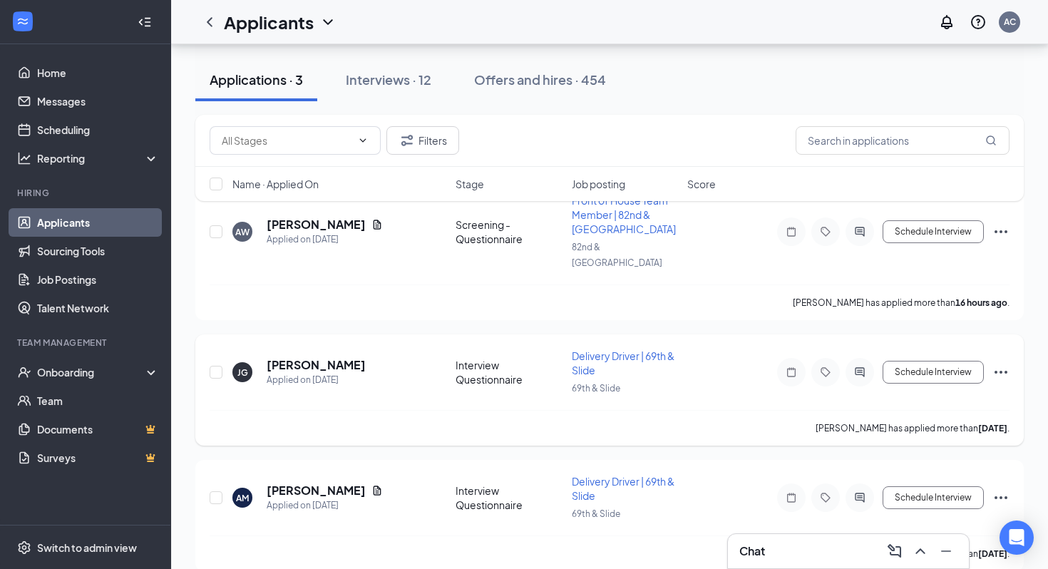
scroll to position [111, 0]
click at [396, 91] on button "Interviews · 12" at bounding box center [388, 79] width 114 height 43
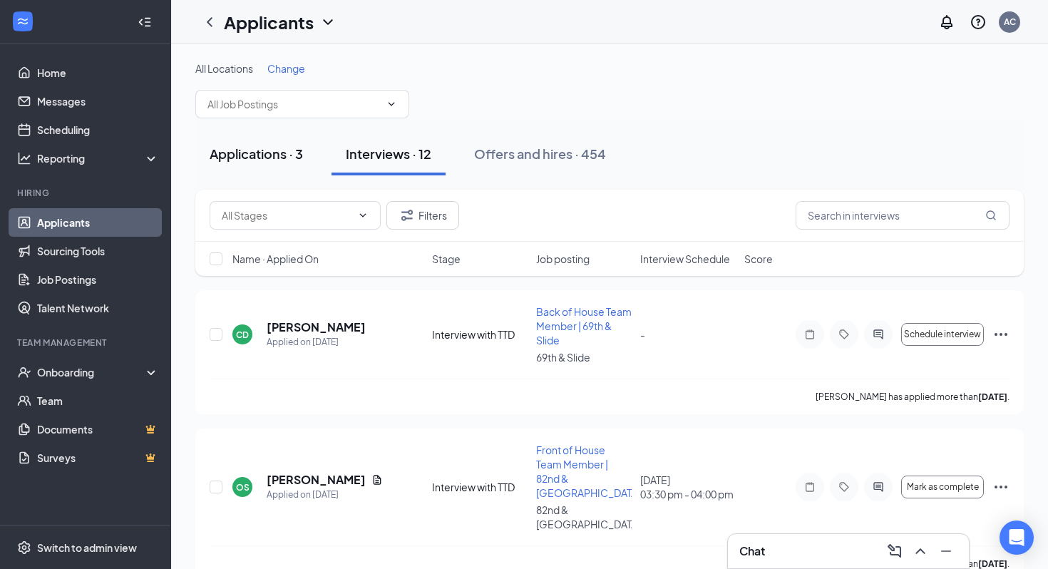
click at [257, 153] on div "Applications · 3" at bounding box center [256, 154] width 93 height 18
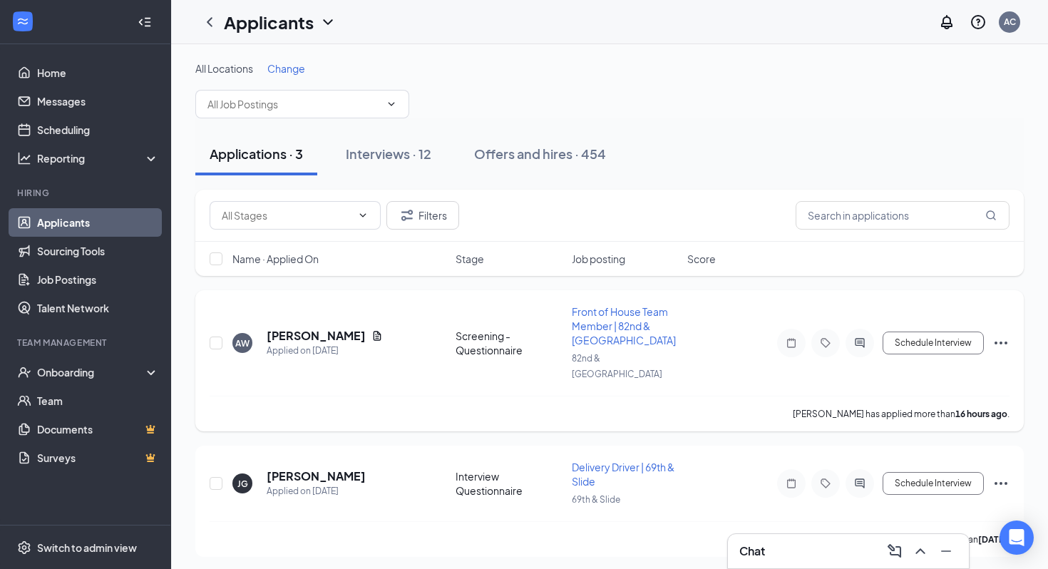
scroll to position [111, 0]
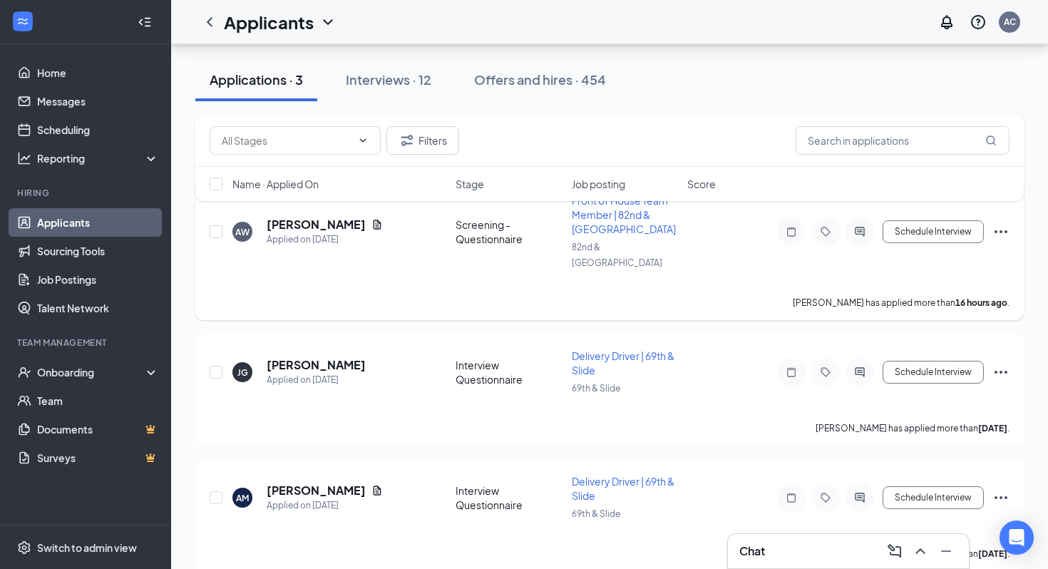
click at [701, 155] on div "Filters Name · Applied On Stage Job posting Score" at bounding box center [609, 158] width 828 height 86
click at [418, 56] on div "Applications · 3 Interviews · 12 Offers and hires · 454" at bounding box center [609, 79] width 828 height 71
click at [407, 79] on div "Interviews · 12" at bounding box center [389, 80] width 86 height 18
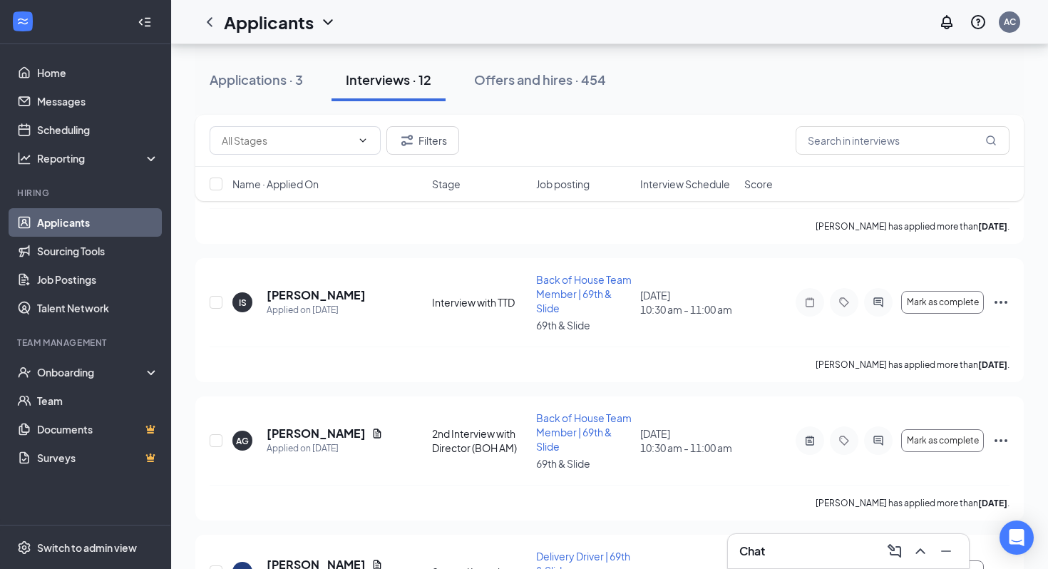
scroll to position [1329, 0]
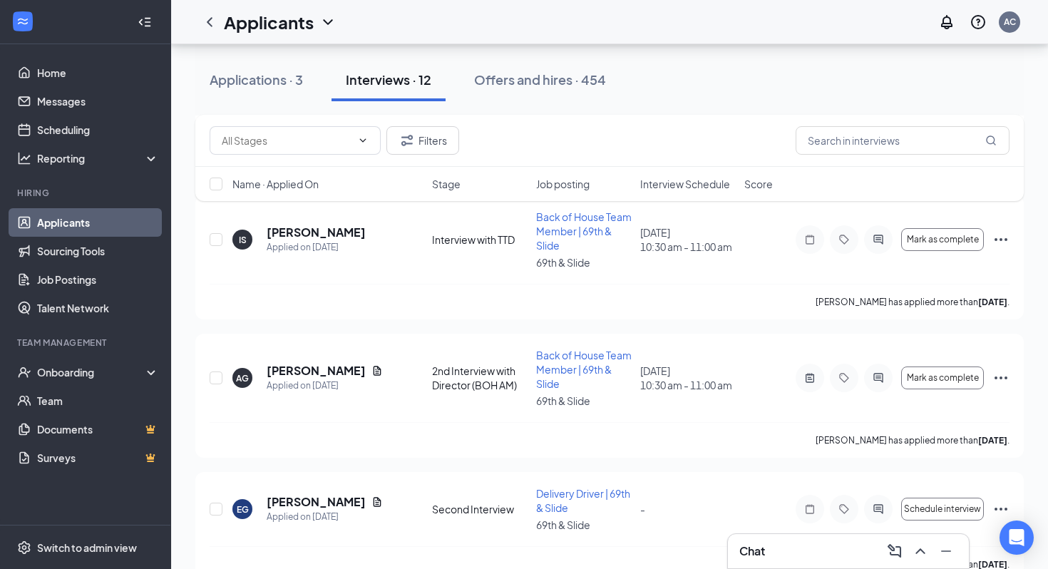
click at [69, 227] on link "Applicants" at bounding box center [98, 222] width 122 height 29
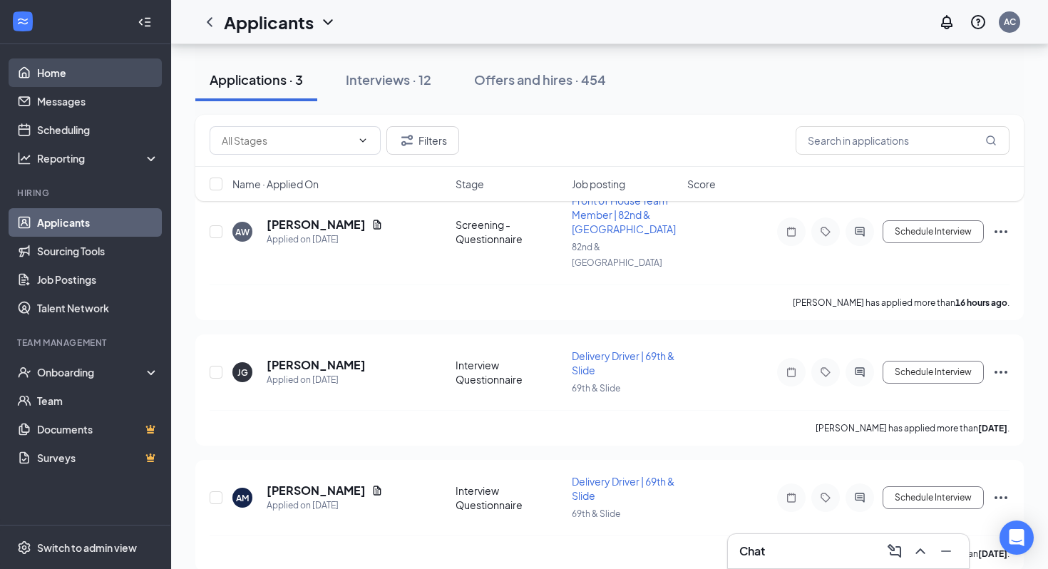
click at [100, 70] on link "Home" at bounding box center [98, 72] width 122 height 29
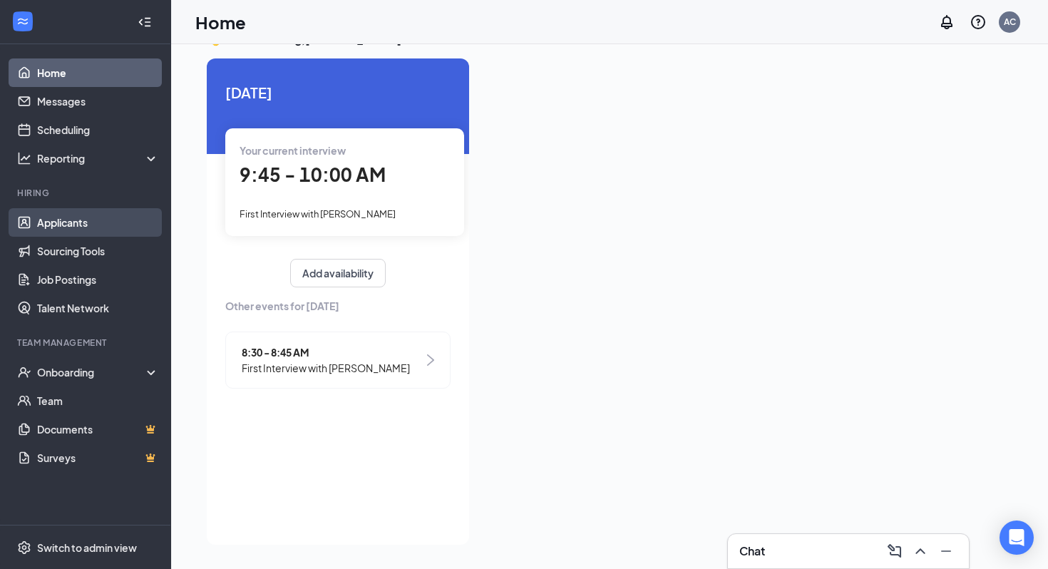
click at [103, 223] on link "Applicants" at bounding box center [98, 222] width 122 height 29
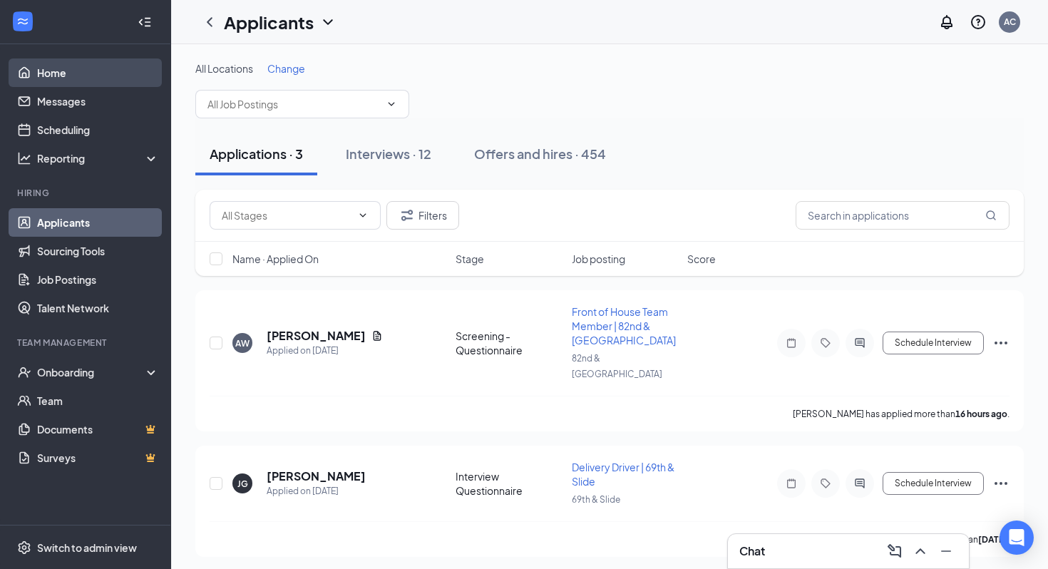
click at [78, 76] on link "Home" at bounding box center [98, 72] width 122 height 29
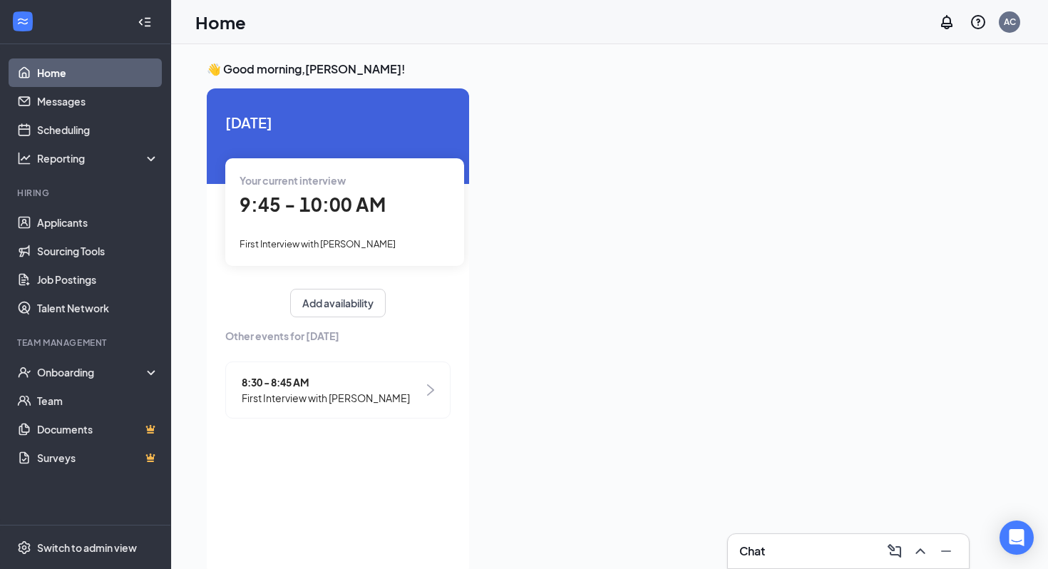
click at [321, 196] on span "9:45 - 10:00 AM" at bounding box center [312, 204] width 146 height 24
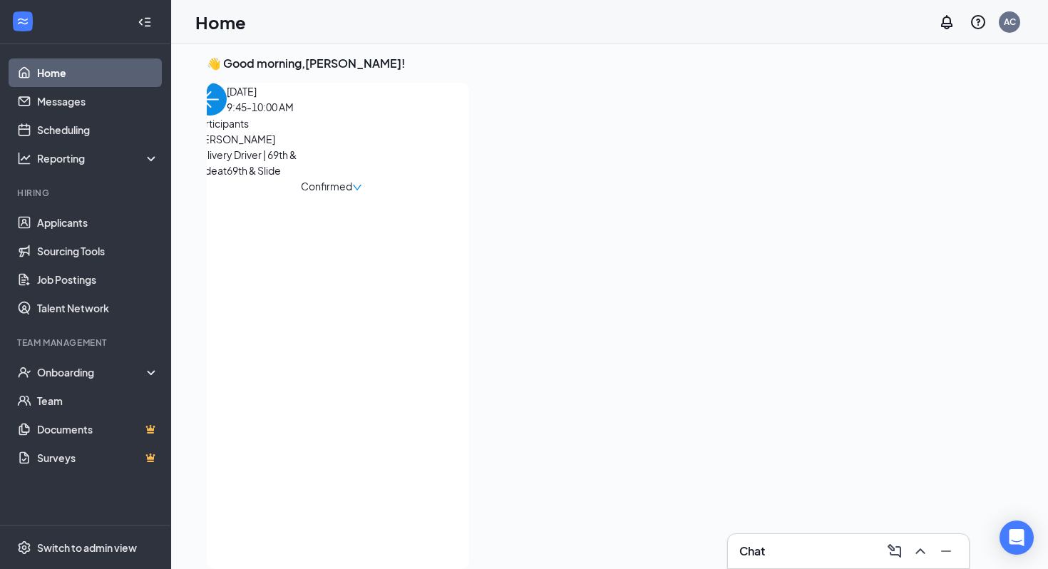
click at [244, 147] on span "[PERSON_NAME]" at bounding box center [269, 139] width 150 height 16
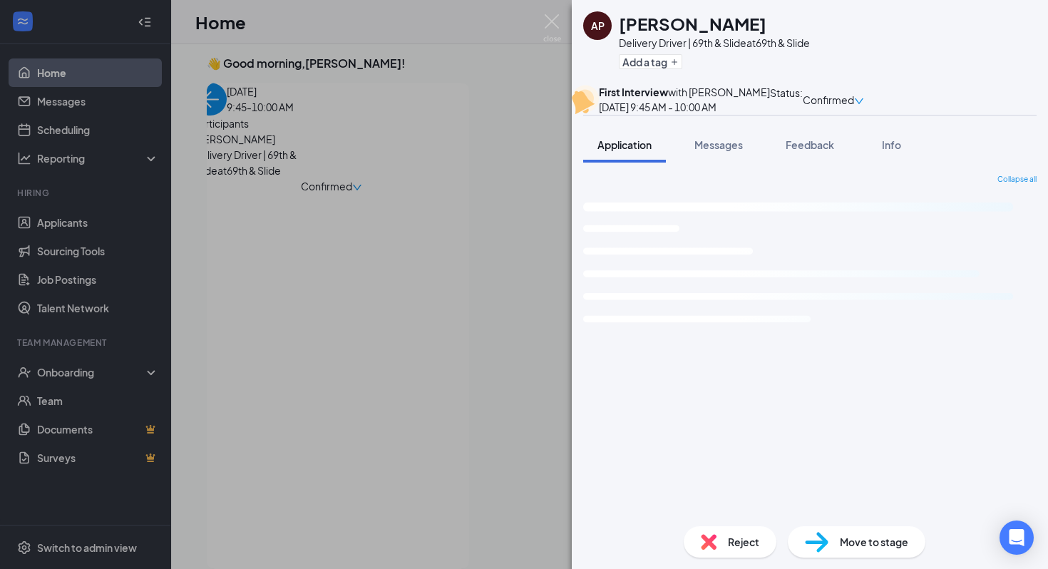
click at [244, 194] on div "AP [PERSON_NAME] Delivery Driver | 69th & Slide at 69th & Slide Add a tag First…" at bounding box center [524, 284] width 1048 height 569
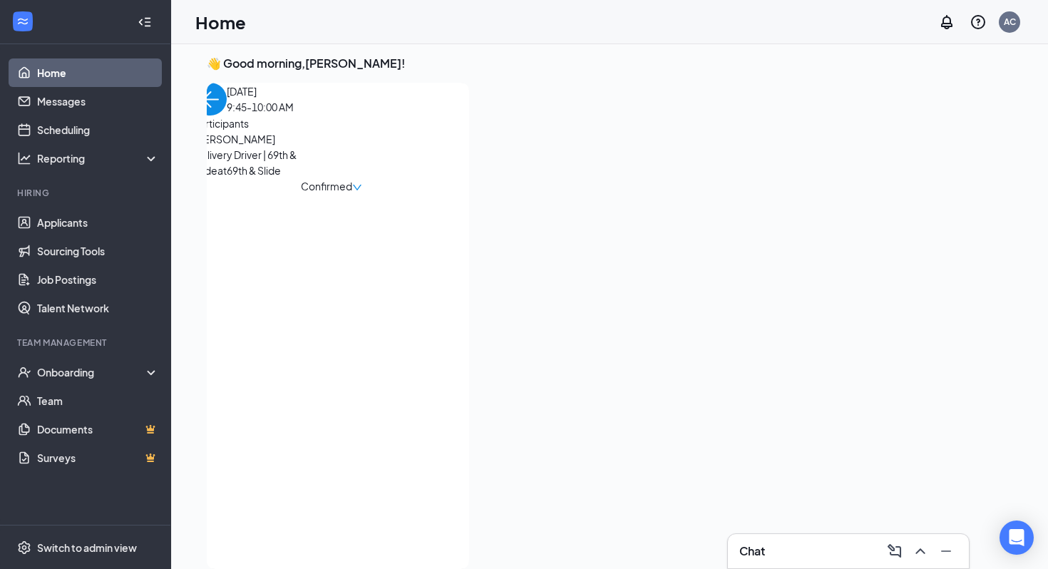
click at [236, 147] on span "[PERSON_NAME]" at bounding box center [269, 139] width 150 height 16
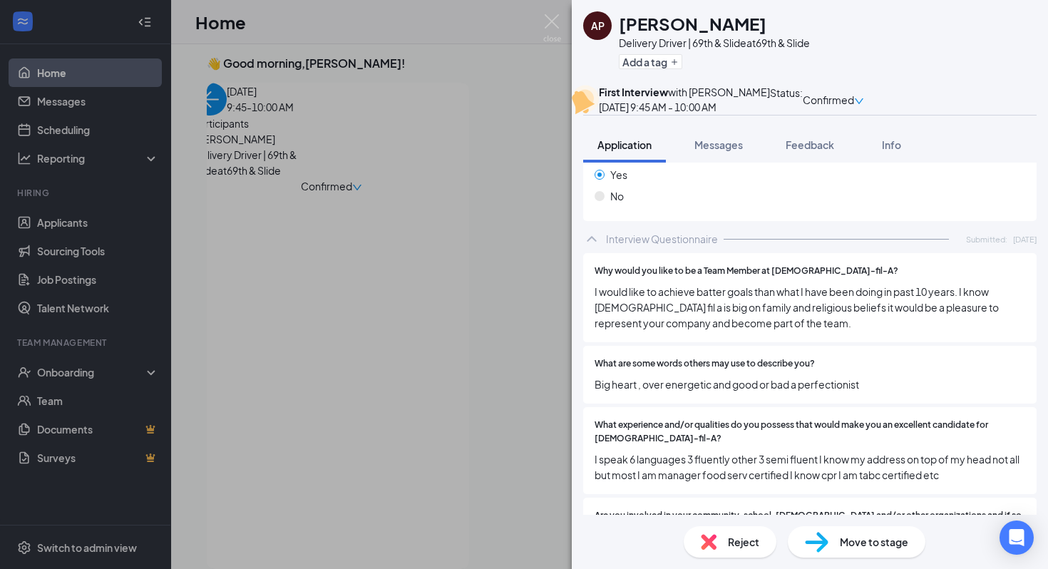
scroll to position [3123, 0]
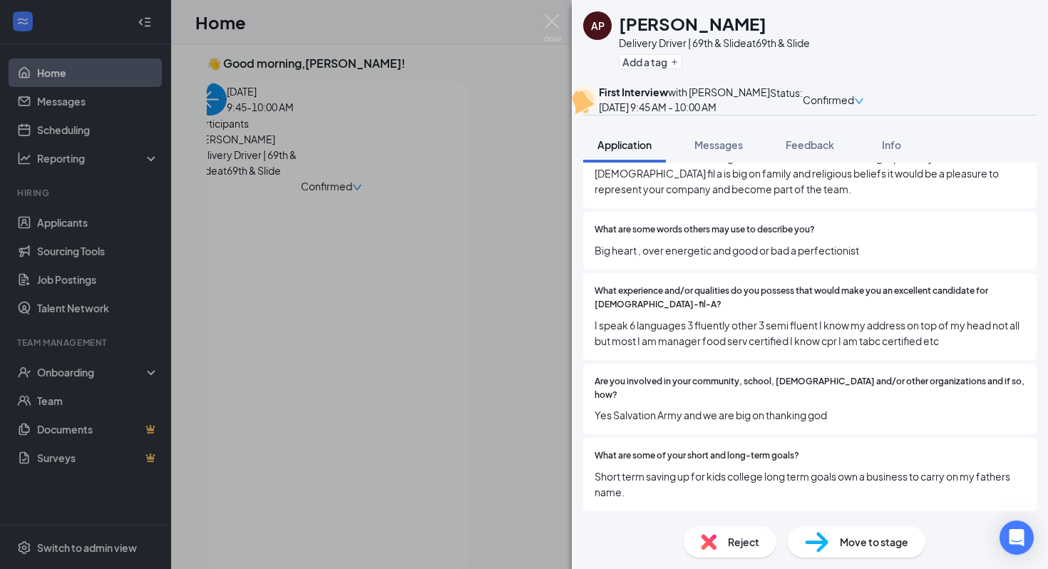
click at [711, 539] on img at bounding box center [709, 542] width 16 height 16
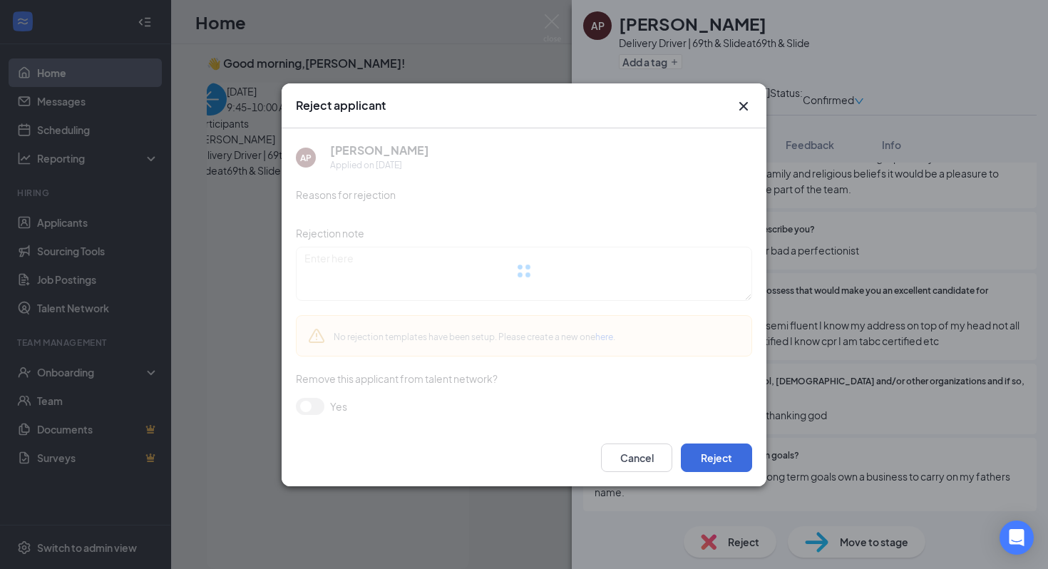
scroll to position [3118, 0]
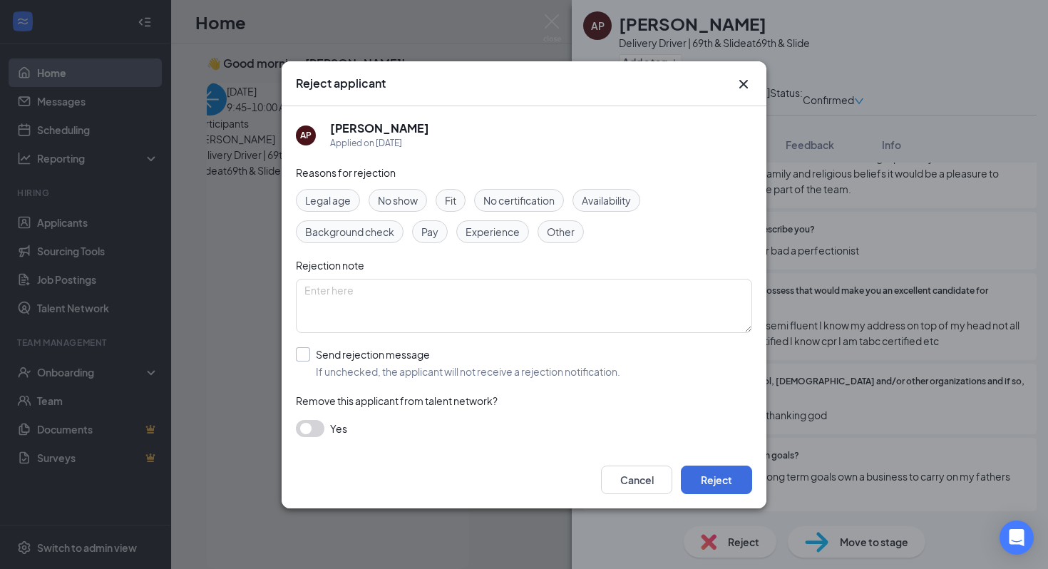
click at [307, 355] on input "Send rejection message If unchecked, the applicant will not receive a rejection…" at bounding box center [458, 362] width 324 height 31
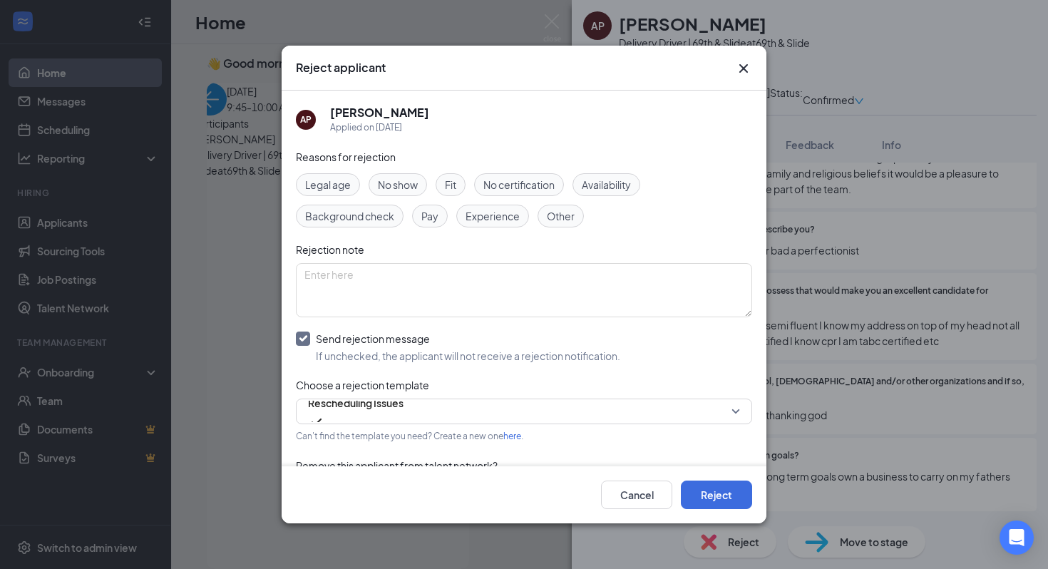
click at [403, 192] on div "No show" at bounding box center [397, 184] width 58 height 23
click at [305, 333] on input "Send rejection message If unchecked, the applicant will not receive a rejection…" at bounding box center [458, 346] width 324 height 31
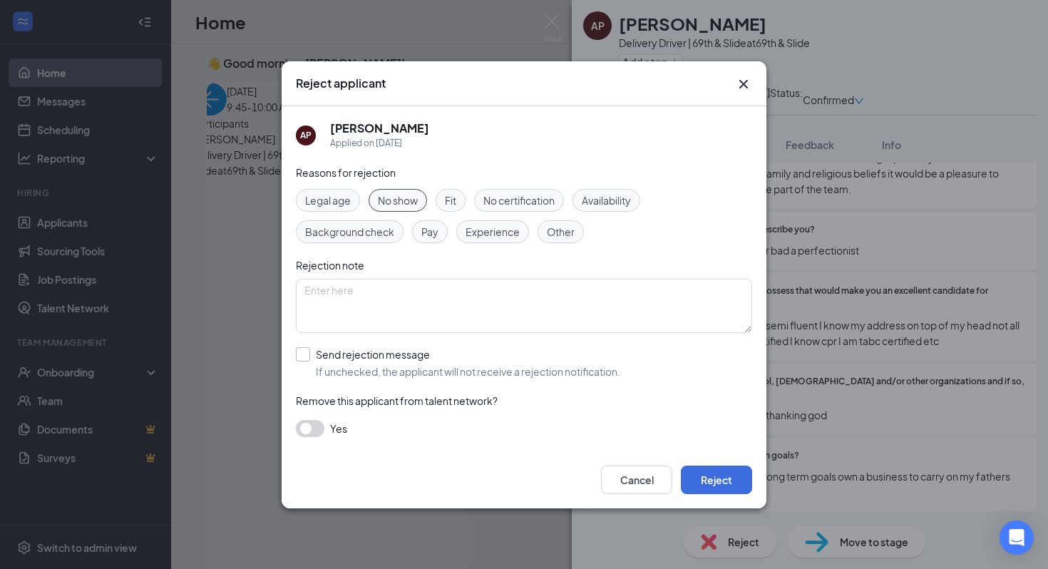
click at [302, 349] on input "Send rejection message If unchecked, the applicant will not receive a rejection…" at bounding box center [458, 362] width 324 height 31
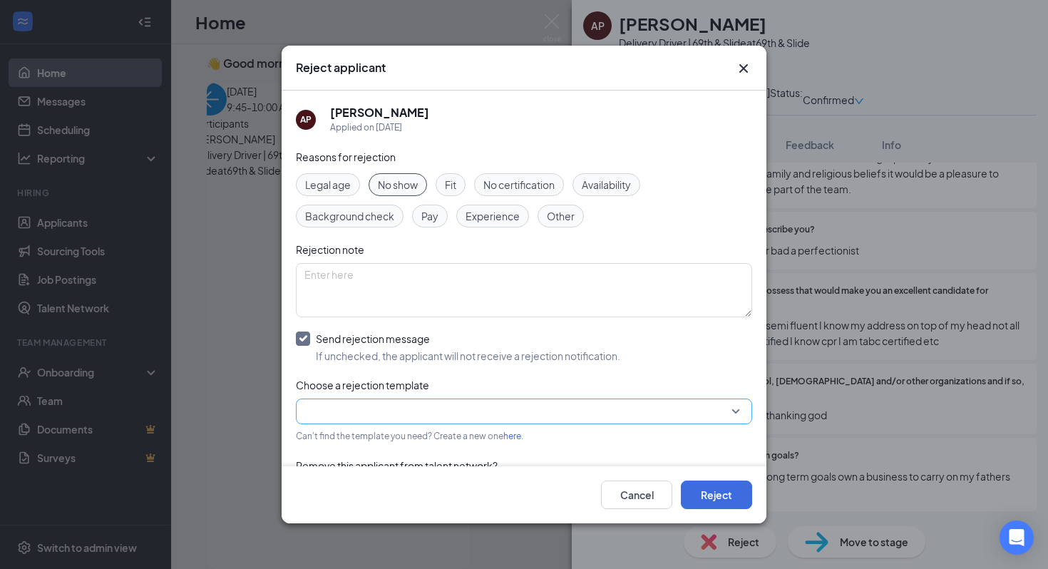
click at [381, 413] on input "search" at bounding box center [518, 411] width 429 height 24
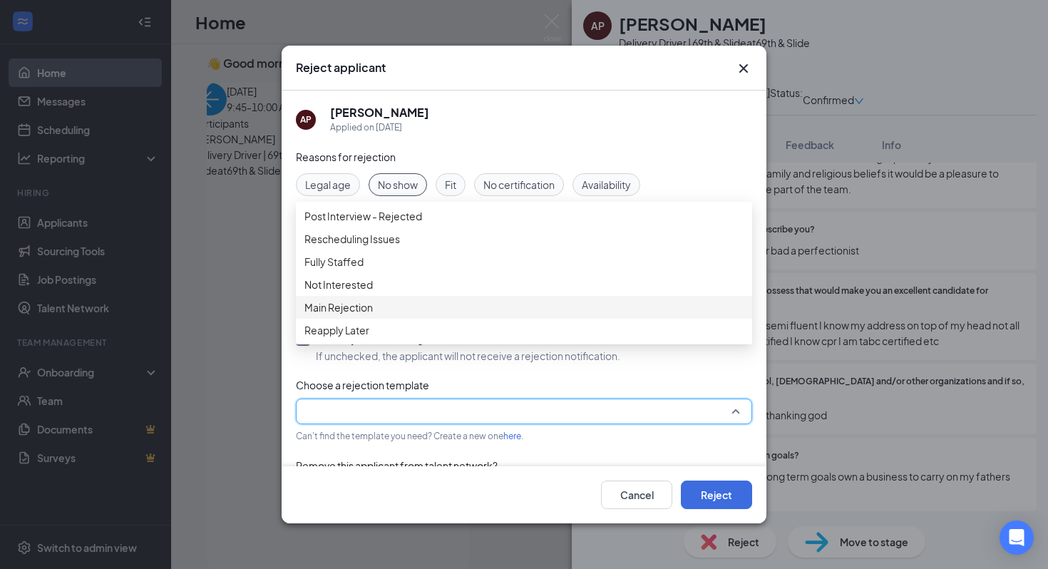
click at [366, 315] on span "Main Rejection" at bounding box center [338, 307] width 68 height 16
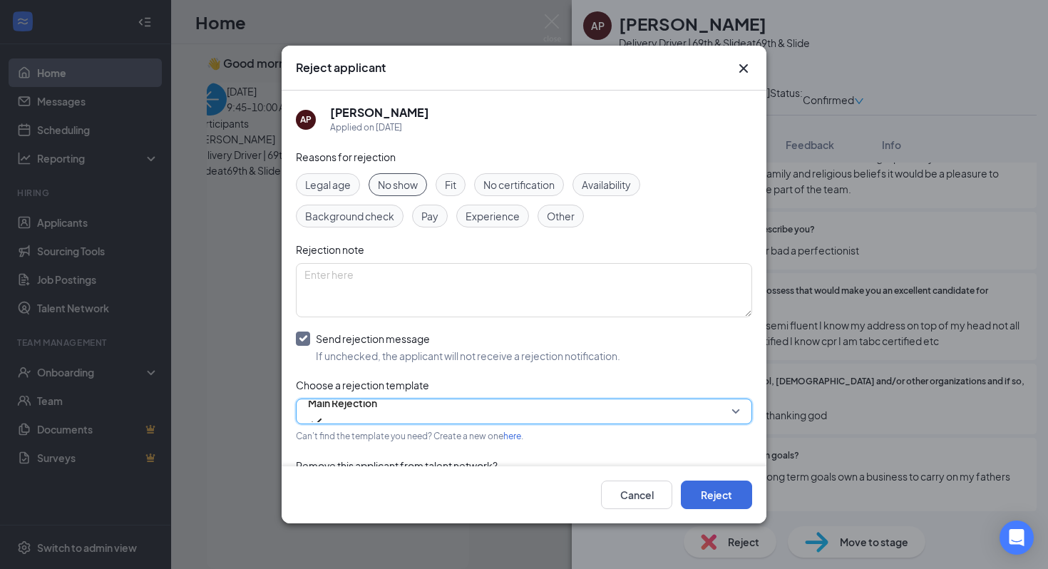
click at [366, 358] on input "Send rejection message If unchecked, the applicant will not receive a rejection…" at bounding box center [458, 346] width 324 height 31
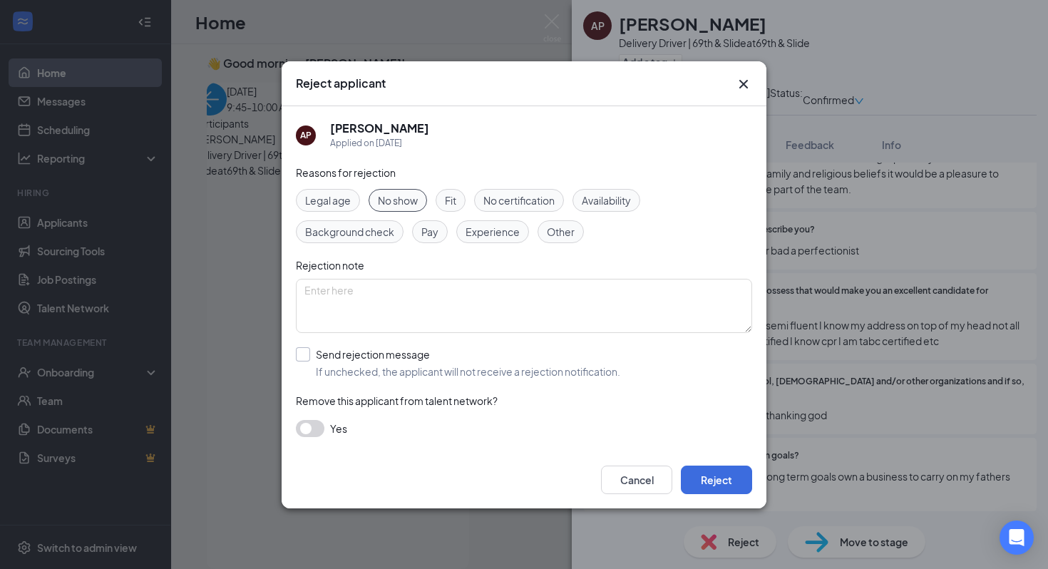
click at [305, 354] on input "Send rejection message If unchecked, the applicant will not receive a rejection…" at bounding box center [458, 362] width 324 height 31
checkbox input "true"
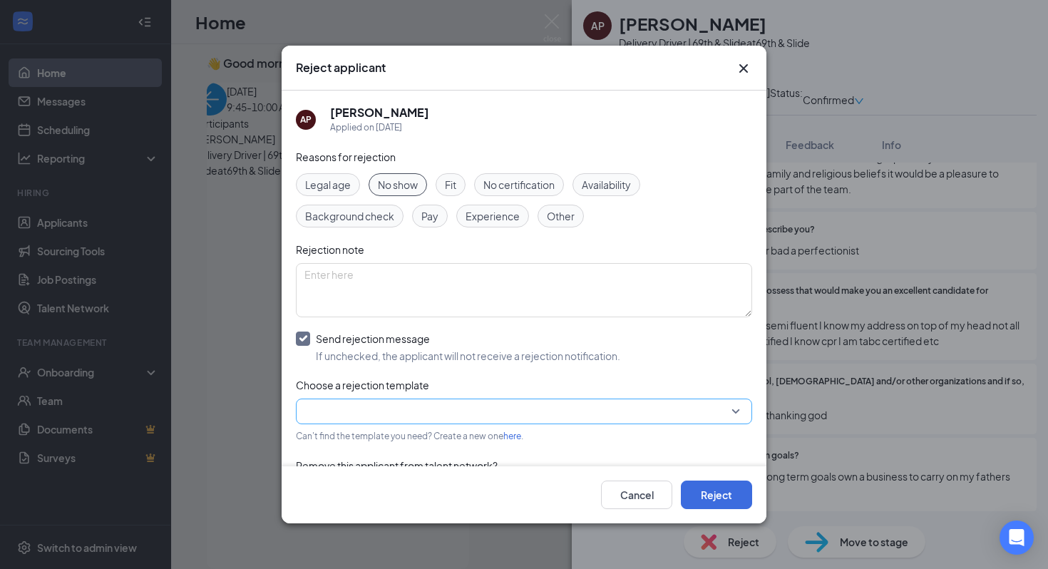
click at [363, 402] on input "search" at bounding box center [518, 411] width 429 height 24
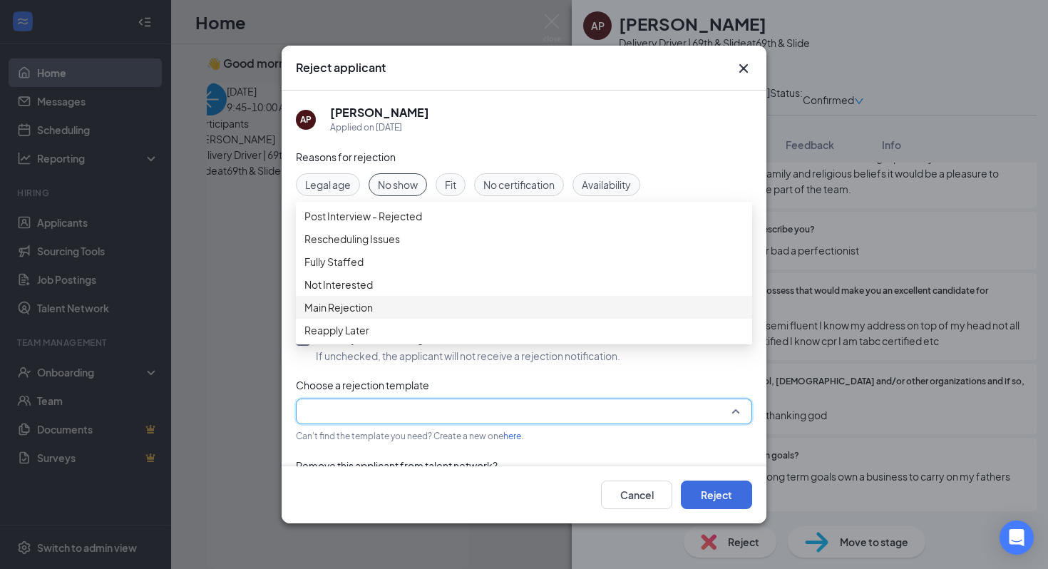
click at [364, 315] on span "Main Rejection" at bounding box center [338, 307] width 68 height 16
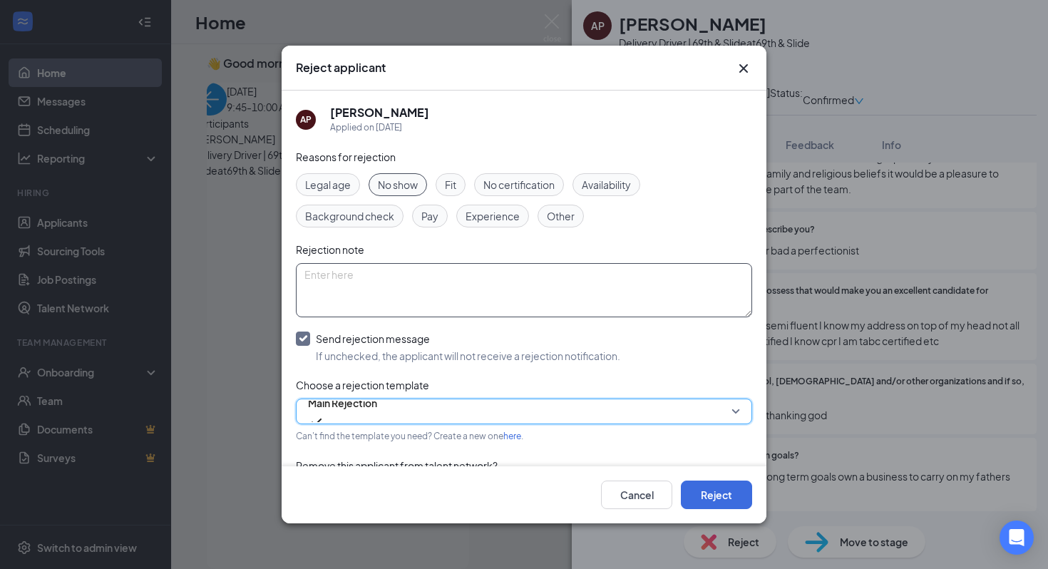
click at [367, 293] on textarea at bounding box center [524, 290] width 456 height 54
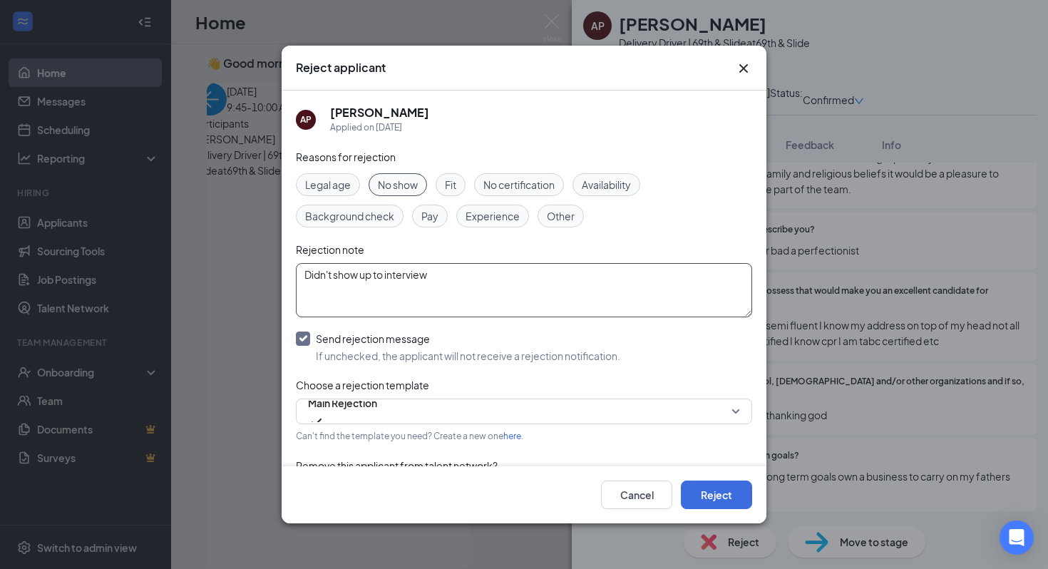
scroll to position [48, 0]
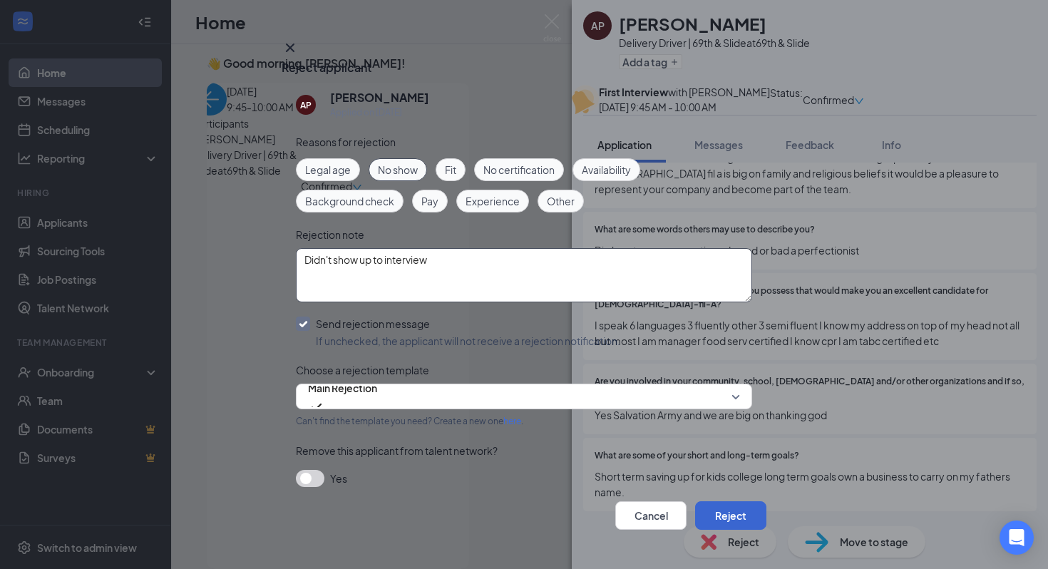
type textarea "Didn't show up to interview"
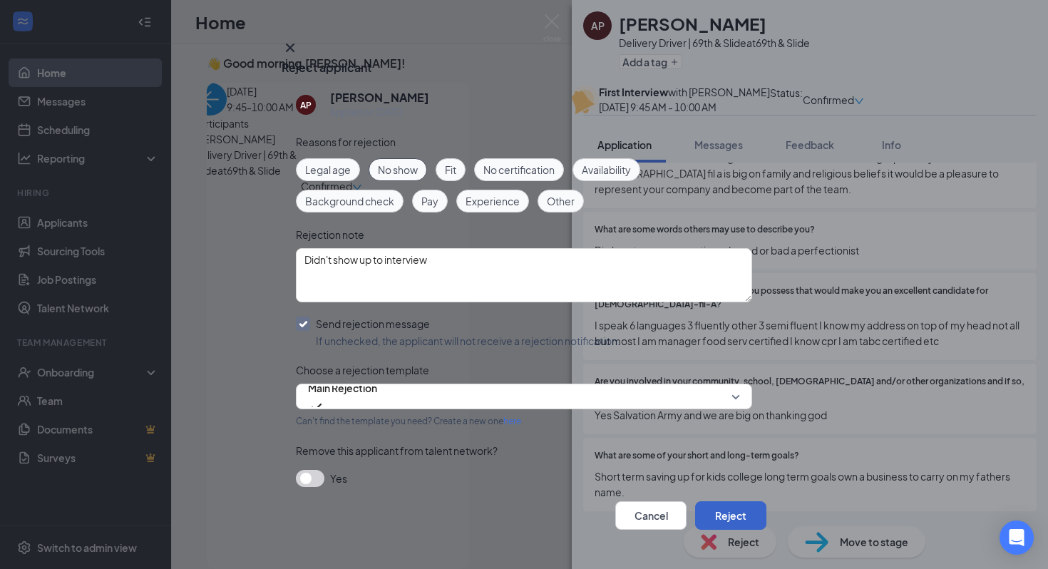
click at [731, 503] on button "Reject" at bounding box center [730, 515] width 71 height 29
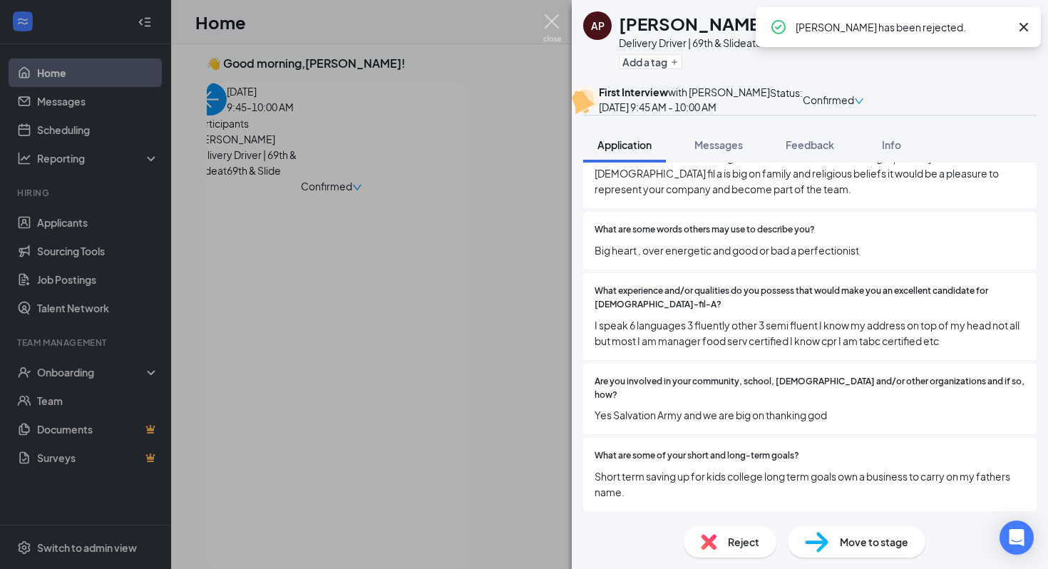
click at [552, 24] on img at bounding box center [552, 28] width 18 height 28
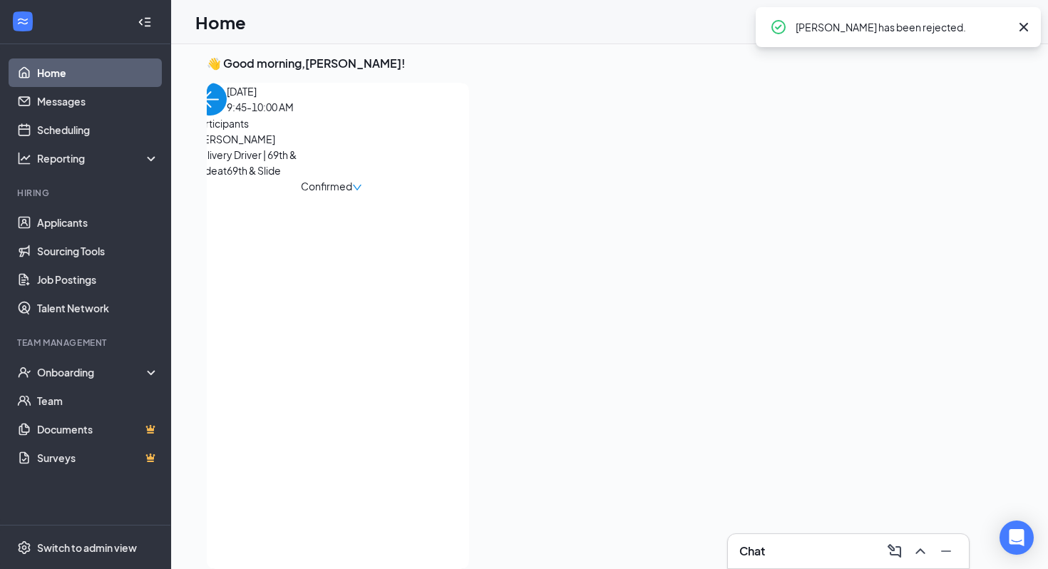
click at [74, 75] on link "Home" at bounding box center [98, 72] width 122 height 29
click at [142, 21] on icon "Collapse" at bounding box center [145, 22] width 14 height 14
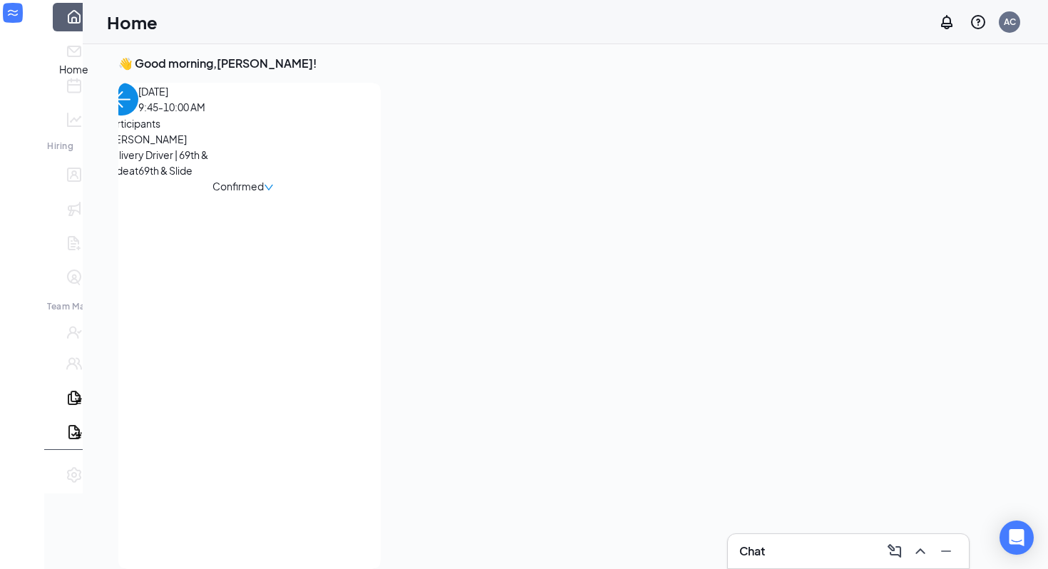
click at [88, 31] on link "Home" at bounding box center [95, 17] width 14 height 29
